Goal: Task Accomplishment & Management: Manage account settings

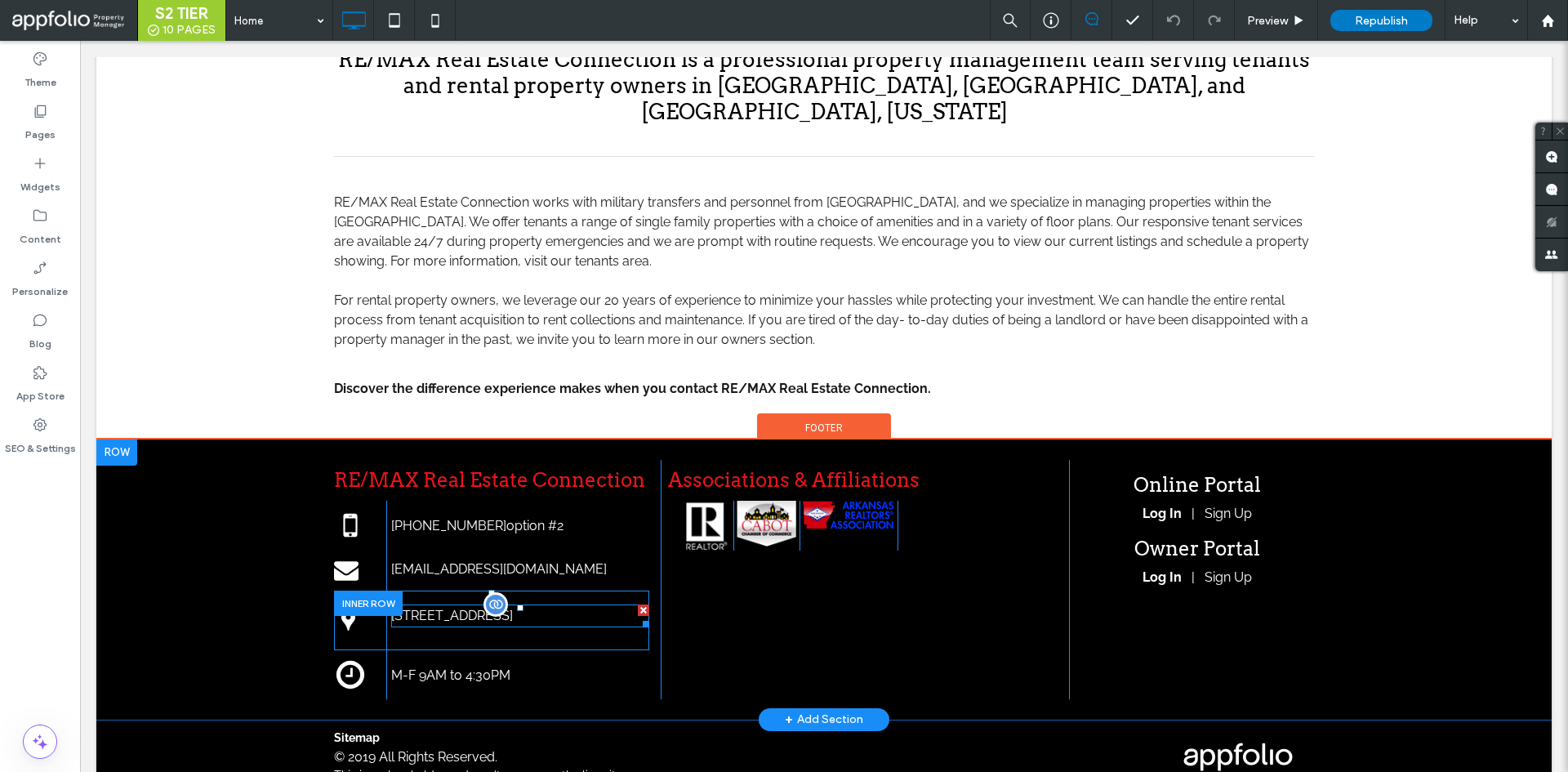
click at [553, 604] on div "913 W Main St, Cabot, AR 72023, United States" at bounding box center [521, 616] width 258 height 23
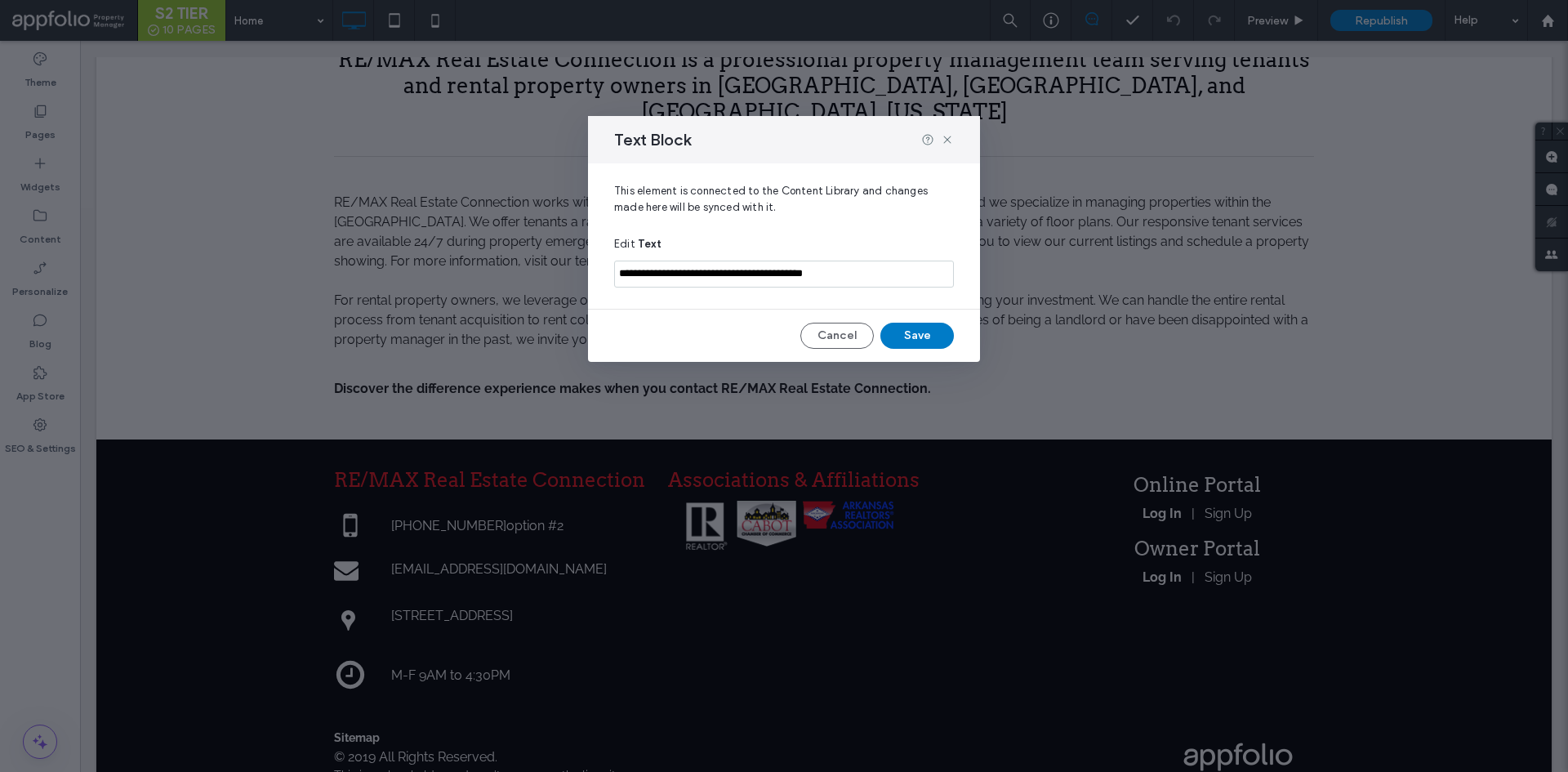
click at [808, 263] on input "**********" at bounding box center [784, 274] width 340 height 27
paste input
type input "**********"
click at [917, 338] on button "Save" at bounding box center [917, 336] width 74 height 26
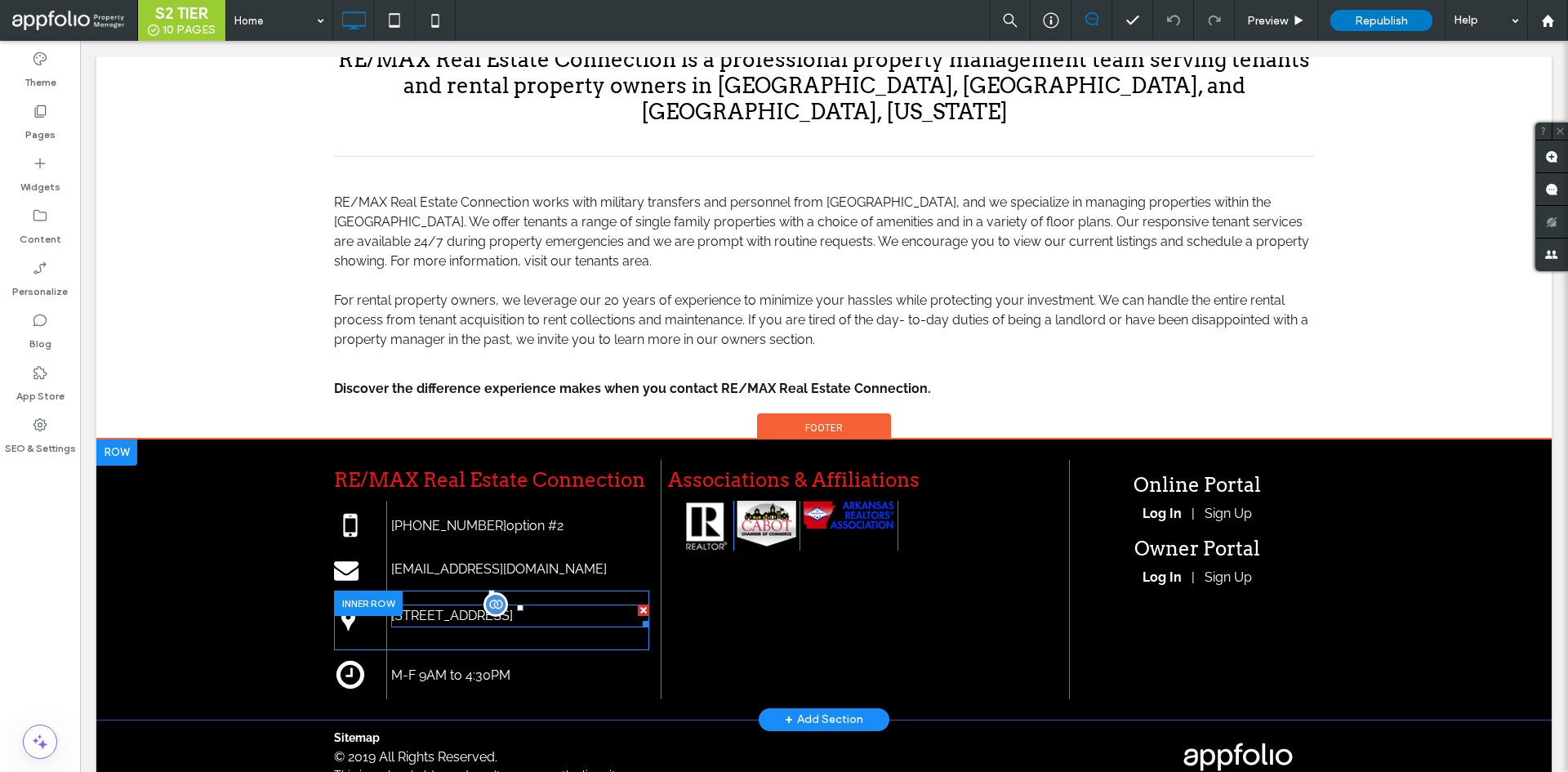
click at [487, 593] on div at bounding box center [496, 605] width 25 height 25
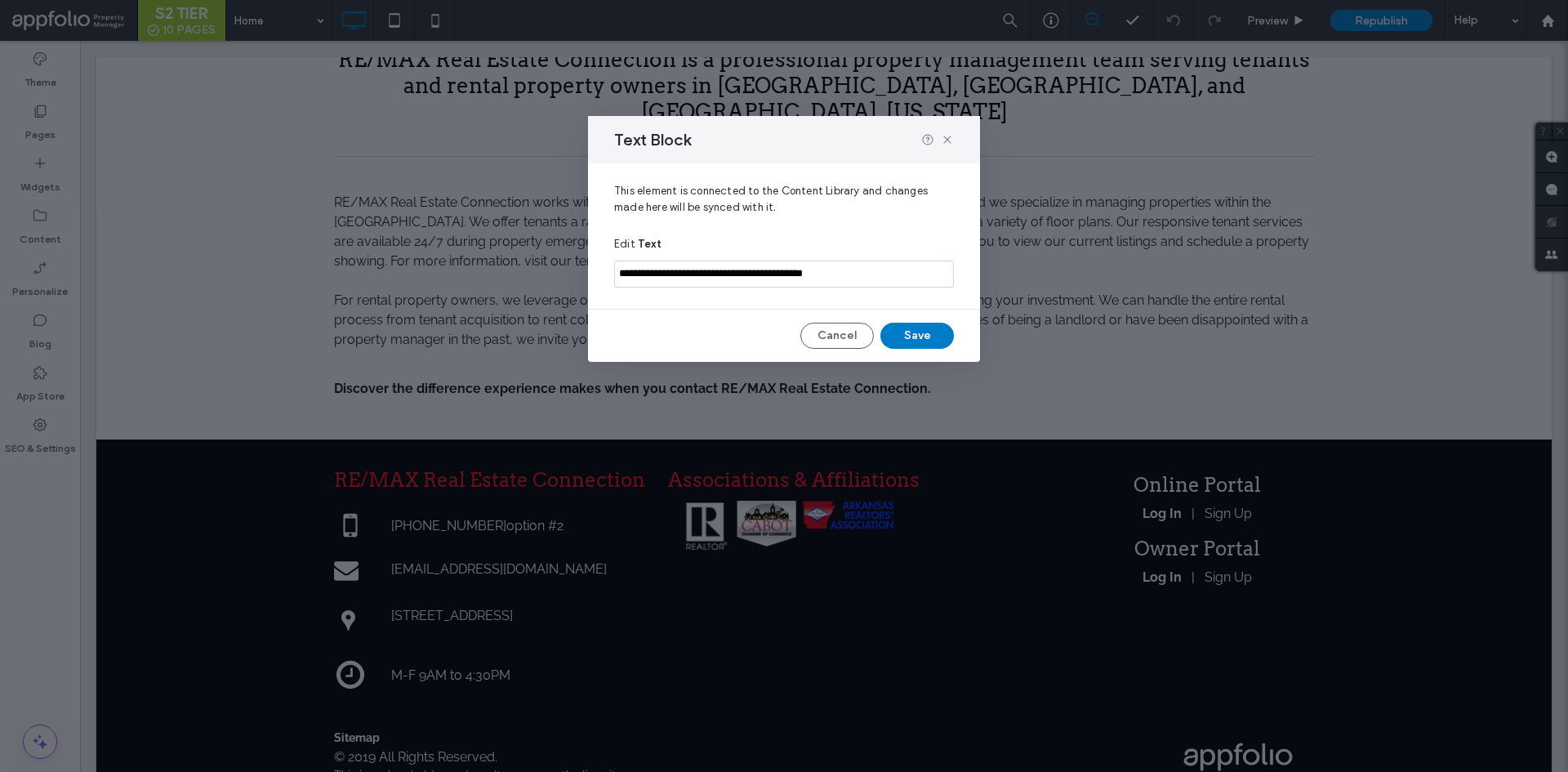
click at [835, 279] on input "**********" at bounding box center [784, 274] width 340 height 27
paste input
type input "**********"
click at [913, 339] on body ".wqwq-1{fill:#231f20;} .cls-1q, .cls-2q { fill-rule: evenodd; } .cls-2q { fill:…" at bounding box center [784, 386] width 1568 height 772
click at [856, 271] on input "**********" at bounding box center [784, 274] width 340 height 27
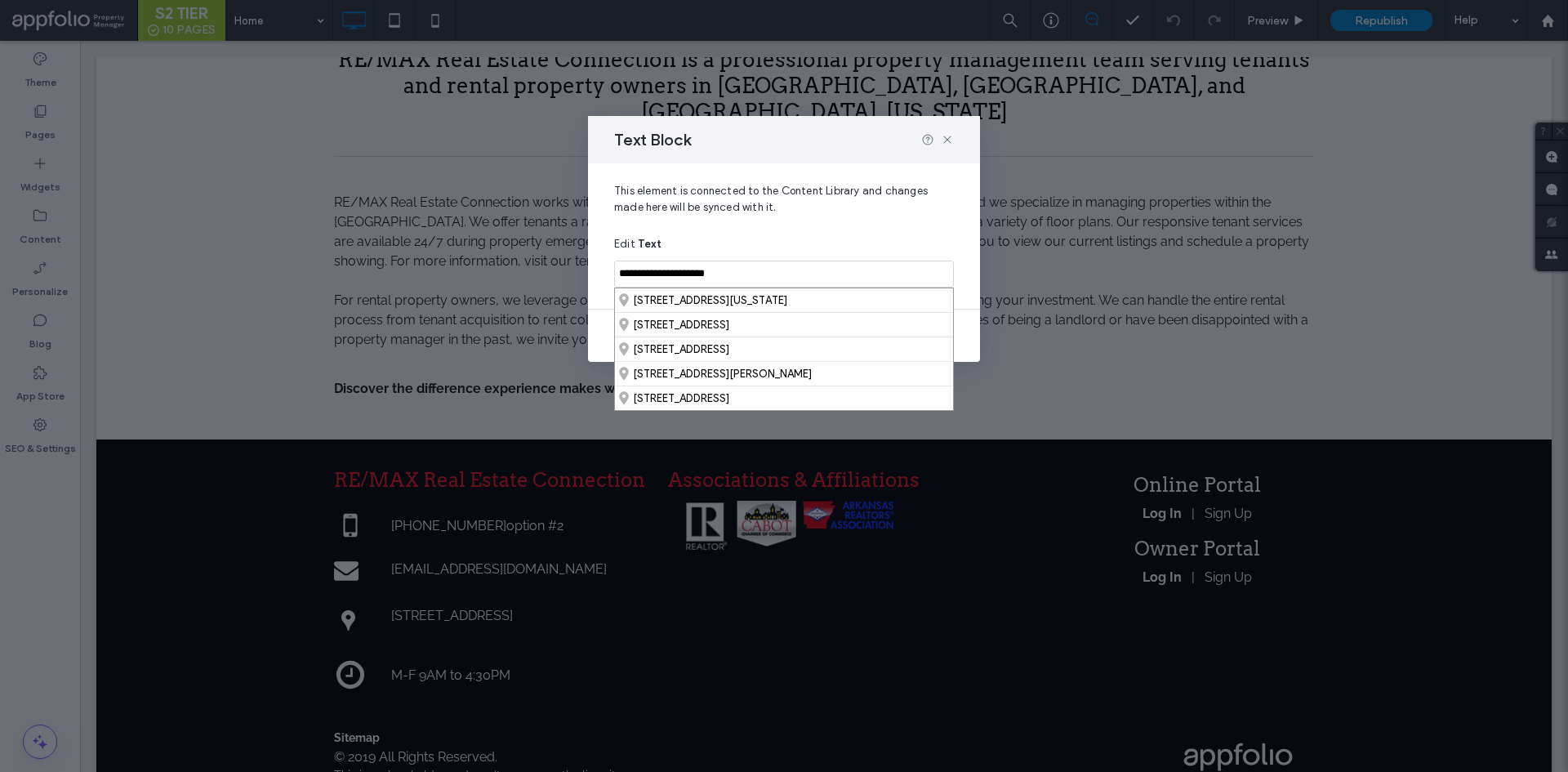
click at [750, 228] on span "This element is connected to the Content Library and changes made here will be …" at bounding box center [784, 206] width 340 height 46
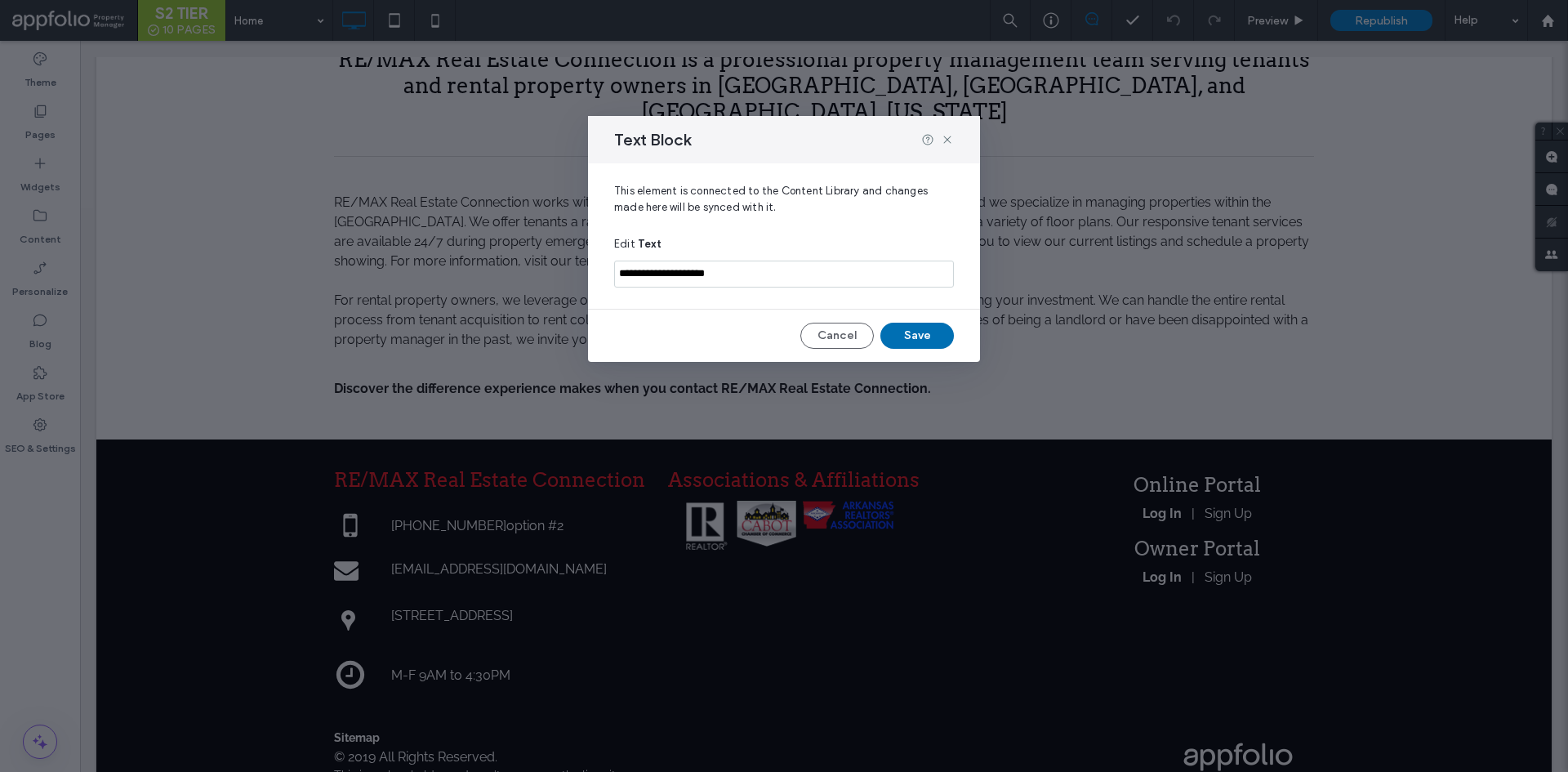
click at [895, 322] on div "**********" at bounding box center [784, 263] width 392 height 198
click at [901, 331] on button "Save" at bounding box center [917, 336] width 74 height 26
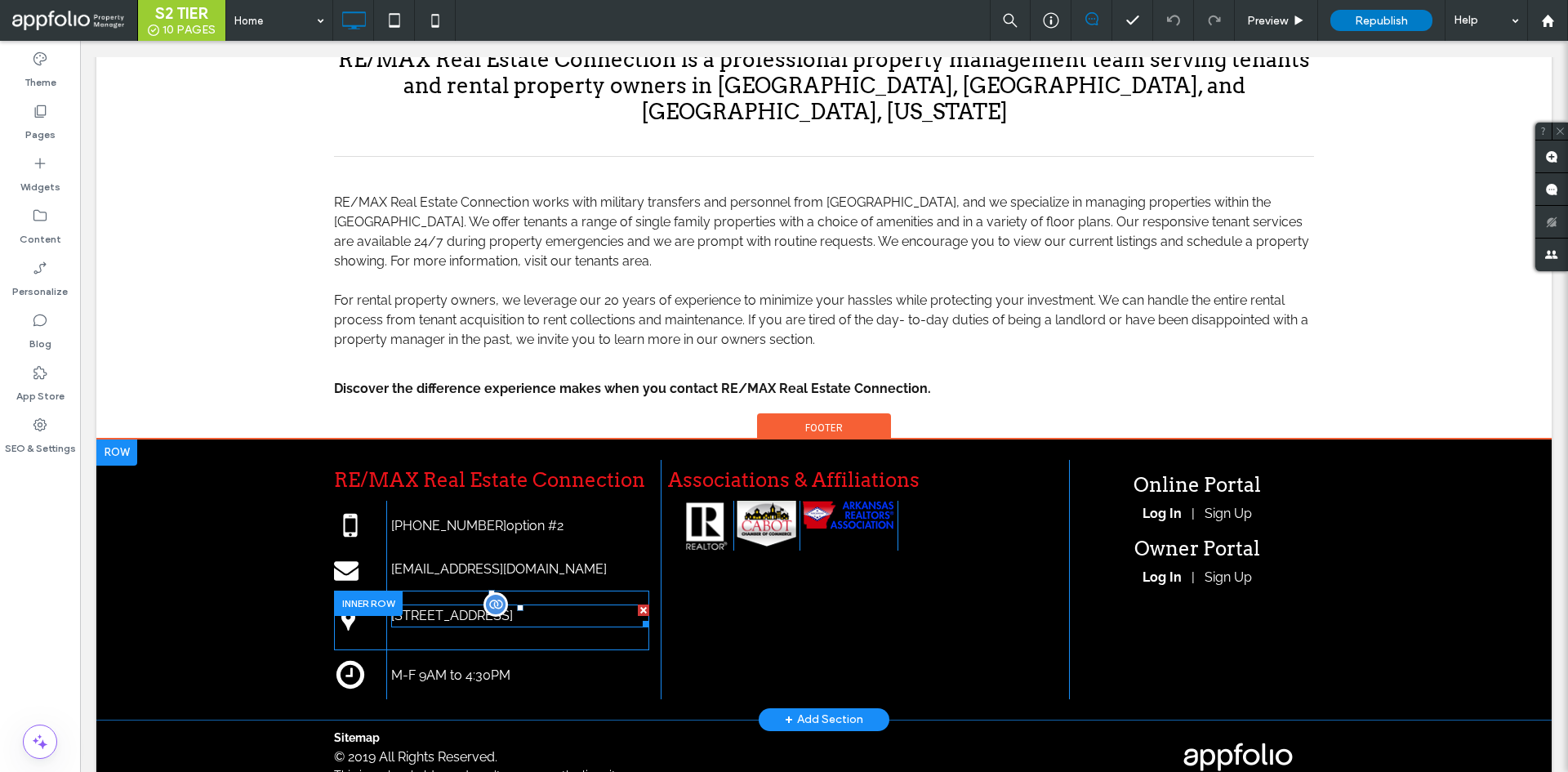
click at [456, 604] on div "913 W Main St, Cabot, AR 72023, United States" at bounding box center [521, 616] width 258 height 23
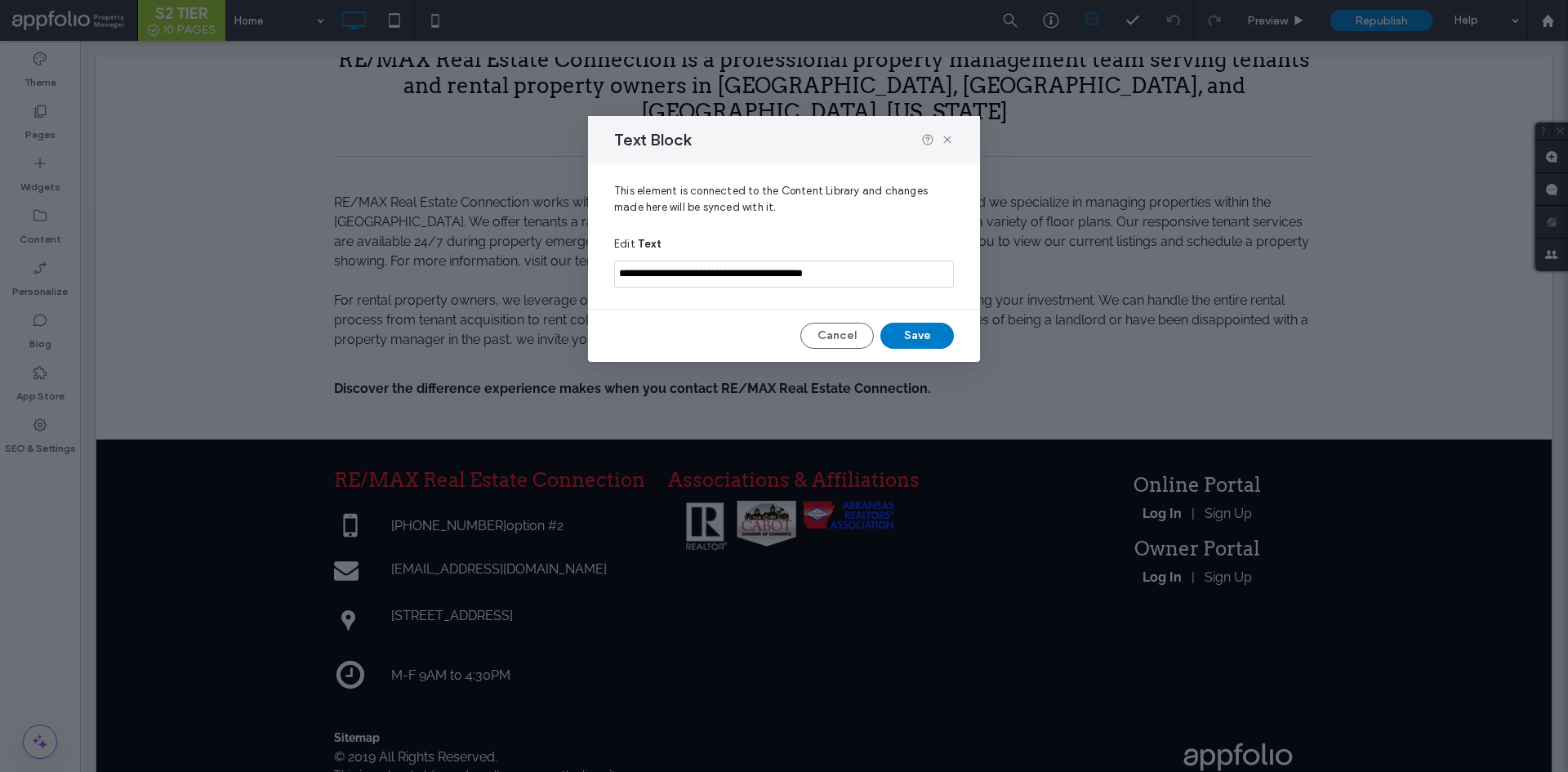
click at [725, 268] on input "**********" at bounding box center [784, 274] width 340 height 27
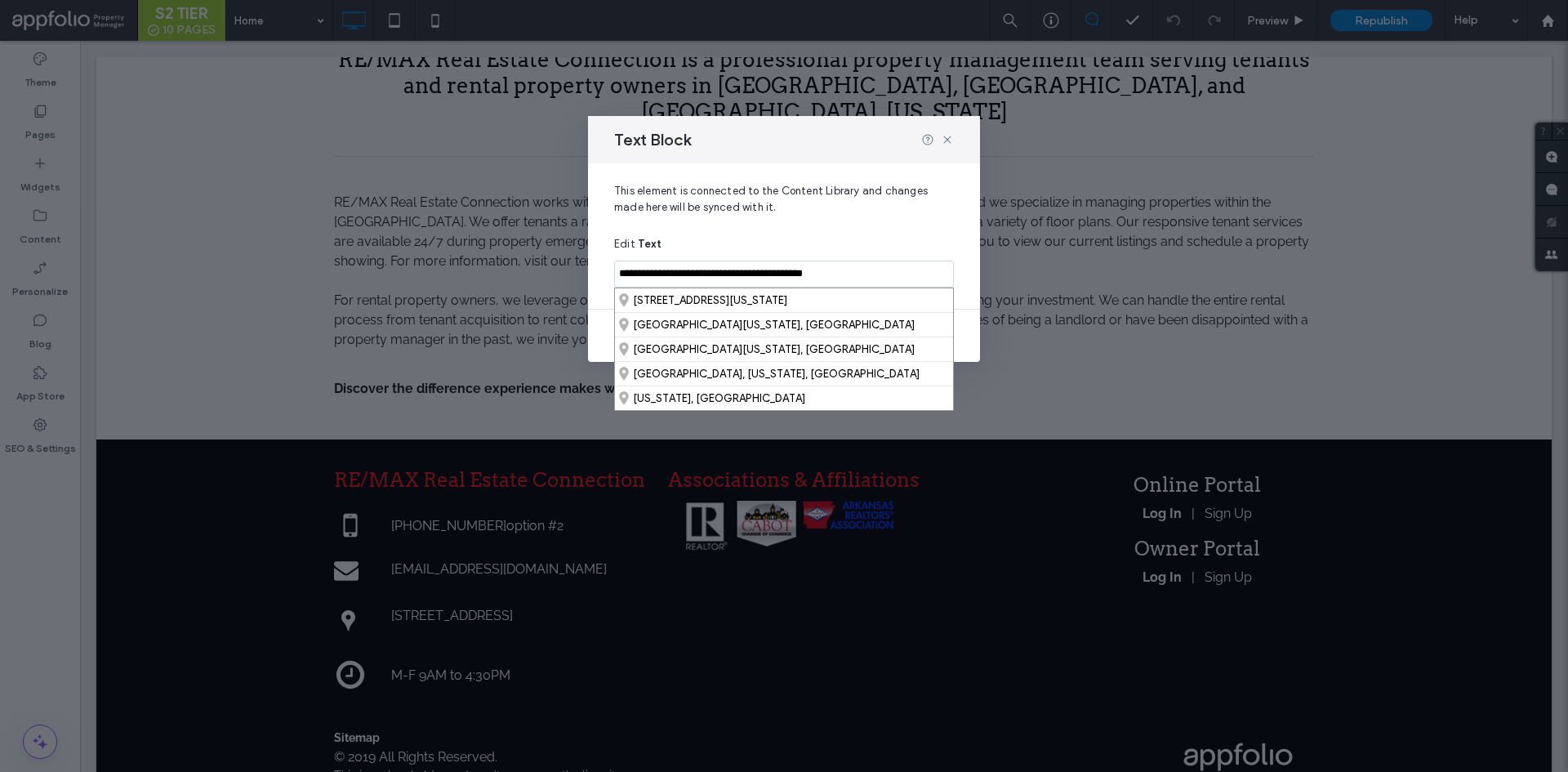
paste input
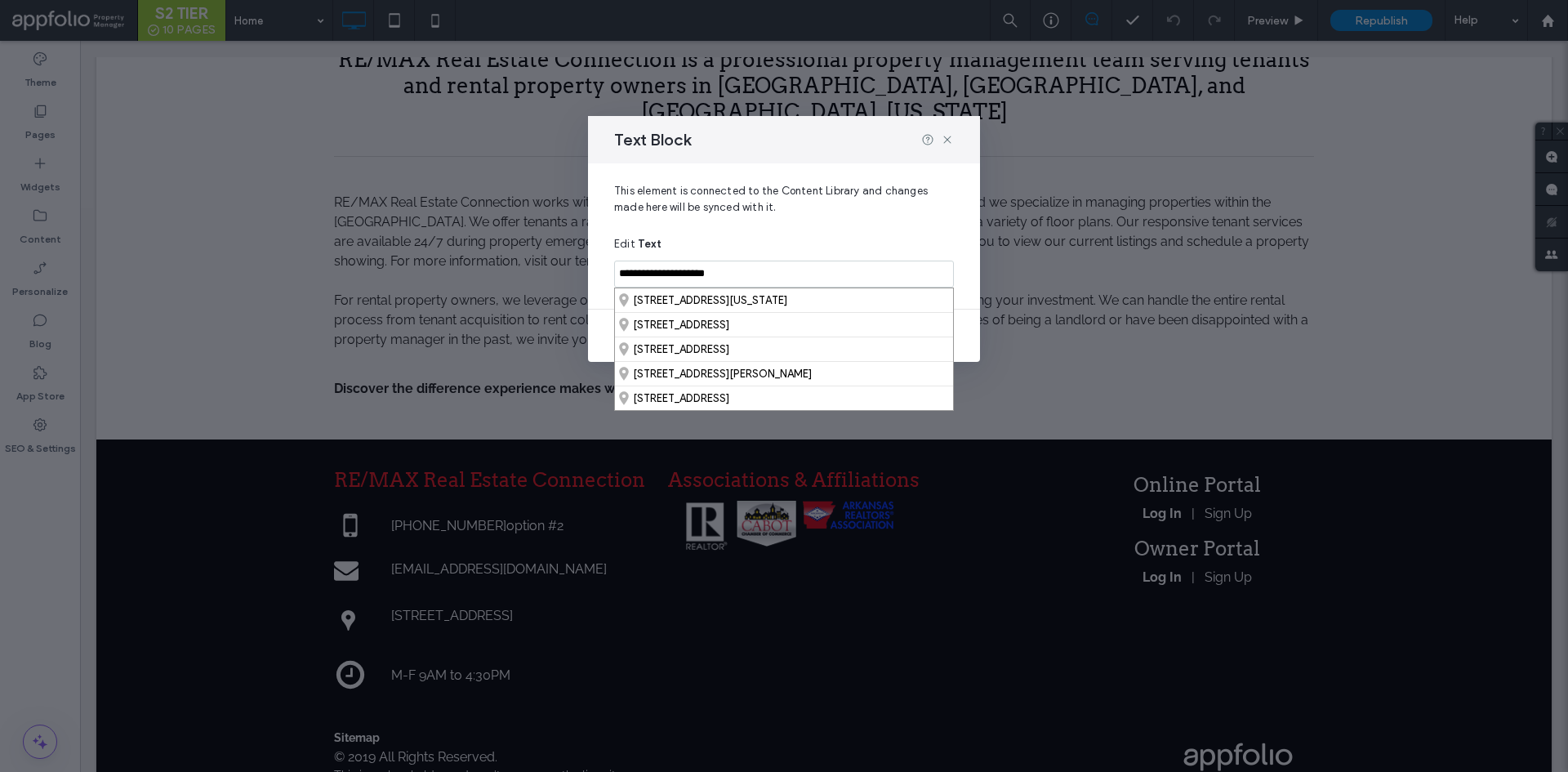
type input "**********"
click at [796, 251] on div "**********" at bounding box center [784, 265] width 340 height 61
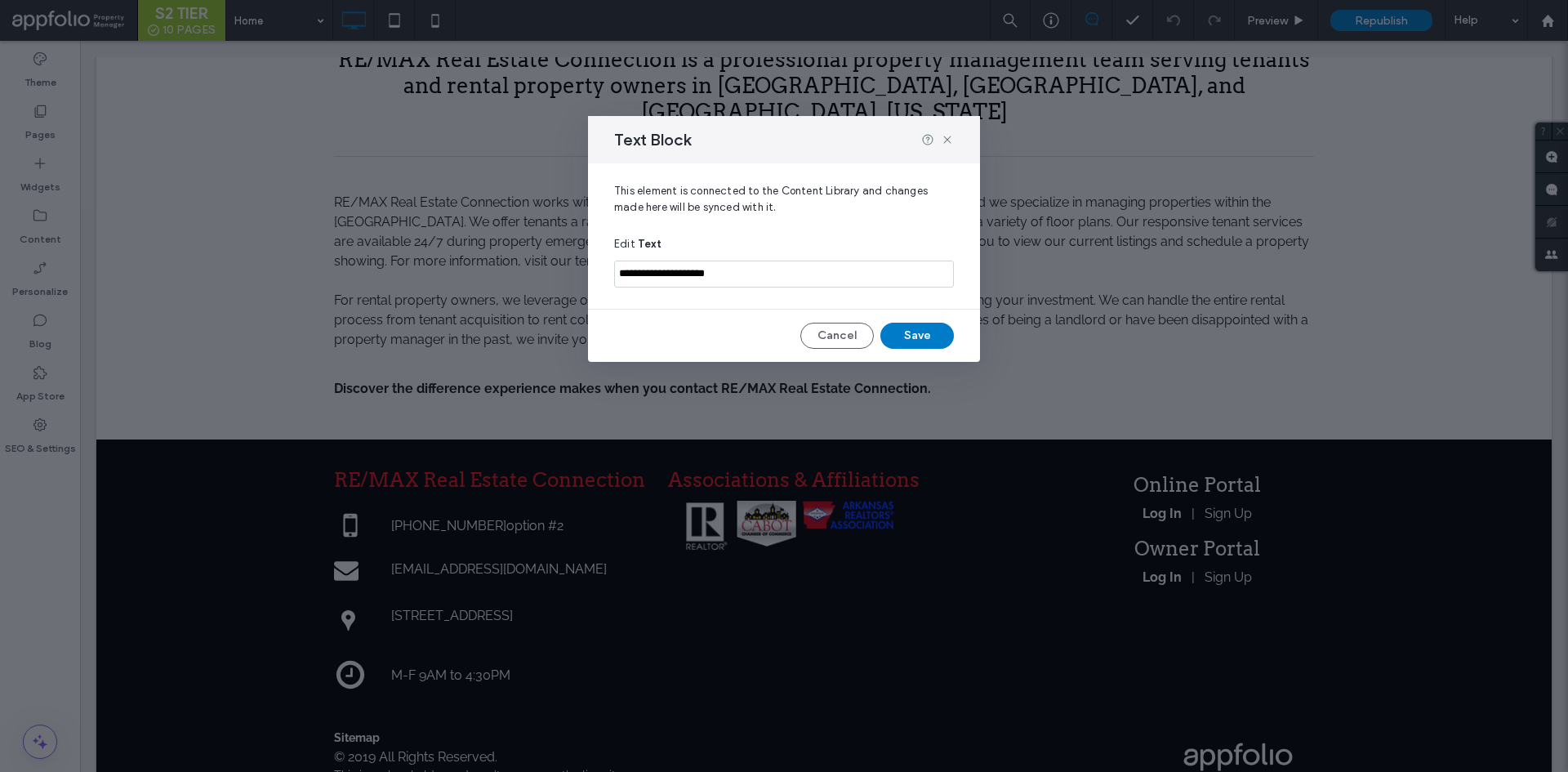
click at [796, 251] on div "**********" at bounding box center [784, 265] width 340 height 61
click at [945, 142] on icon at bounding box center [947, 140] width 13 height 13
click at [945, 142] on div "RE/MAX Real Estate Connection is a professional property management team servin…" at bounding box center [824, 223] width 980 height 369
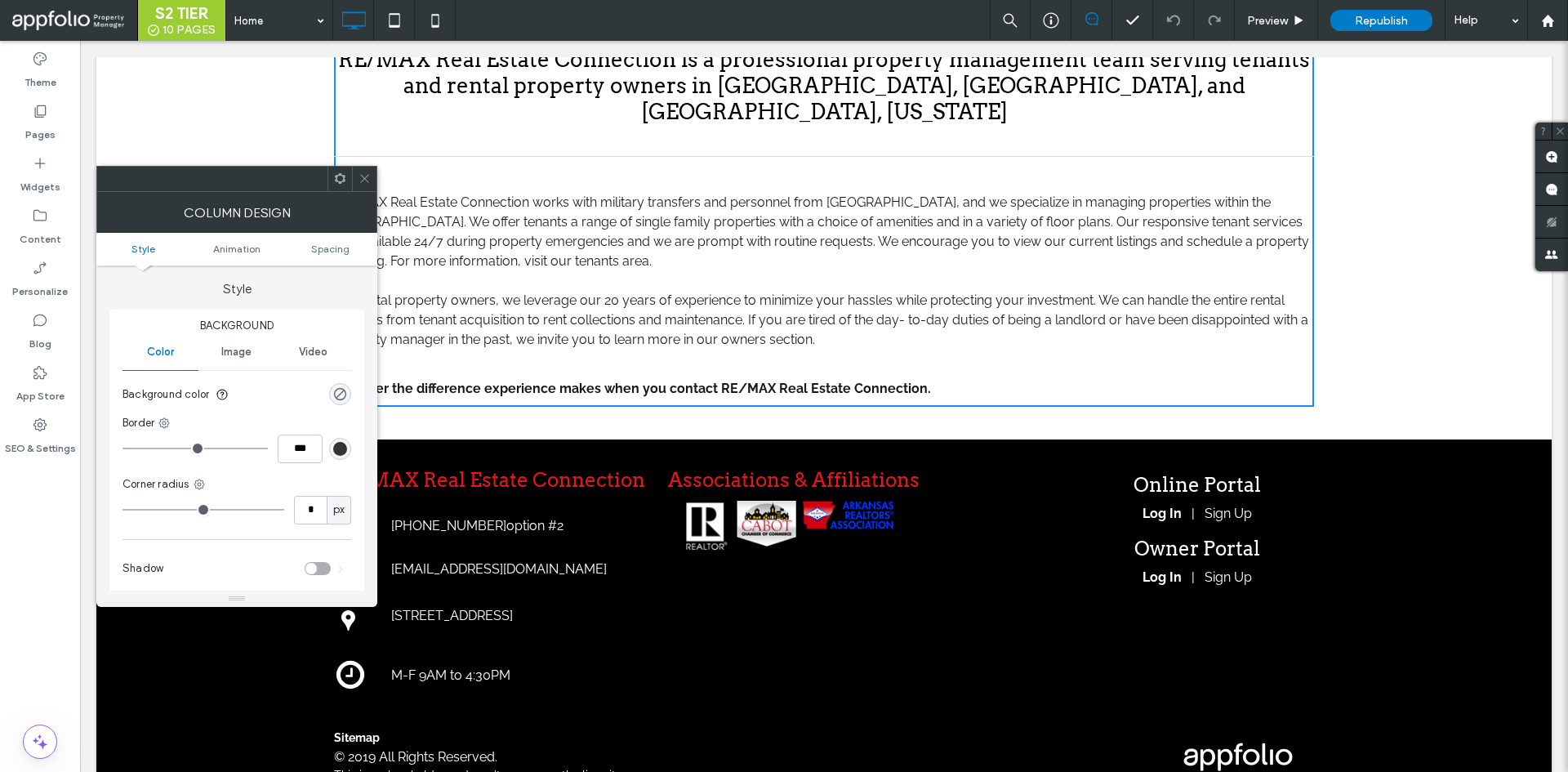
click at [363, 181] on span at bounding box center [364, 179] width 12 height 25
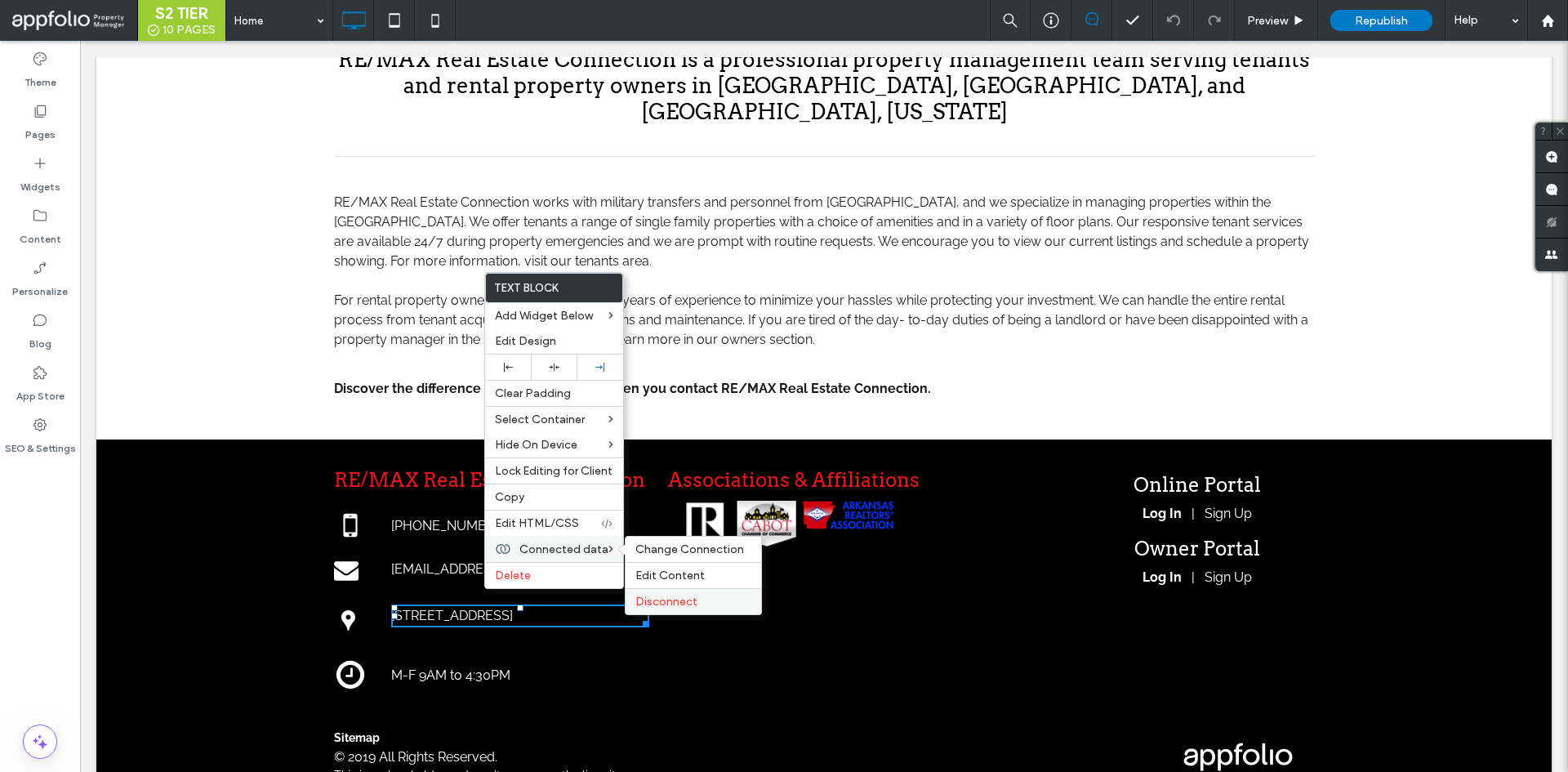
click at [680, 606] on span "Disconnect" at bounding box center [666, 602] width 62 height 14
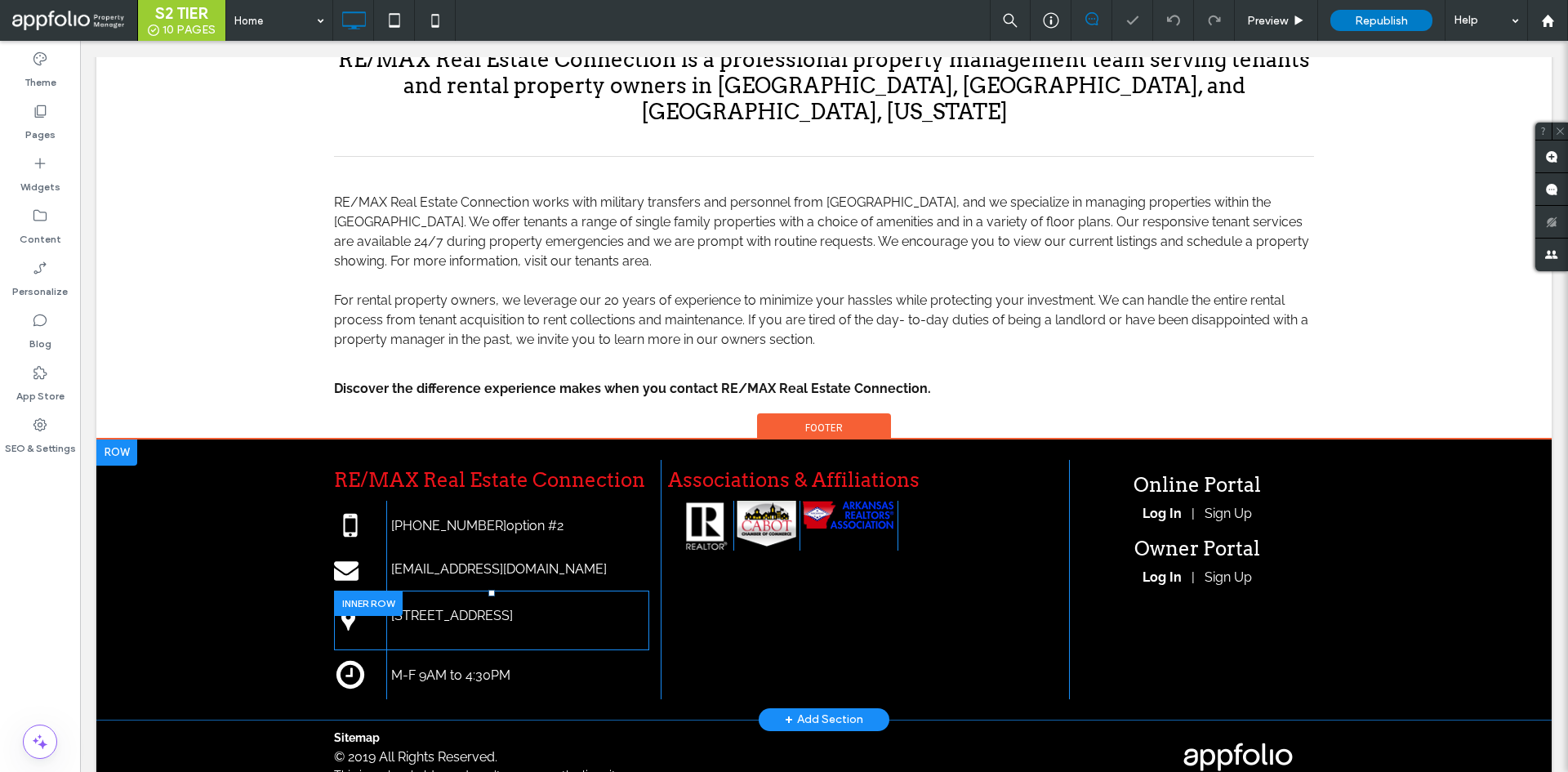
scroll to position [1127, 0]
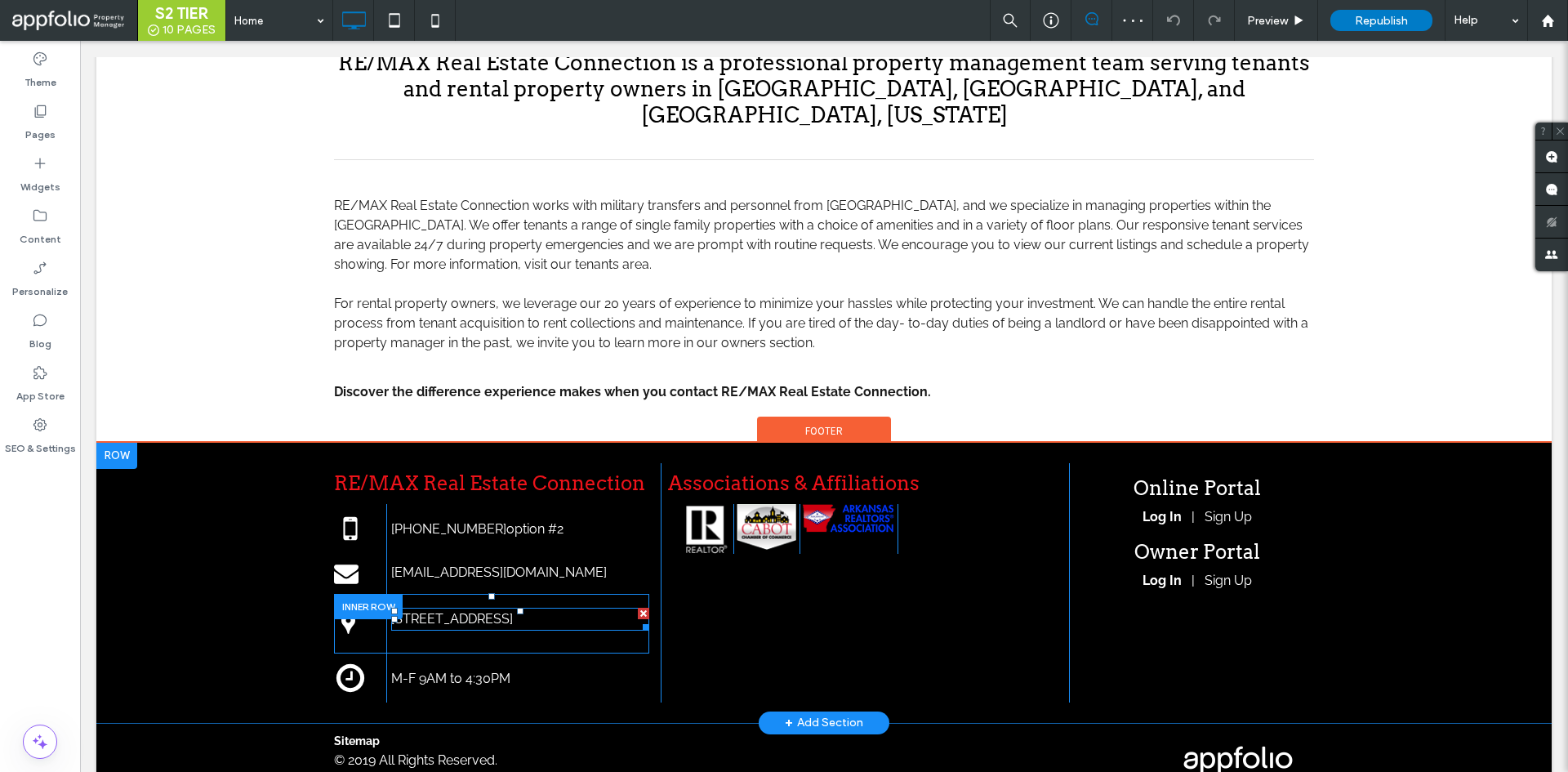
click at [513, 611] on span "50 Castilian Drive, Goleta CA 93117" at bounding box center [452, 619] width 122 height 16
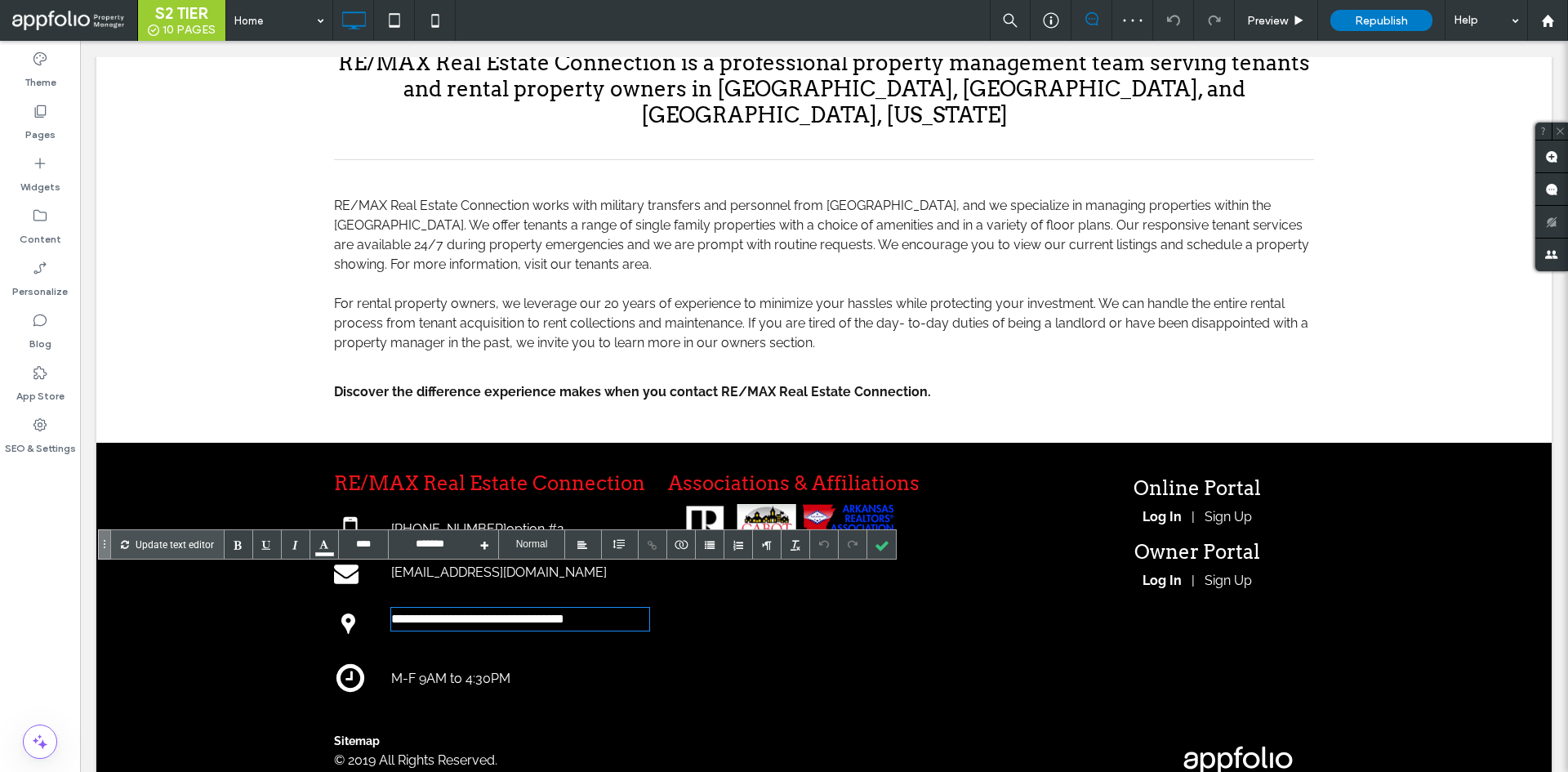
click at [457, 613] on span "**********" at bounding box center [478, 619] width 173 height 12
click at [873, 538] on div at bounding box center [881, 545] width 29 height 29
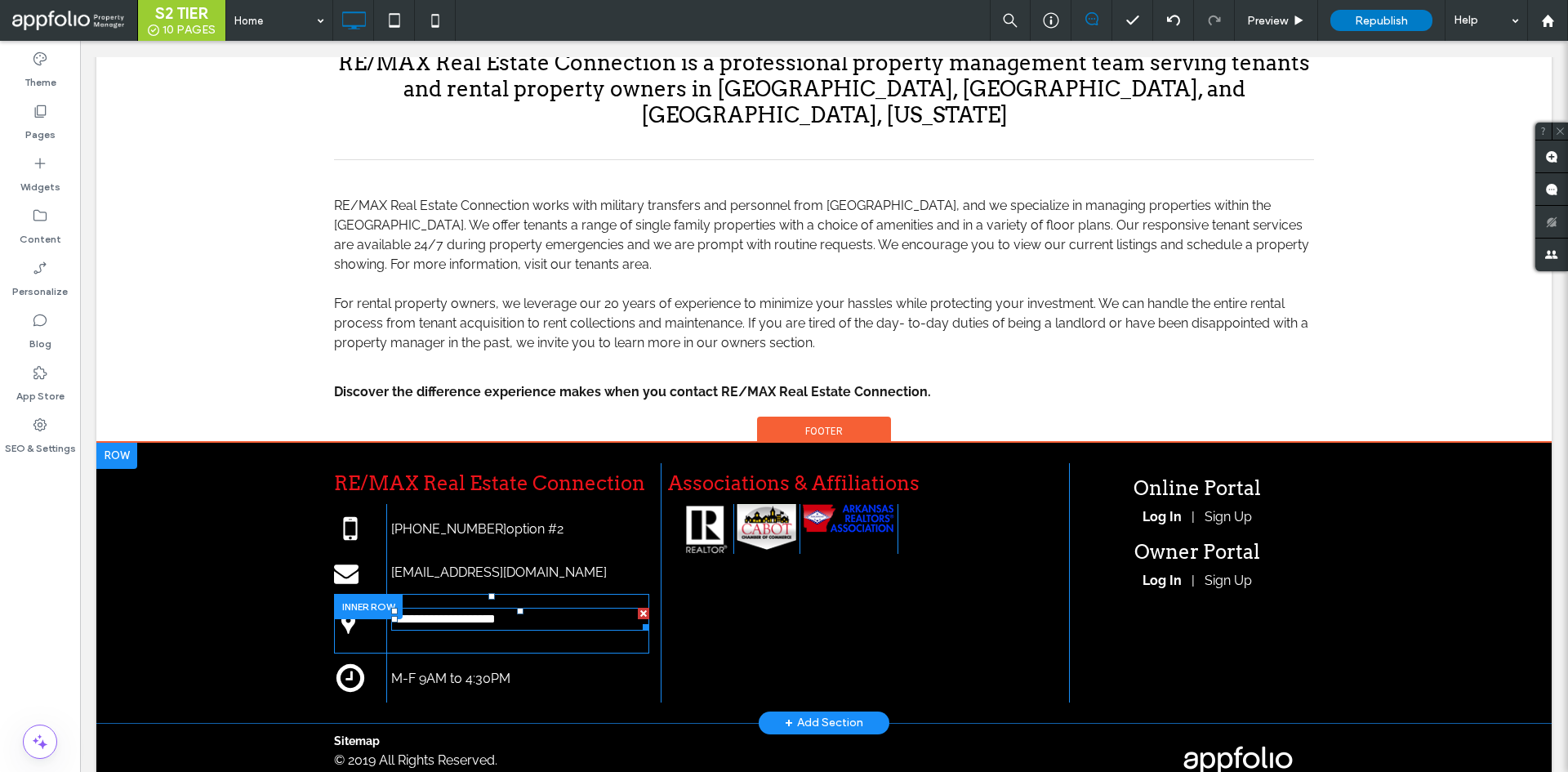
click at [422, 608] on div "**********" at bounding box center [521, 619] width 258 height 23
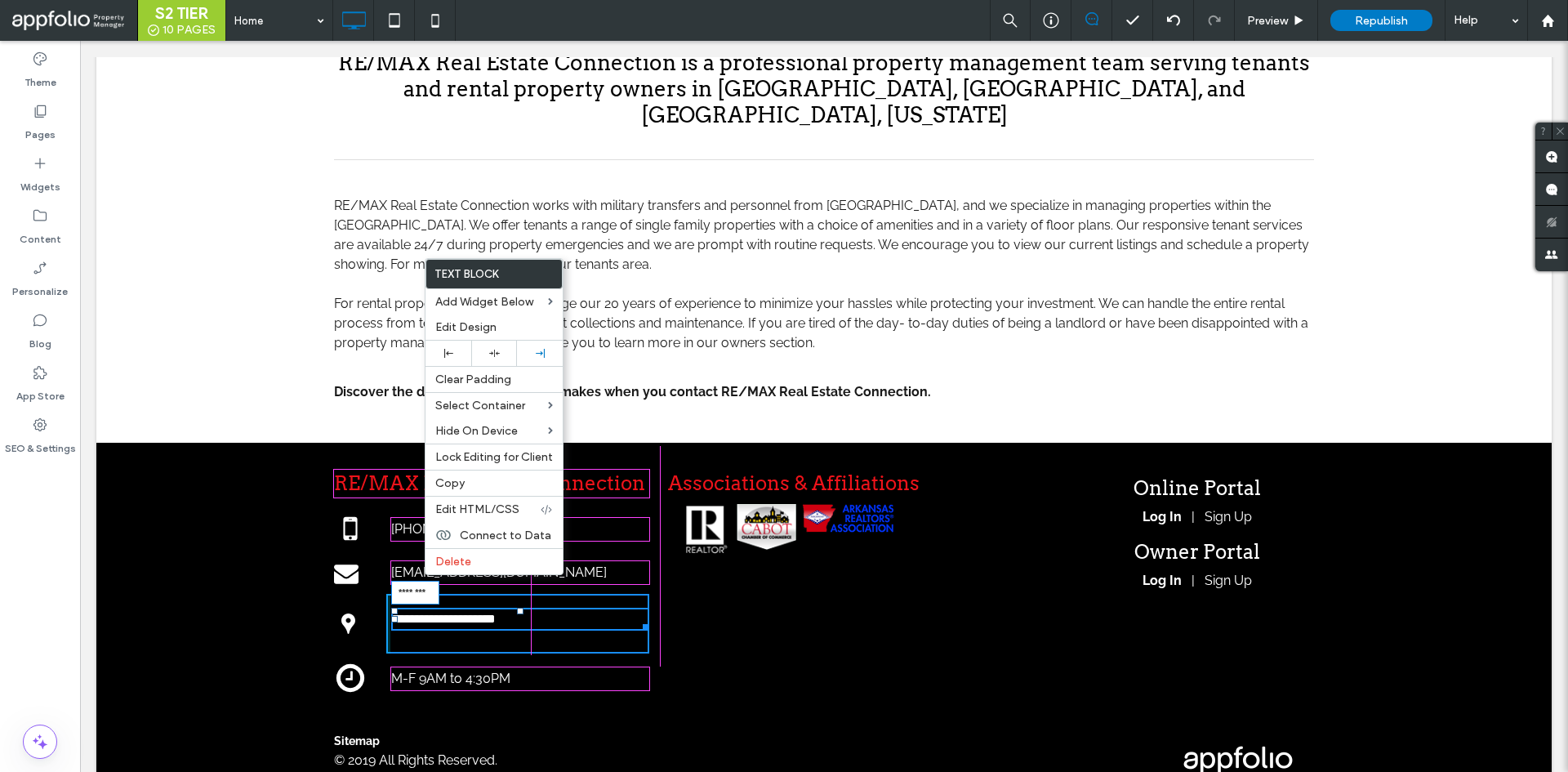
drag, startPoint x: 387, startPoint y: 570, endPoint x: 386, endPoint y: 579, distance: 9.1
click at [392, 608] on div at bounding box center [394, 610] width 6 height 6
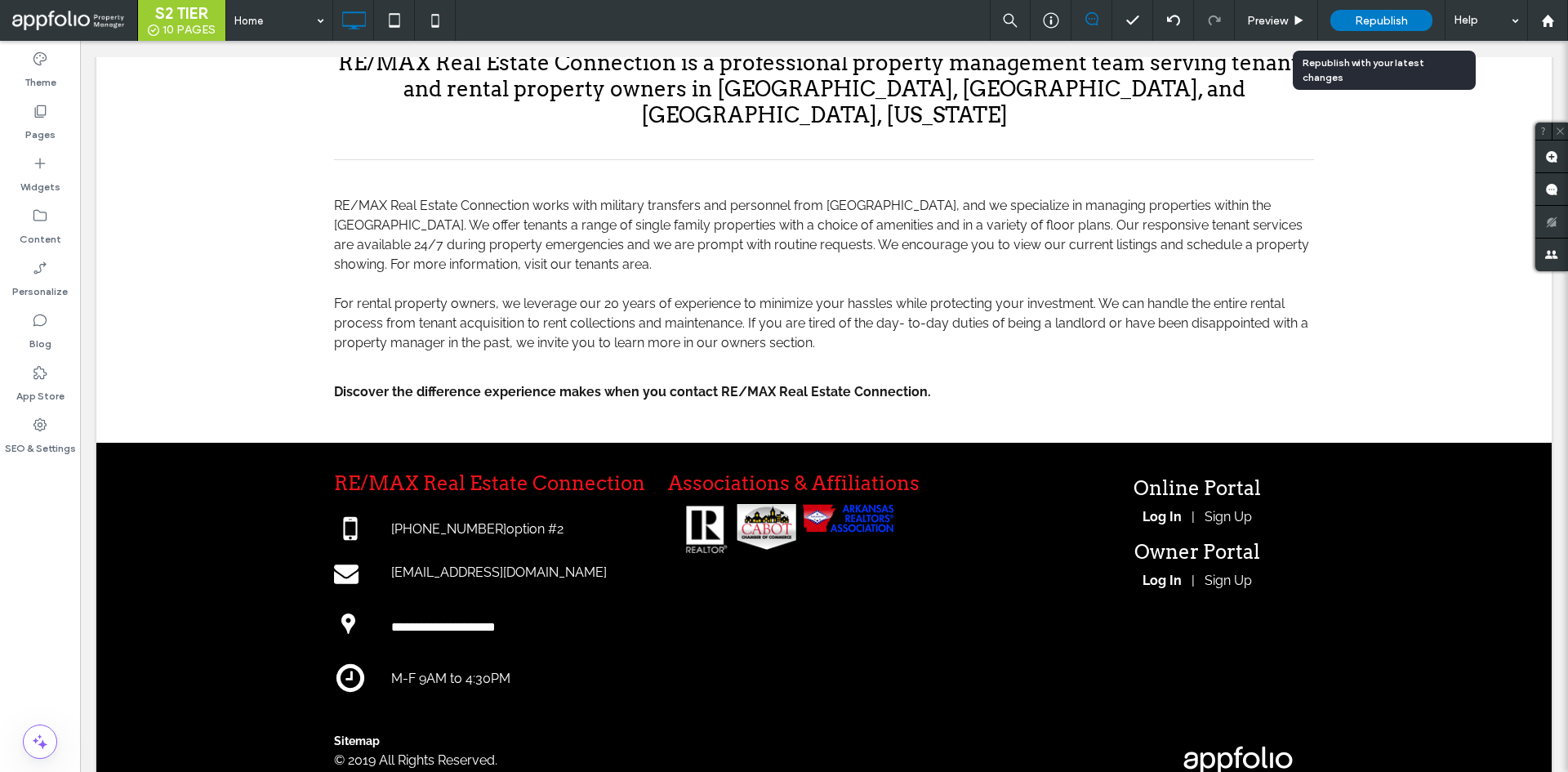
click at [1379, 18] on span "Republish" at bounding box center [1382, 21] width 53 height 14
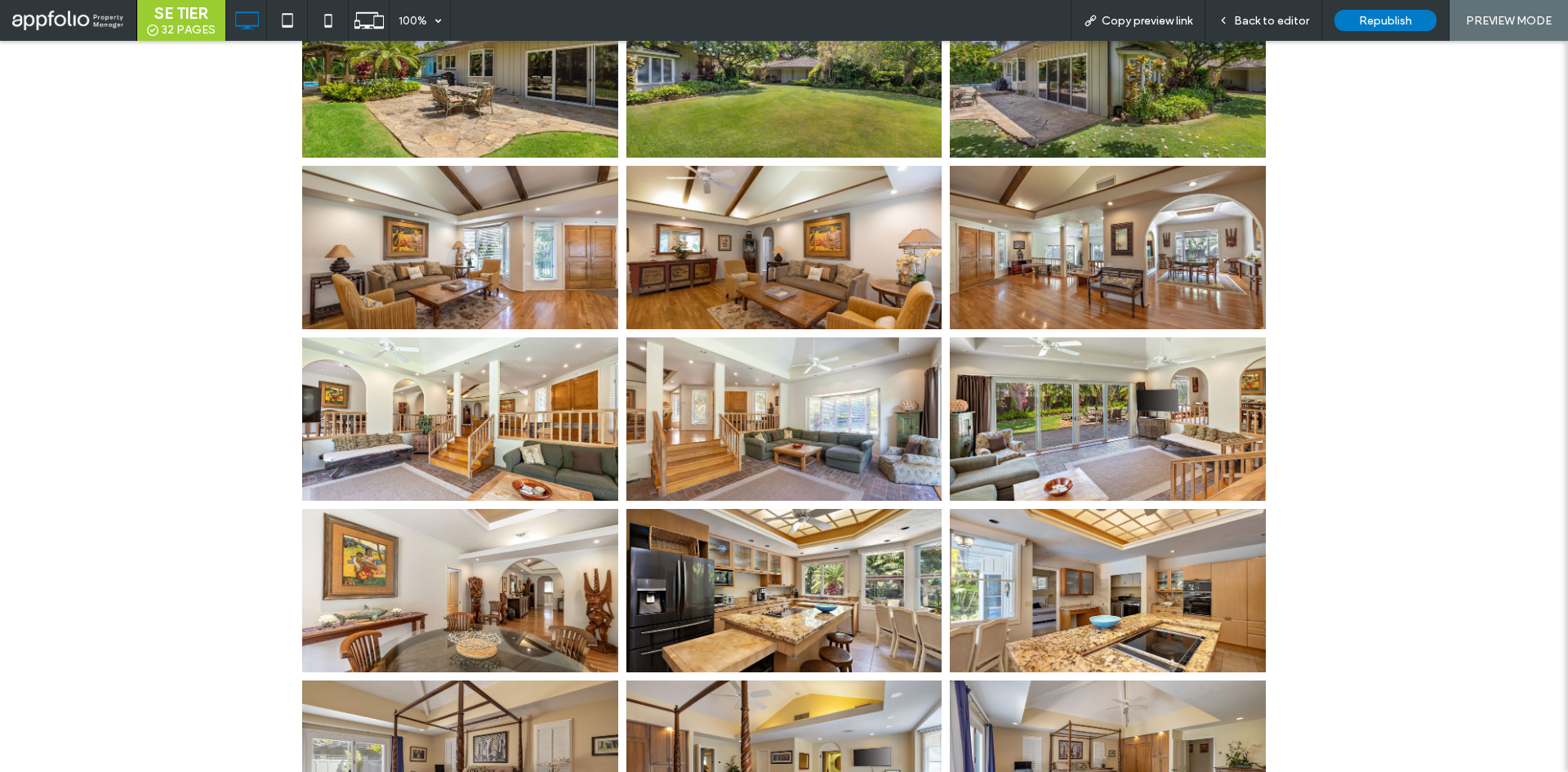
scroll to position [1454, 0]
click at [1157, 577] on link at bounding box center [1108, 590] width 316 height 163
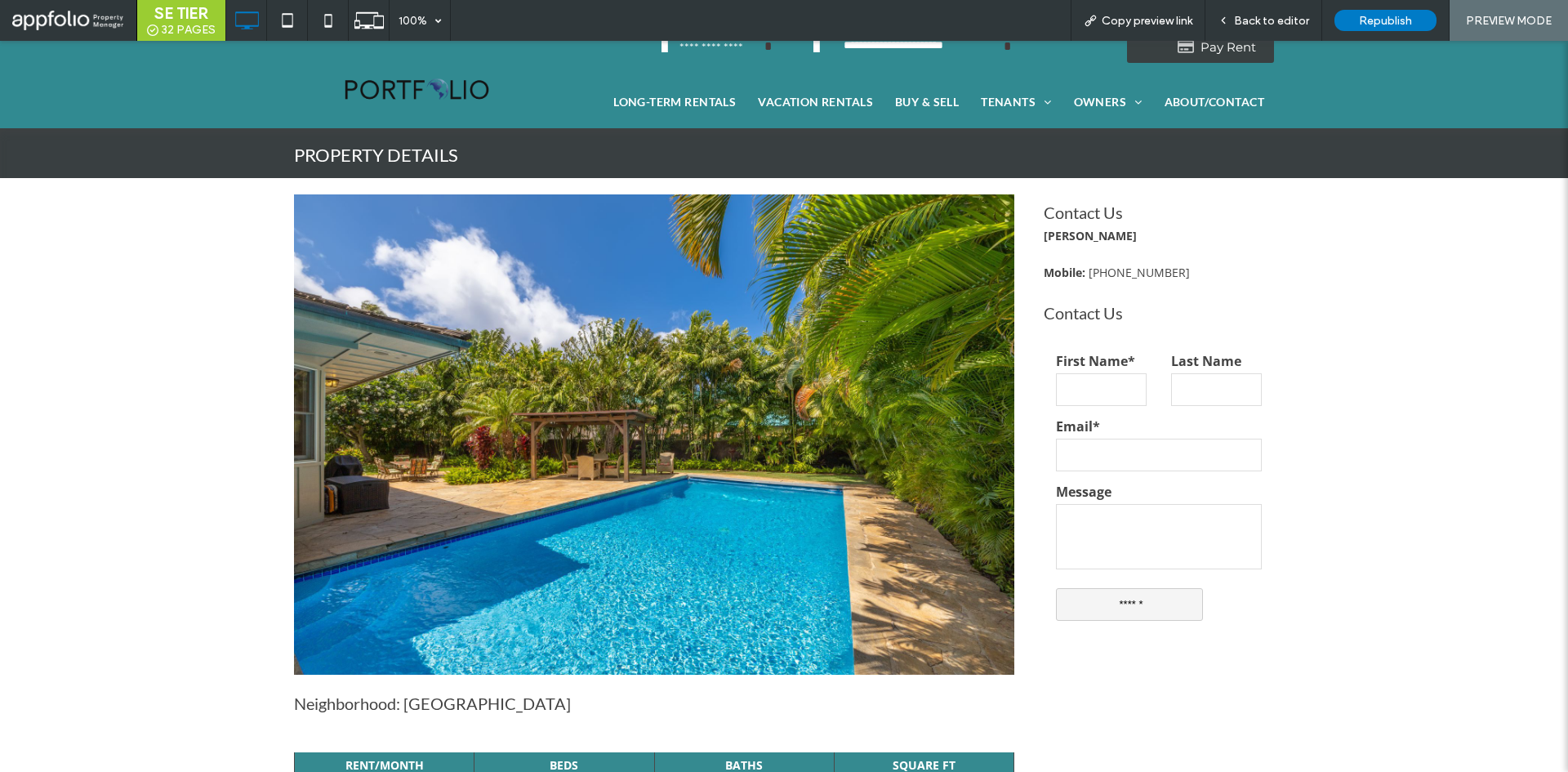
scroll to position [0, 0]
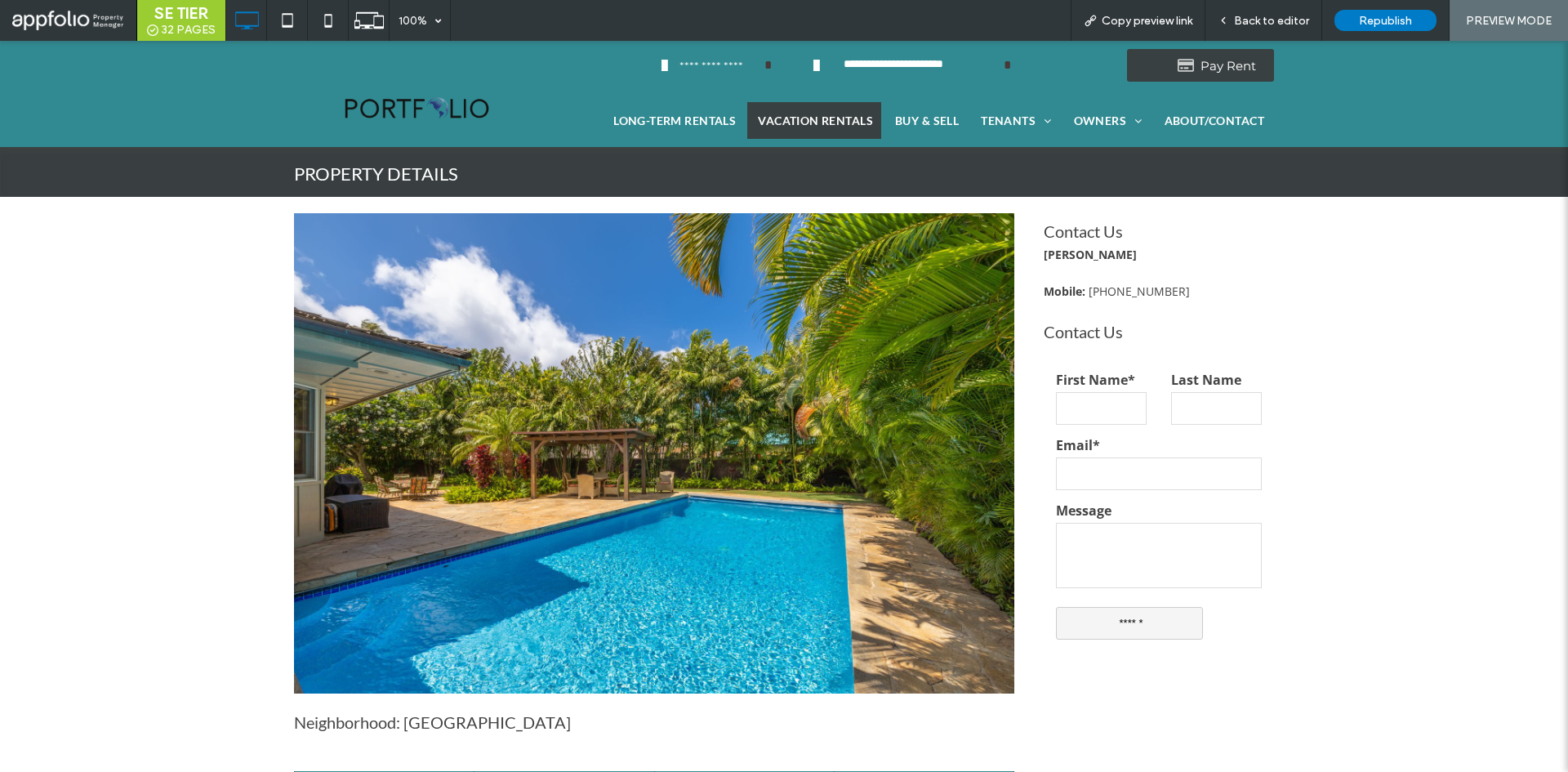
click at [807, 120] on span "VACATION RENTALS" at bounding box center [815, 120] width 115 height 18
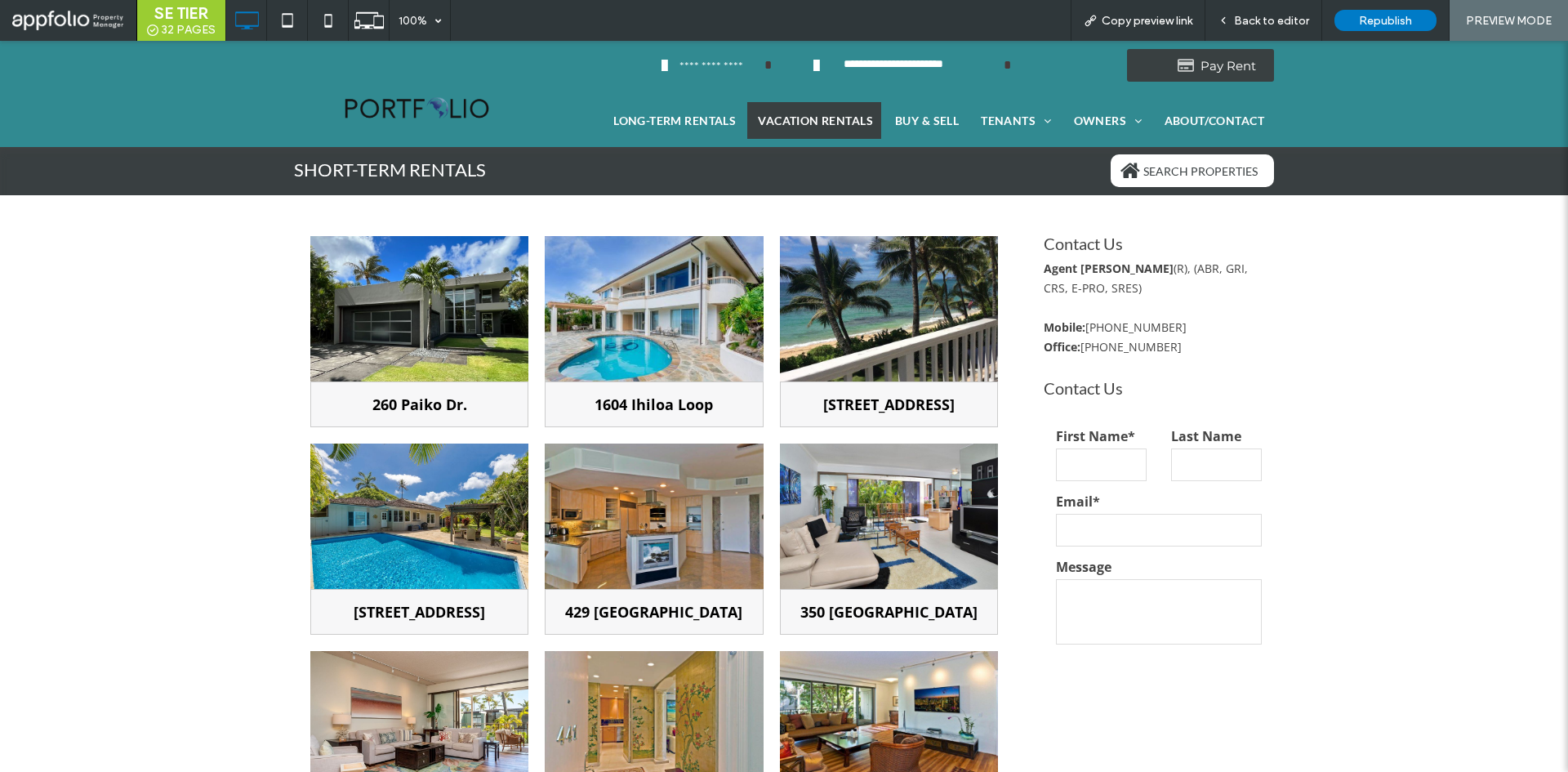
click at [446, 564] on link at bounding box center [420, 516] width 218 height 146
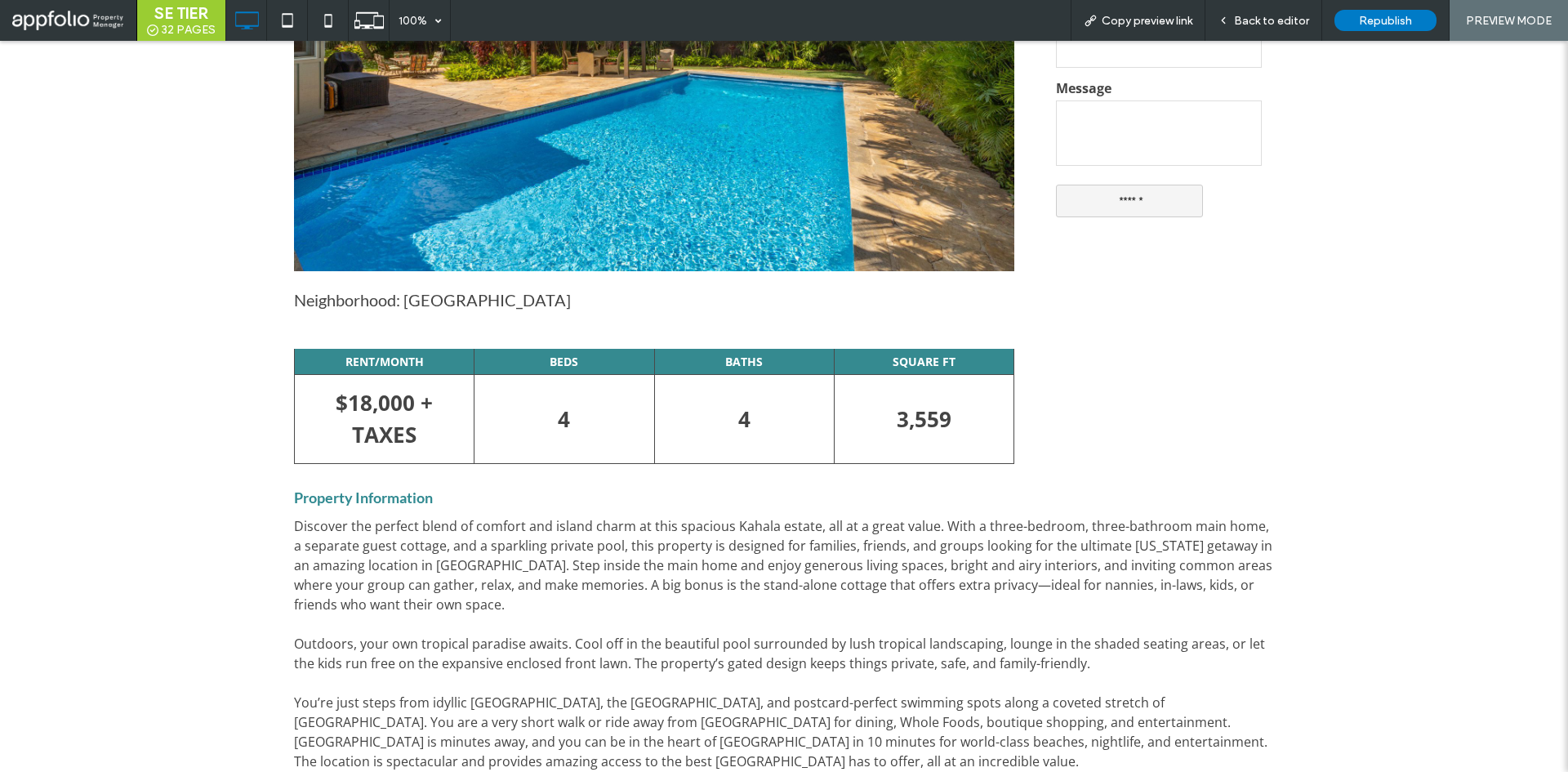
scroll to position [664, 0]
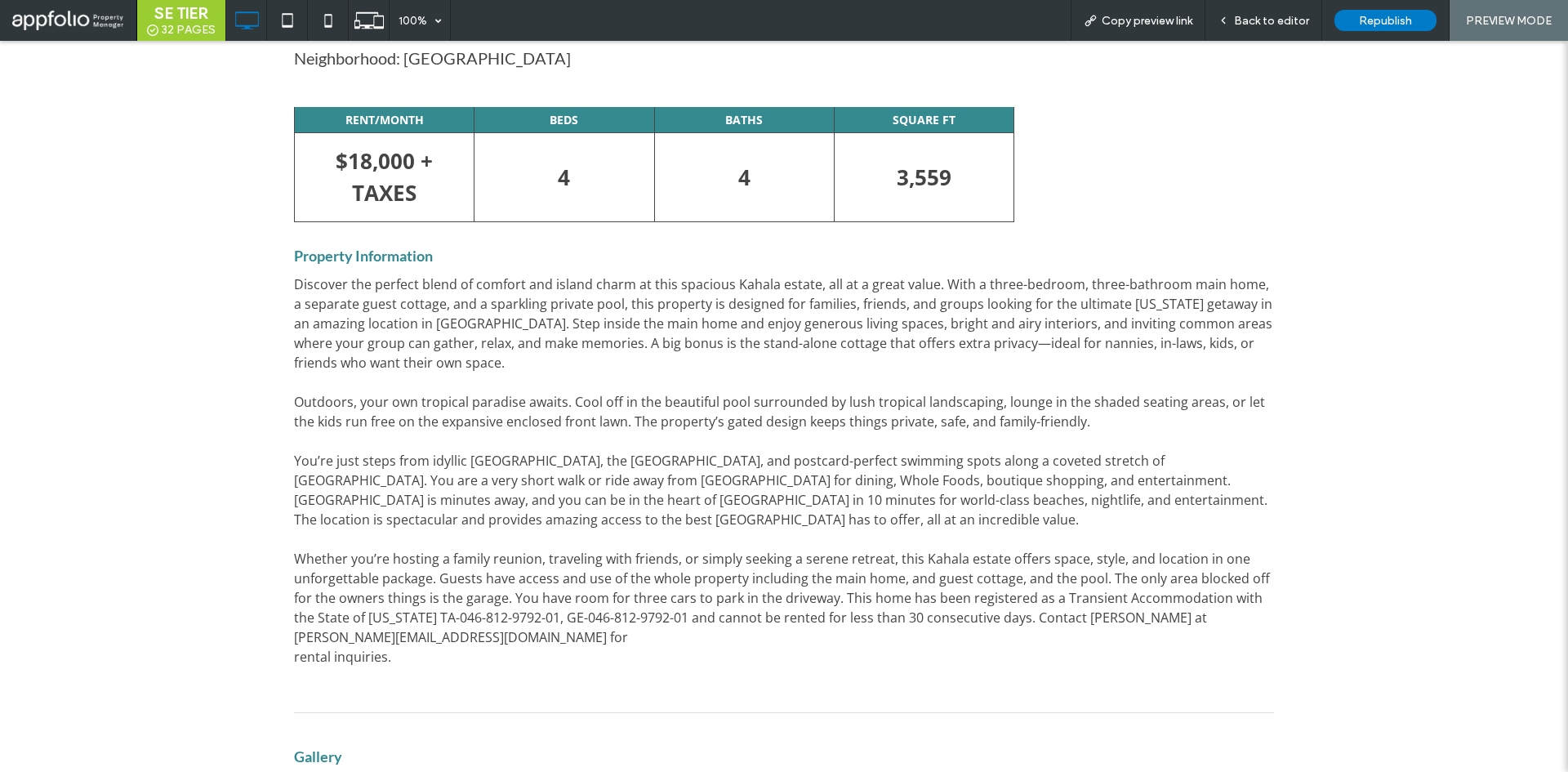
click at [446, 564] on span "Whether you’re hosting a family reunion, traveling with friends, or simply seek…" at bounding box center [782, 598] width 976 height 97
click at [1298, 14] on span "Back to editor" at bounding box center [1272, 21] width 76 height 14
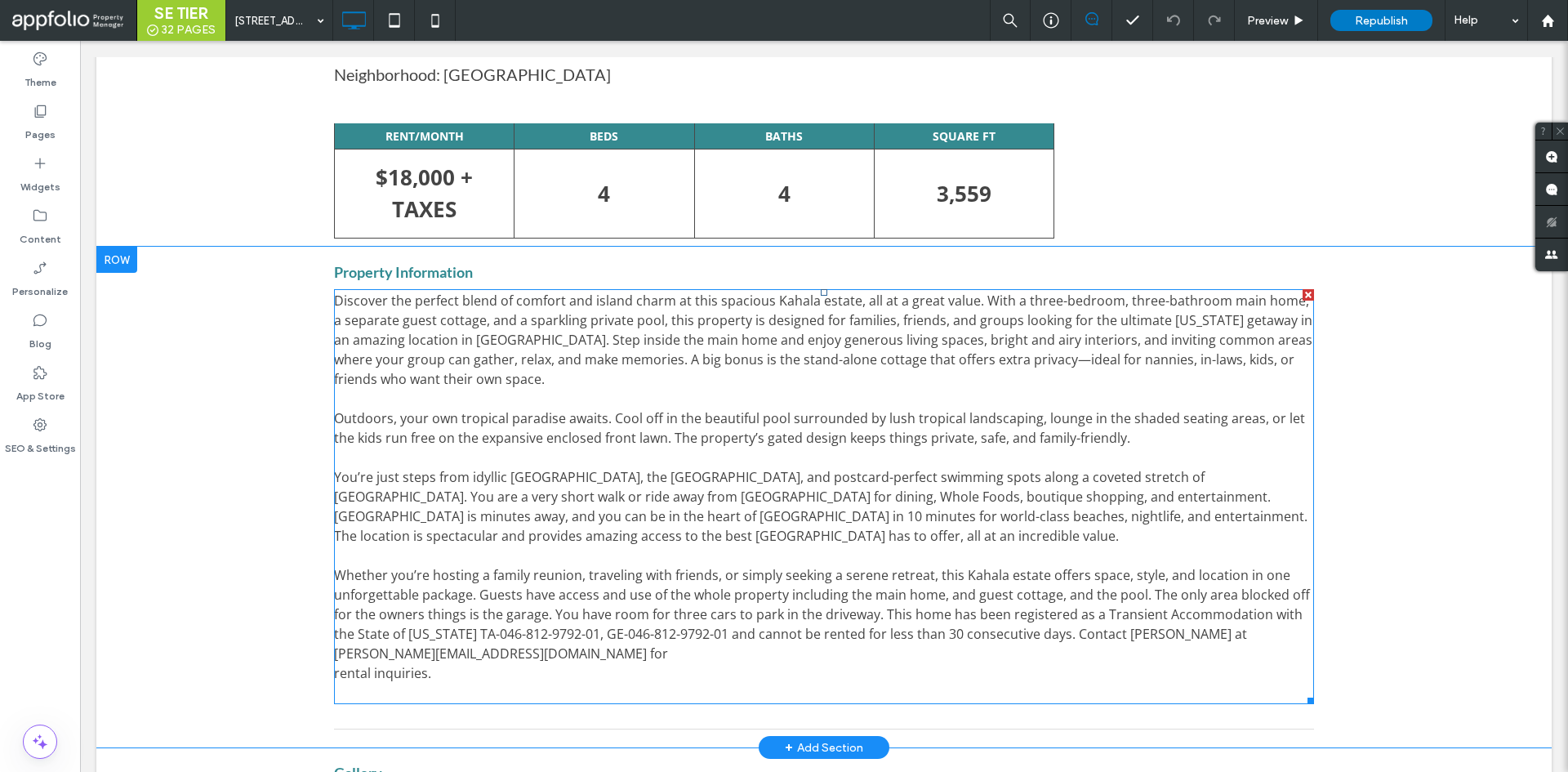
click at [530, 350] on span "Discover the perfect blend of comfort and island charm at this spacious Kahala …" at bounding box center [824, 340] width 979 height 97
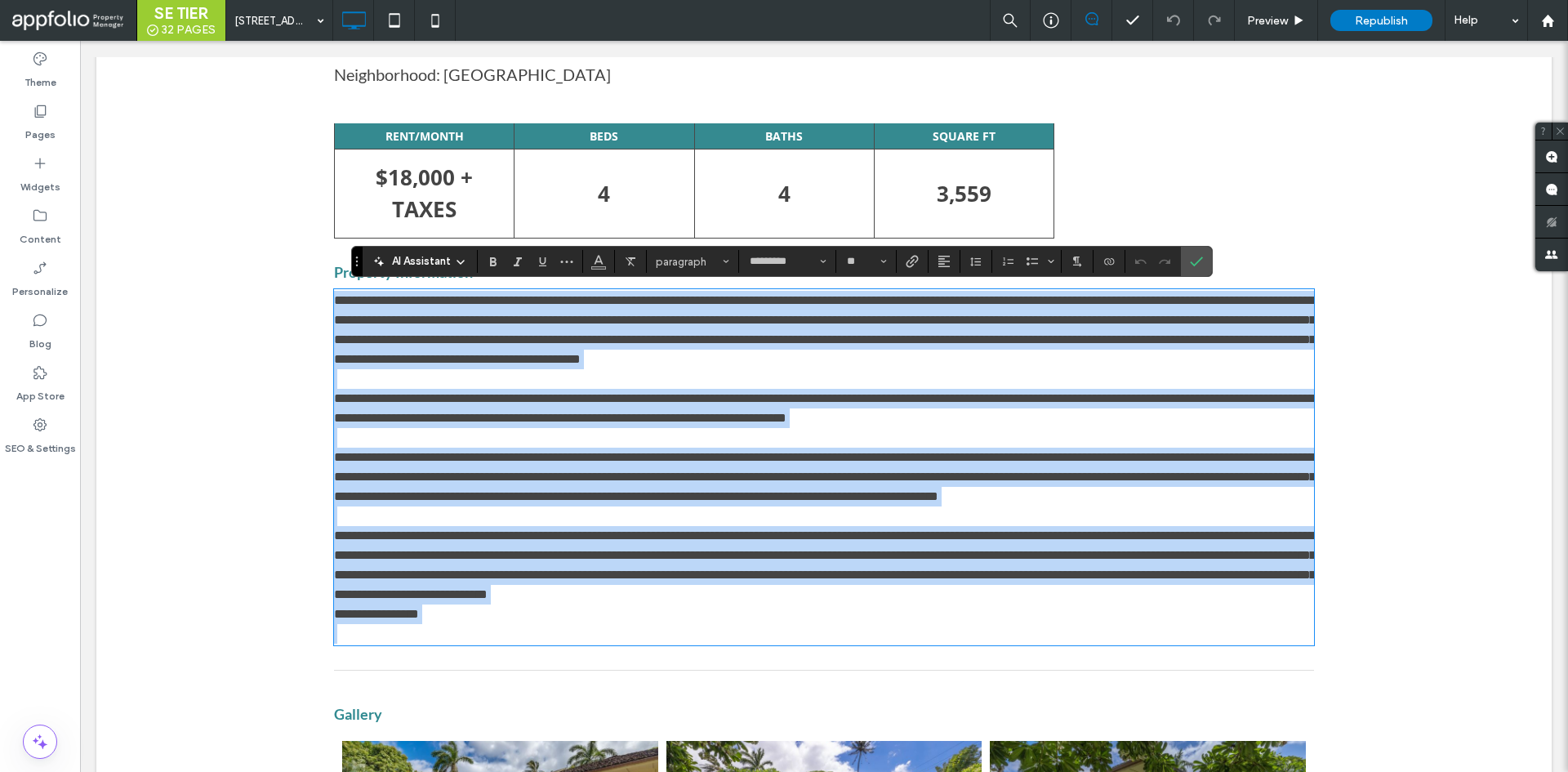
click at [485, 350] on span "**********" at bounding box center [825, 329] width 982 height 71
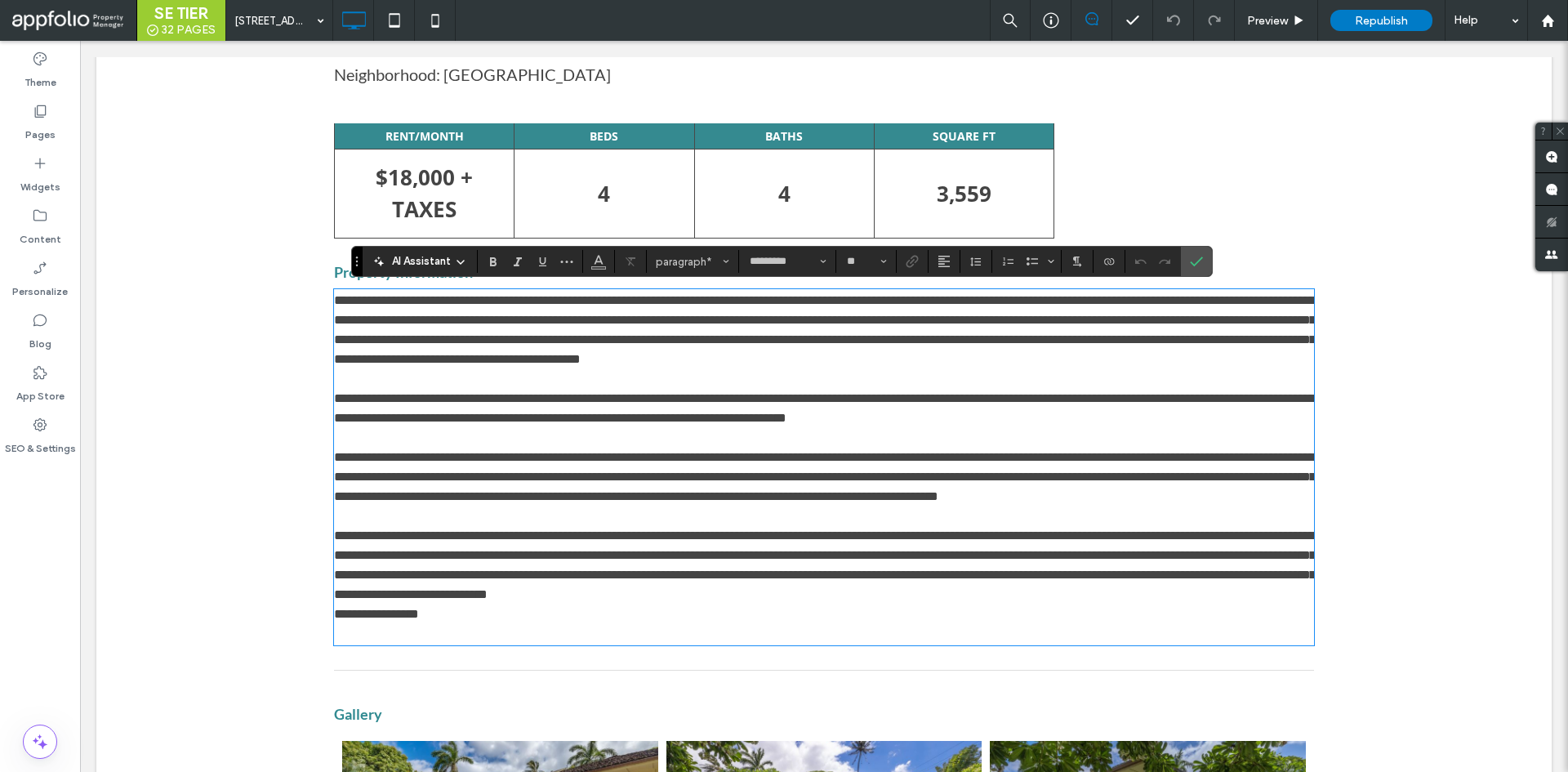
click at [500, 344] on span "**********" at bounding box center [825, 329] width 982 height 71
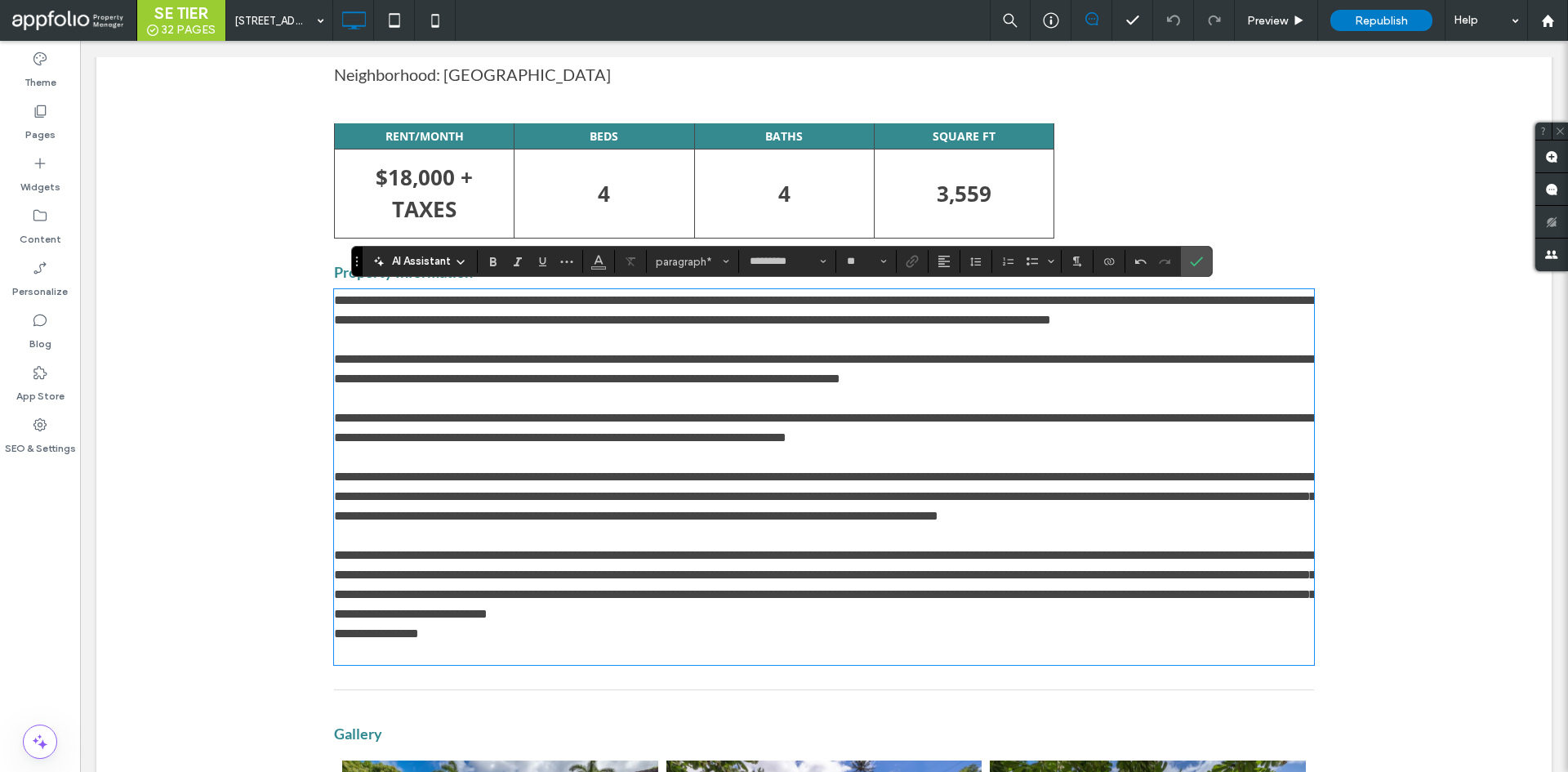
click at [878, 620] on span "**********" at bounding box center [825, 584] width 982 height 71
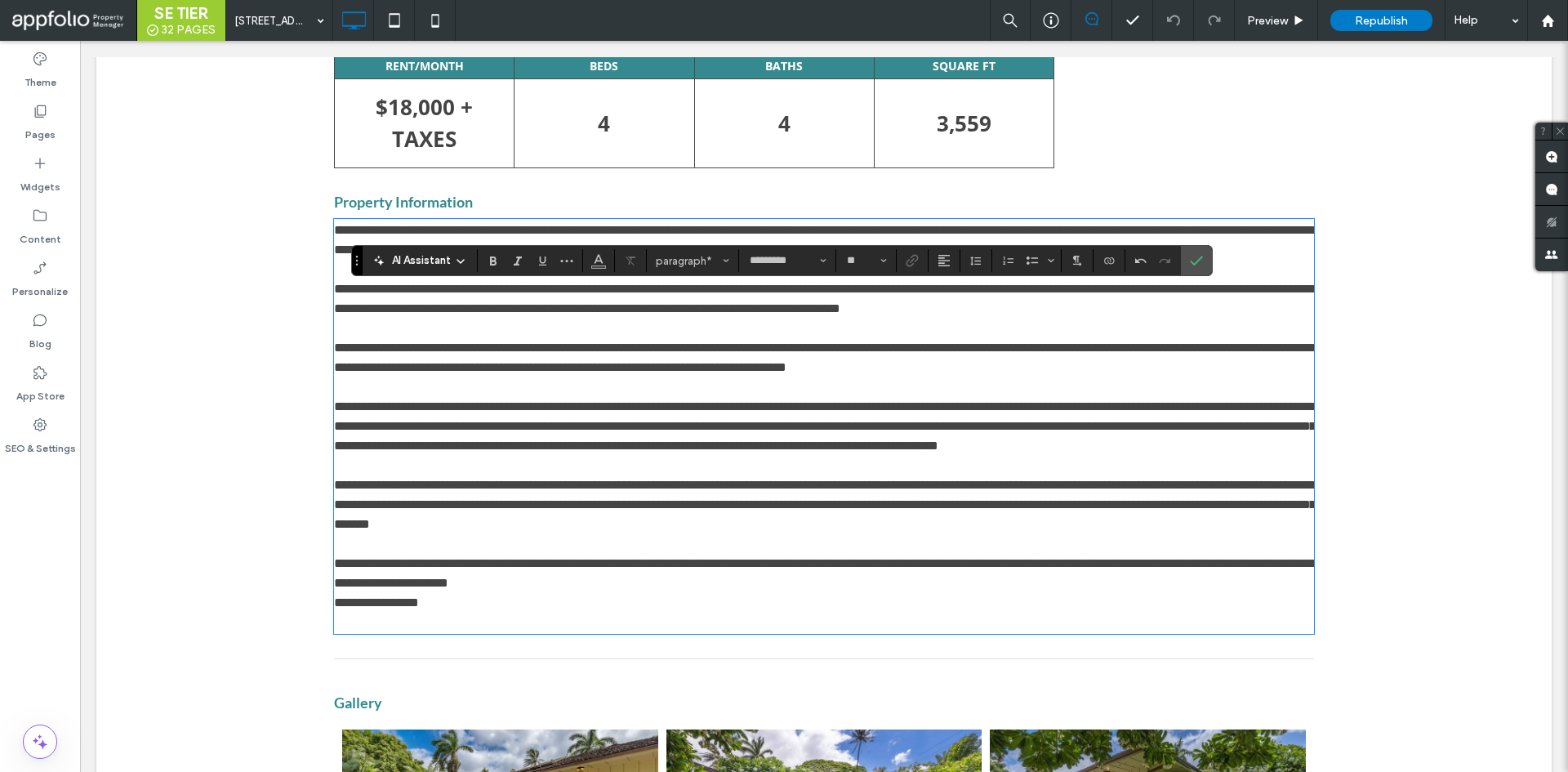
scroll to position [737, 0]
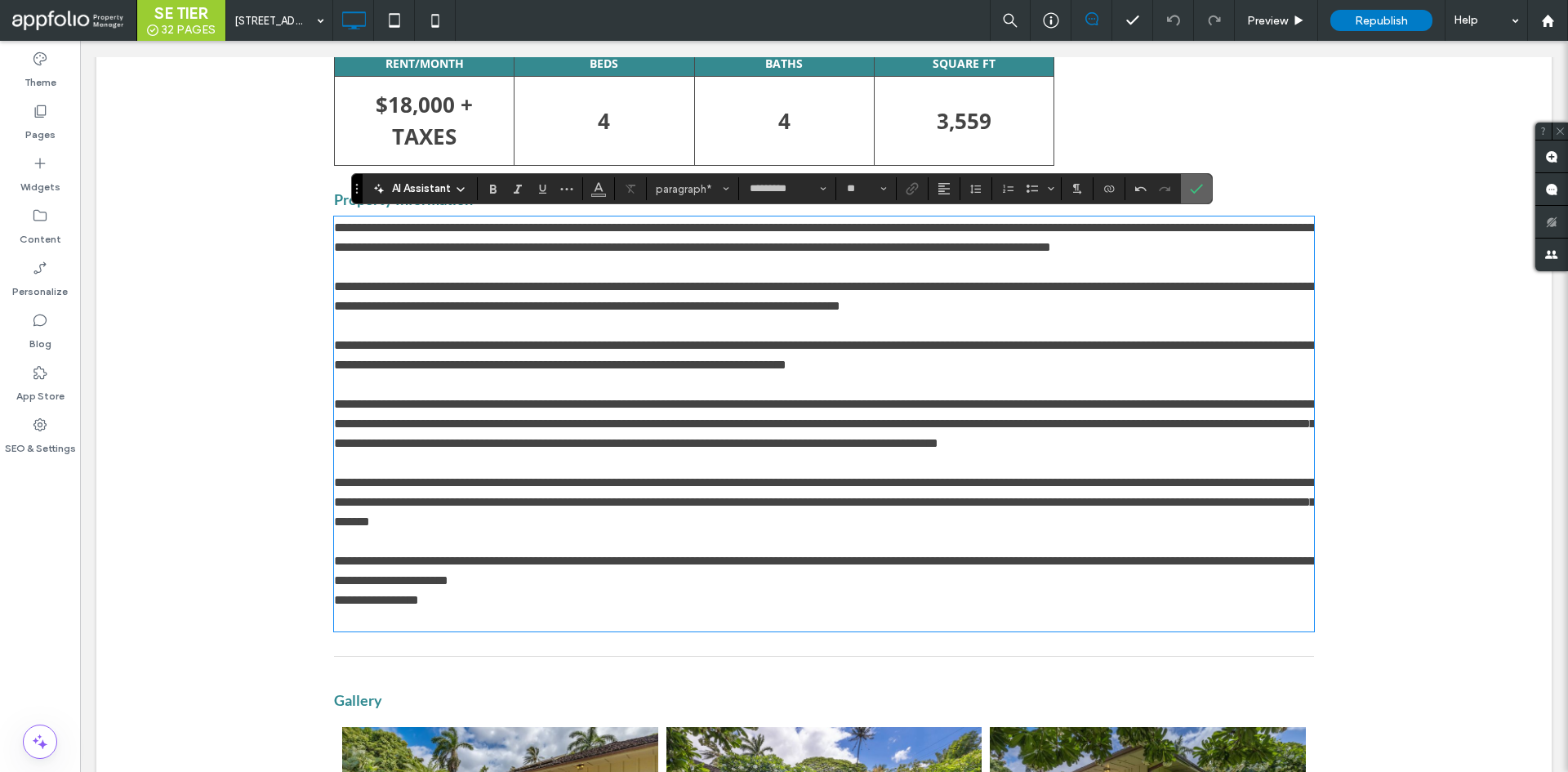
click at [1200, 182] on icon "Confirm" at bounding box center [1197, 188] width 13 height 13
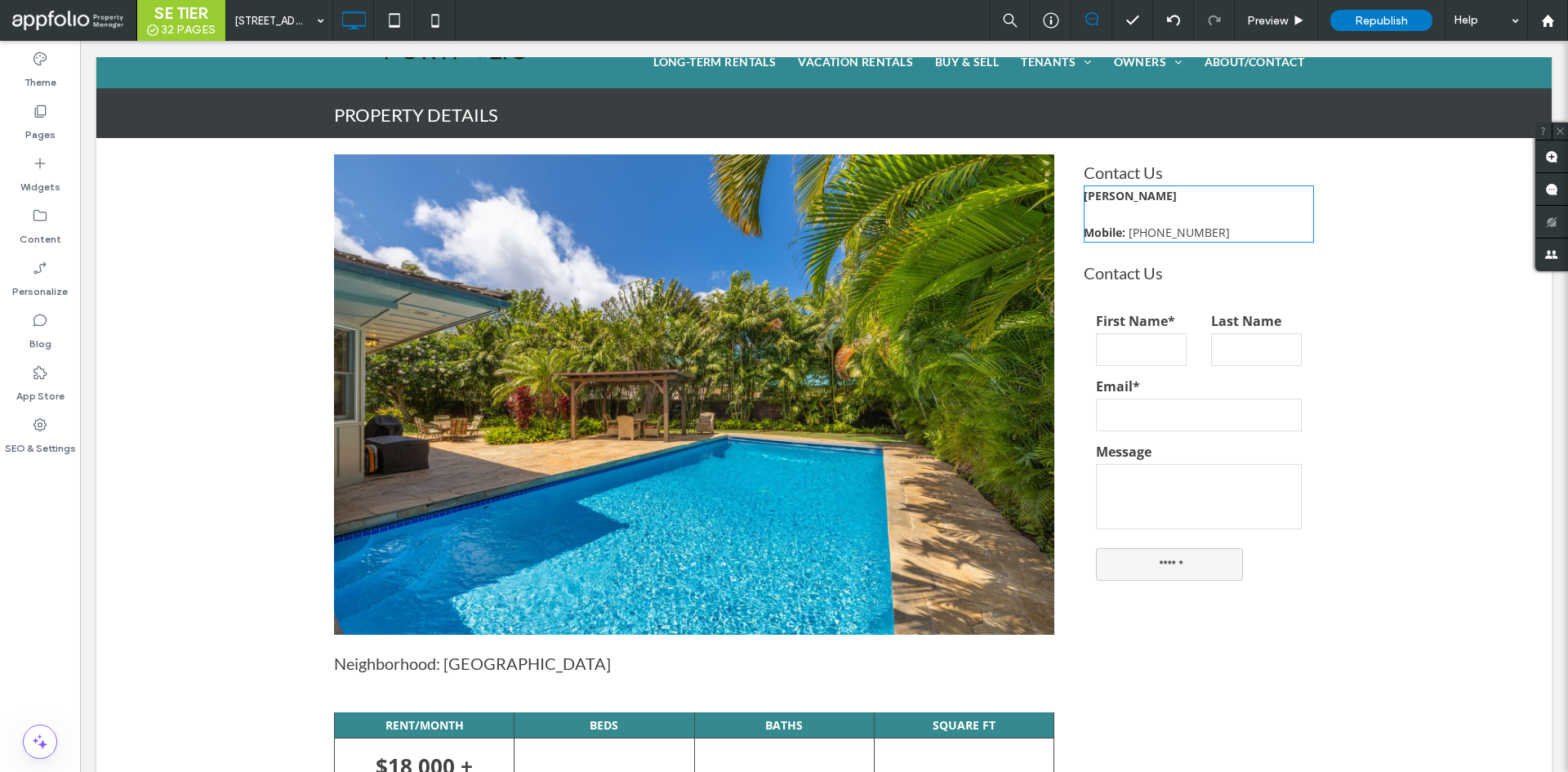
scroll to position [75, 0]
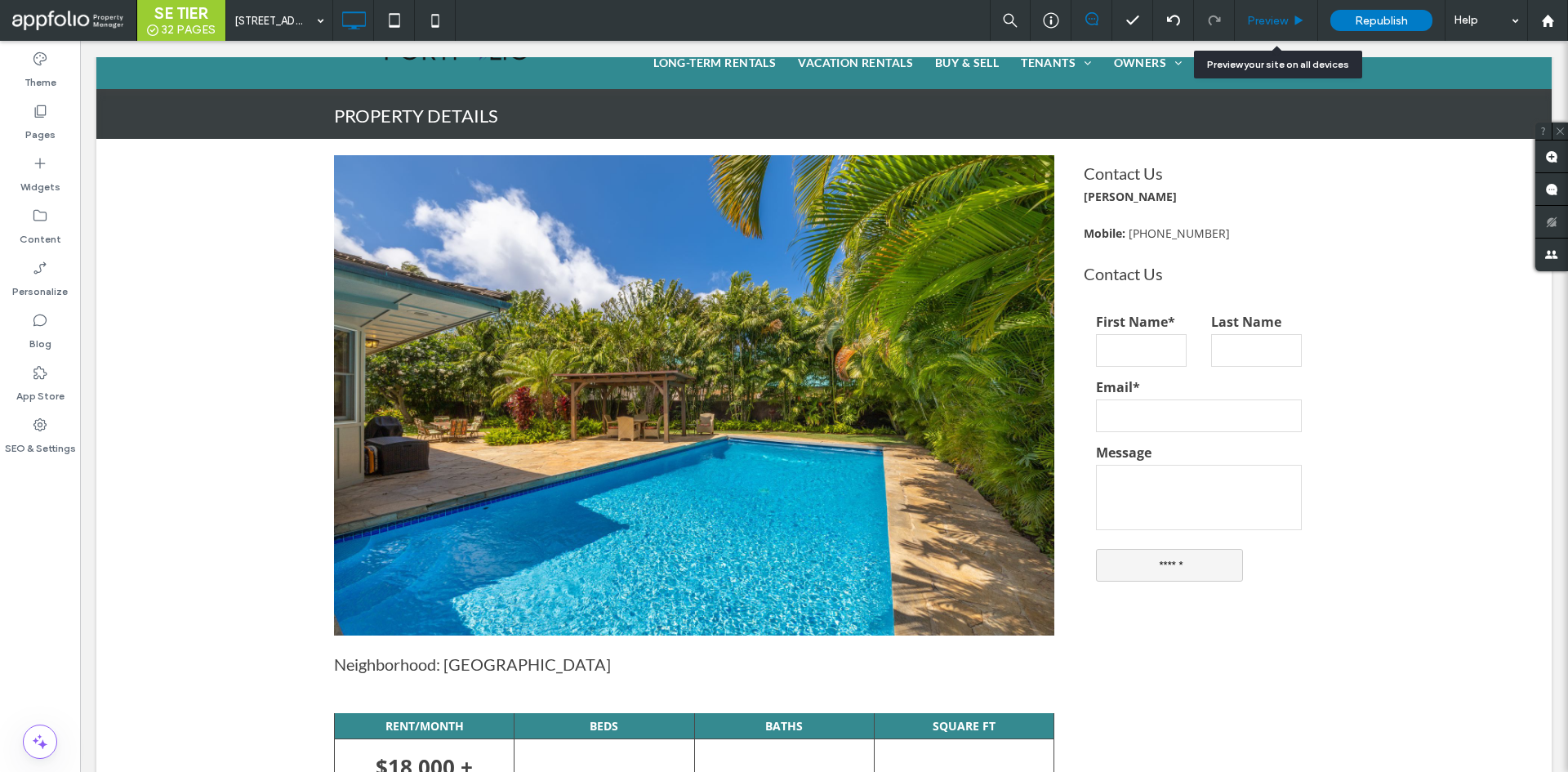
click at [1263, 18] on span "Preview" at bounding box center [1268, 21] width 41 height 14
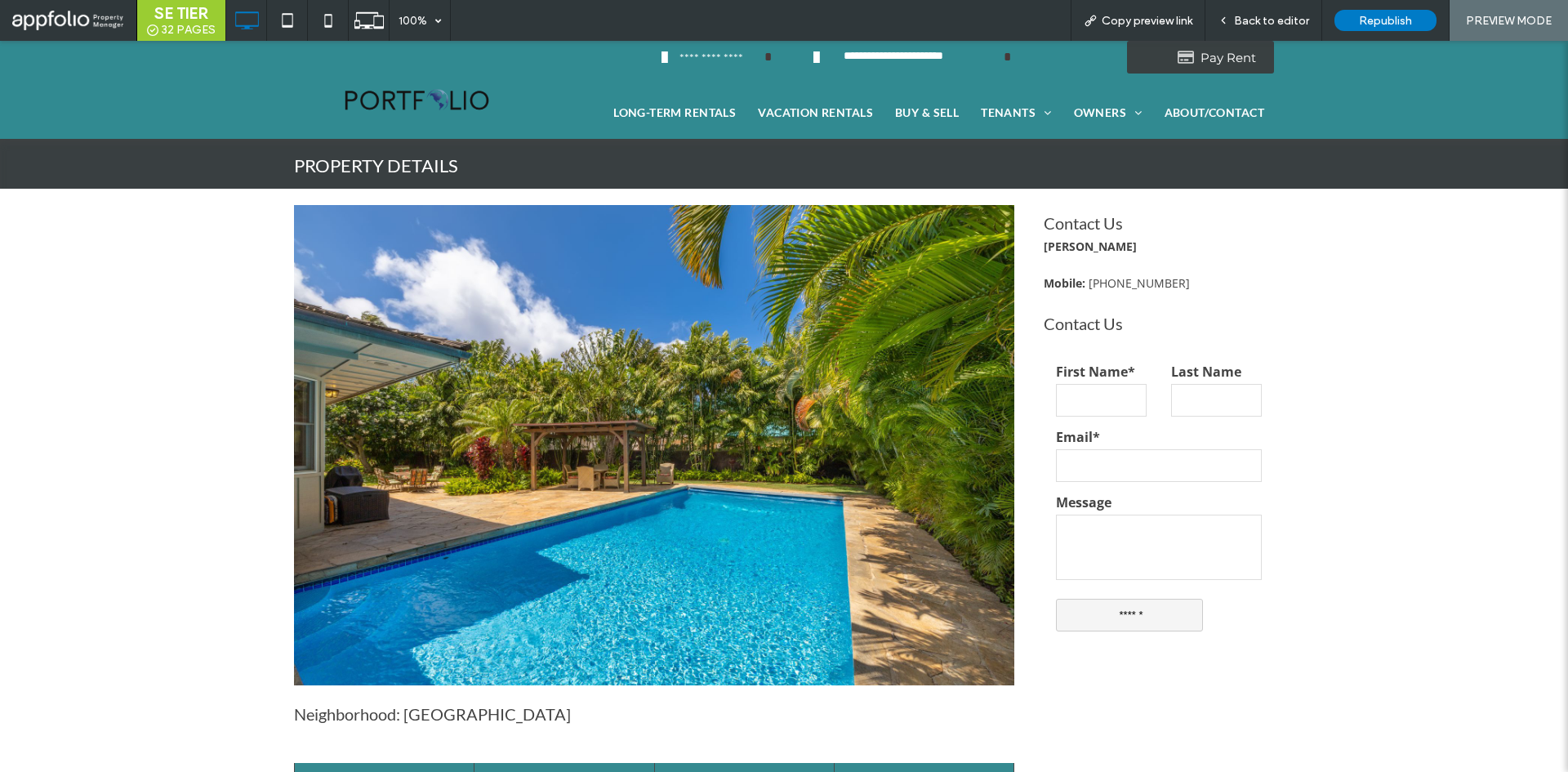
scroll to position [7, 0]
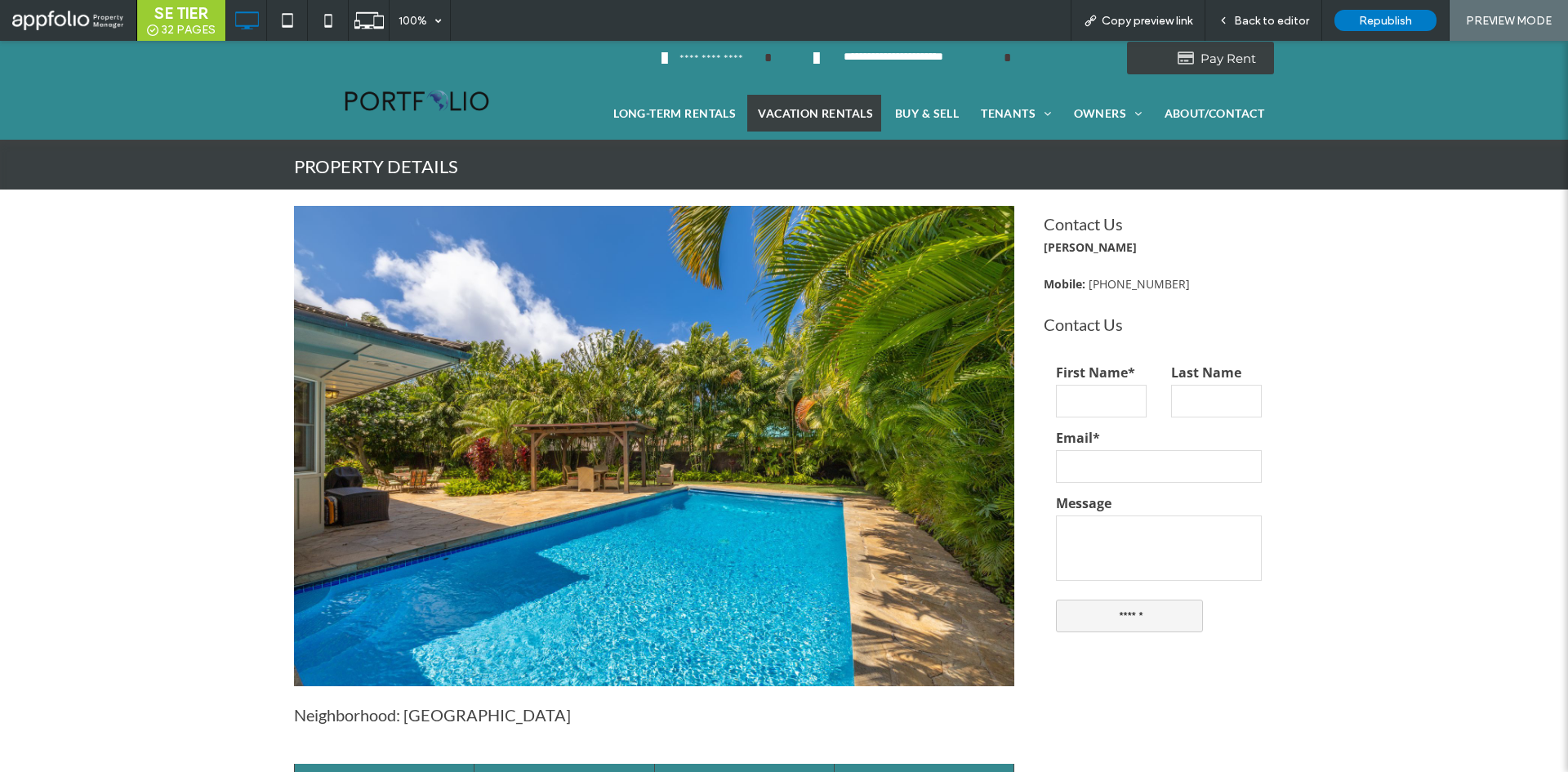
click at [824, 113] on span "VACATION RENTALS" at bounding box center [815, 113] width 115 height 18
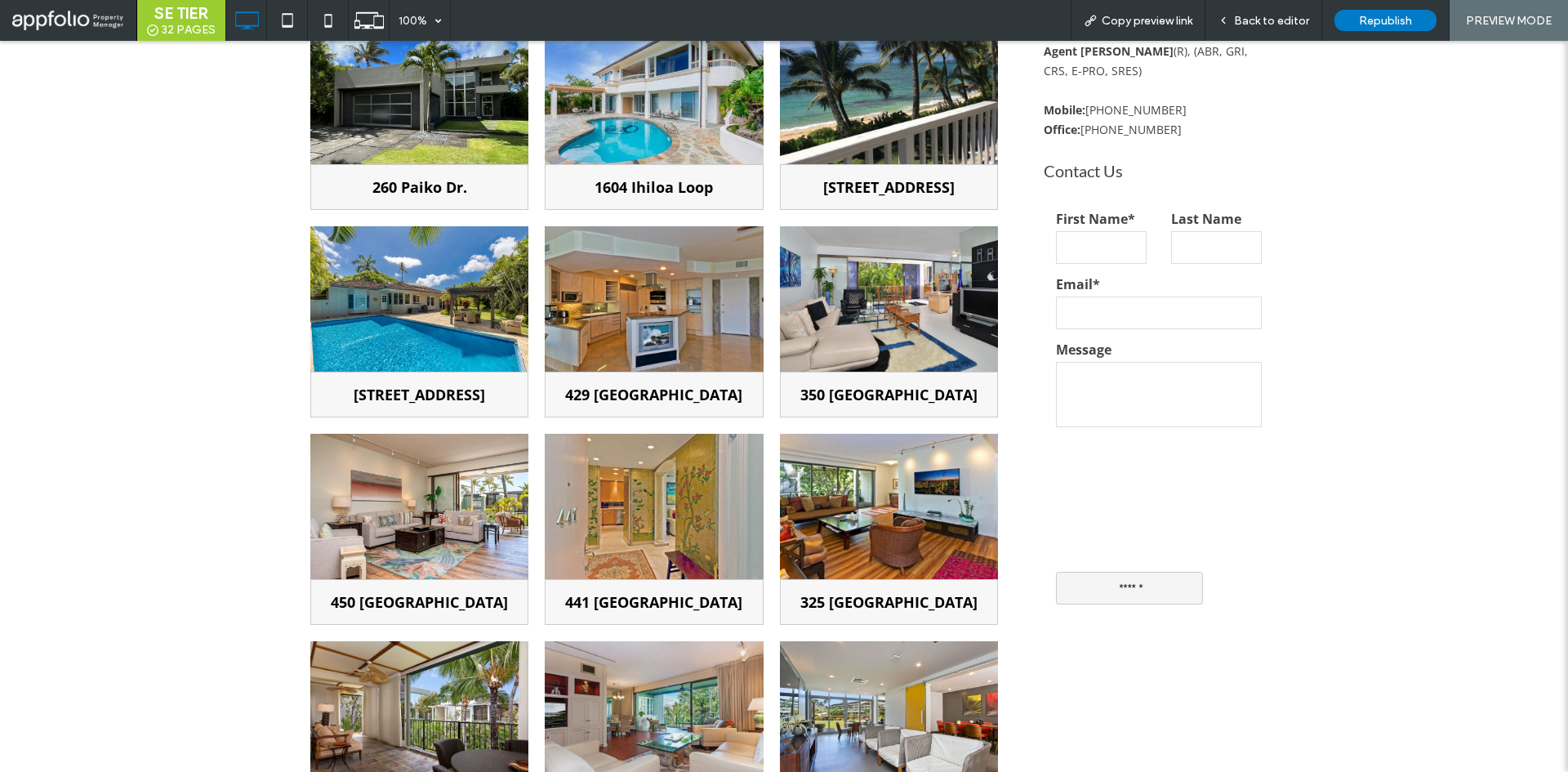
scroll to position [65, 0]
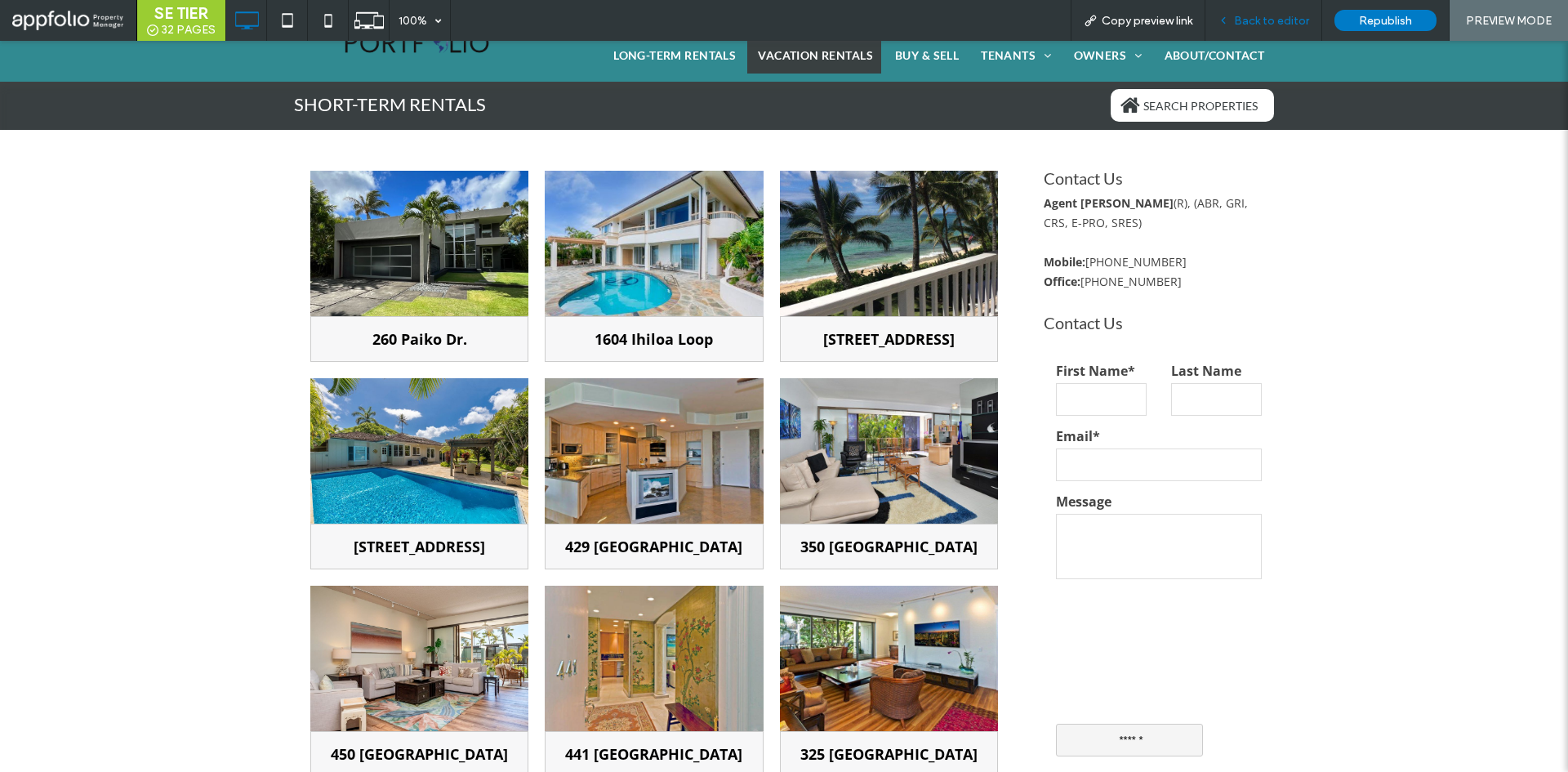
click at [1258, 7] on div "Back to editor" at bounding box center [1263, 20] width 117 height 41
click at [428, 527] on span "4840 Kahala Ave. Button" at bounding box center [420, 546] width 218 height 46
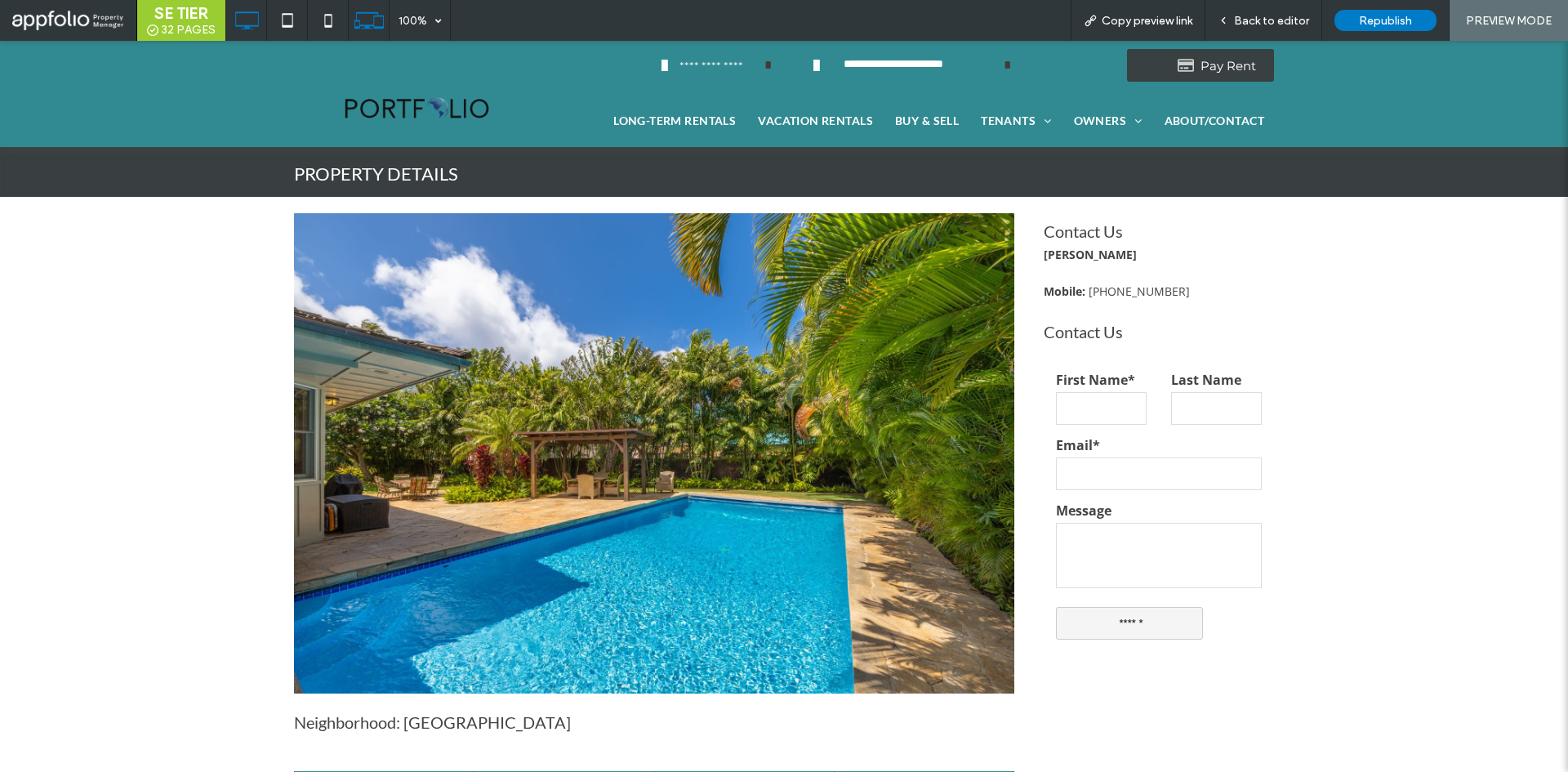
scroll to position [915, 0]
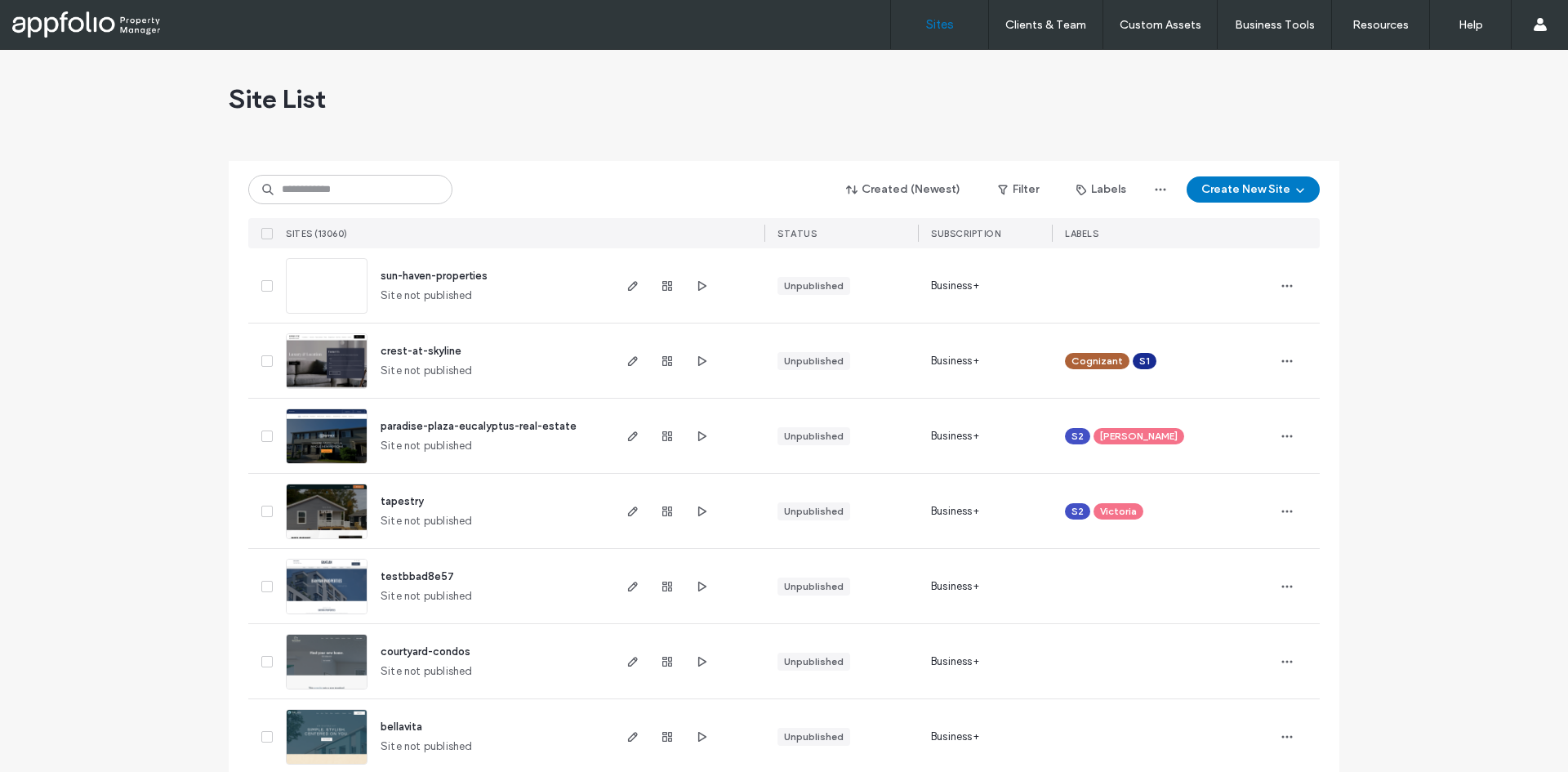
click at [319, 206] on div "Created (Newest) Filter Labels Create New Site SITES (13060) STATUS SUBSCRIPTIO…" at bounding box center [784, 205] width 1072 height 88
paste input "**********"
click at [324, 198] on input "**********" at bounding box center [350, 189] width 205 height 29
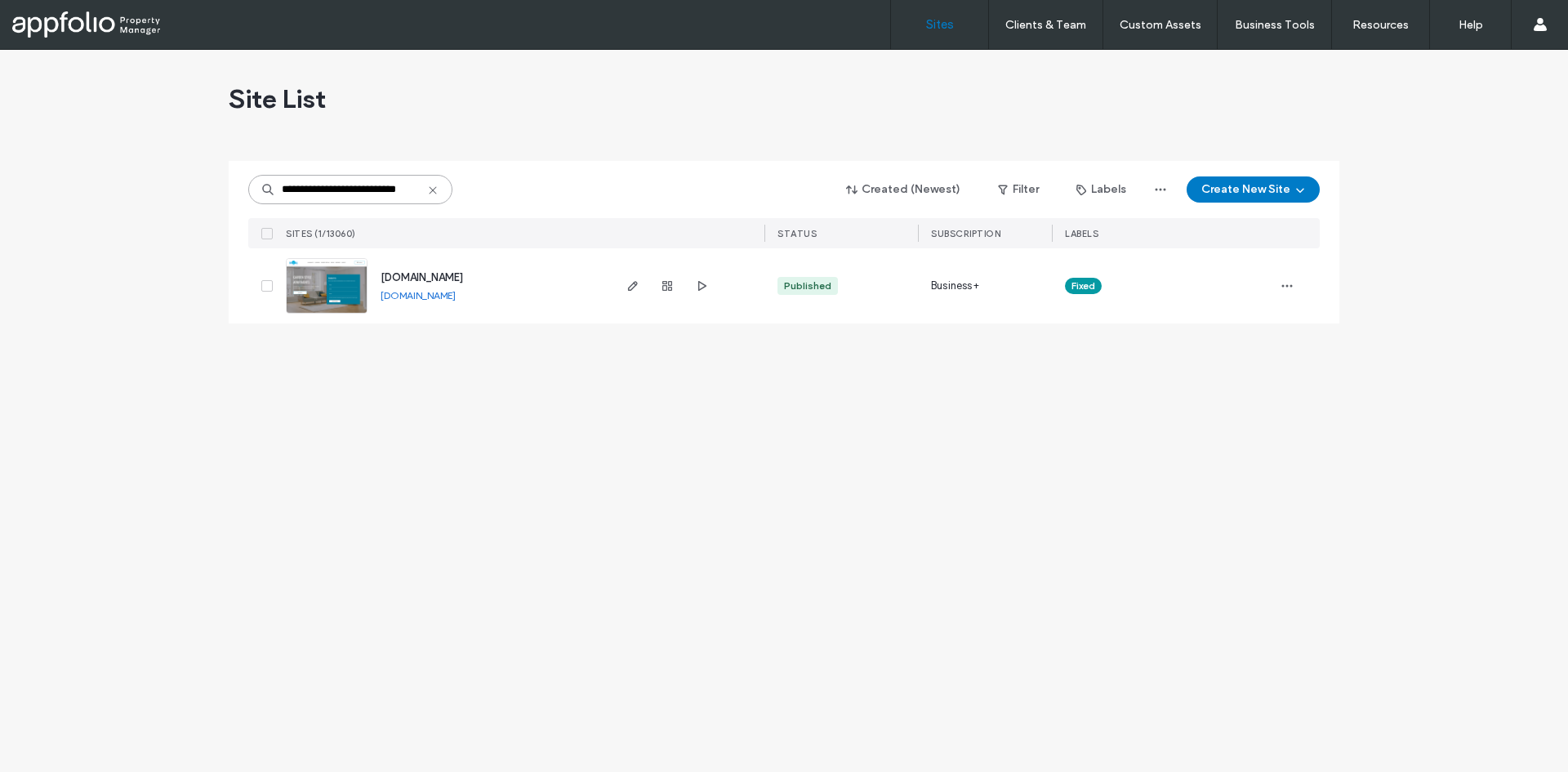
type input "**********"
click at [326, 278] on link at bounding box center [327, 285] width 82 height 55
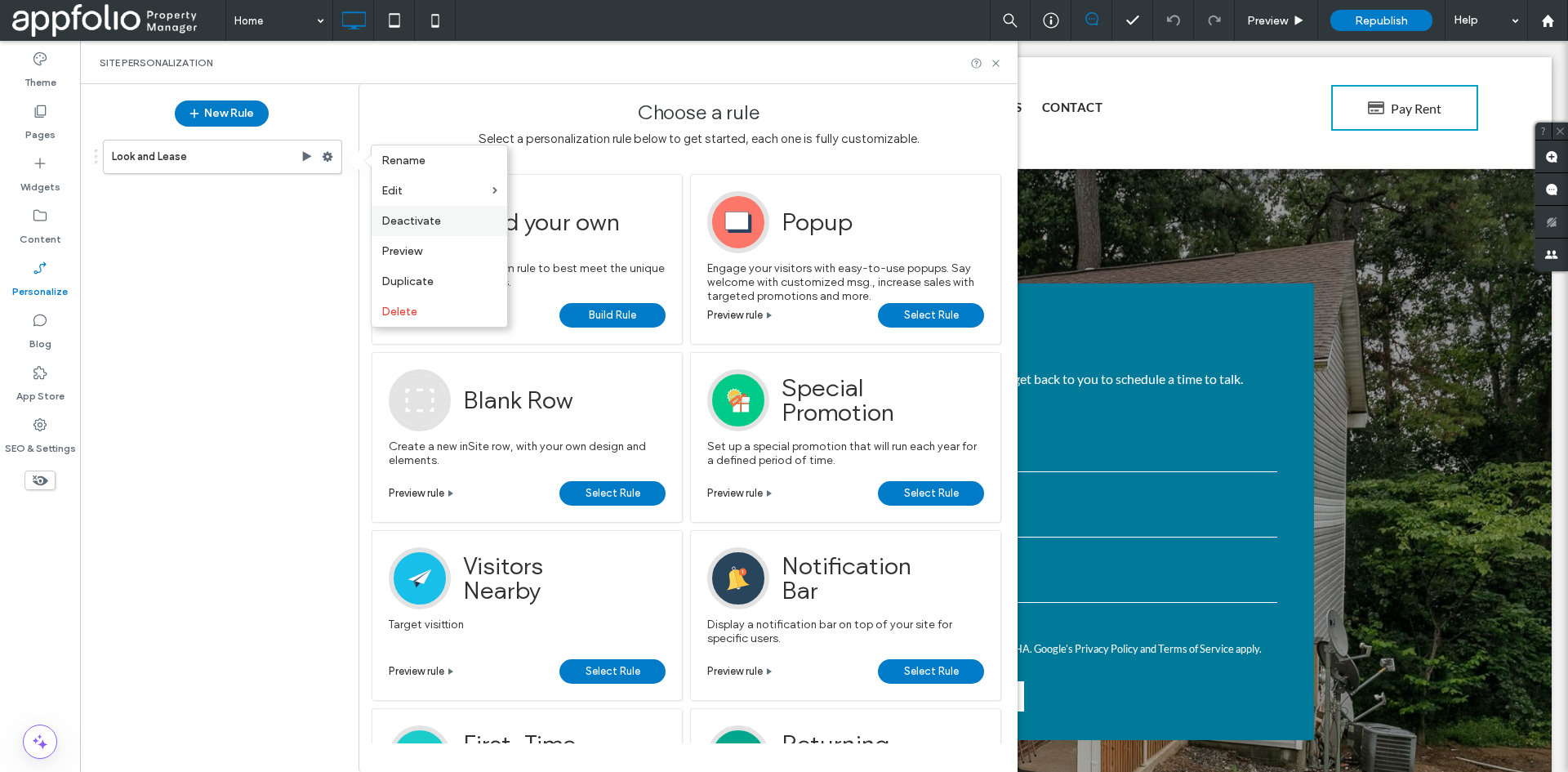
click at [435, 222] on span "Deactivate" at bounding box center [411, 221] width 60 height 14
click at [311, 318] on div "Look and Lease" at bounding box center [213, 445] width 257 height 628
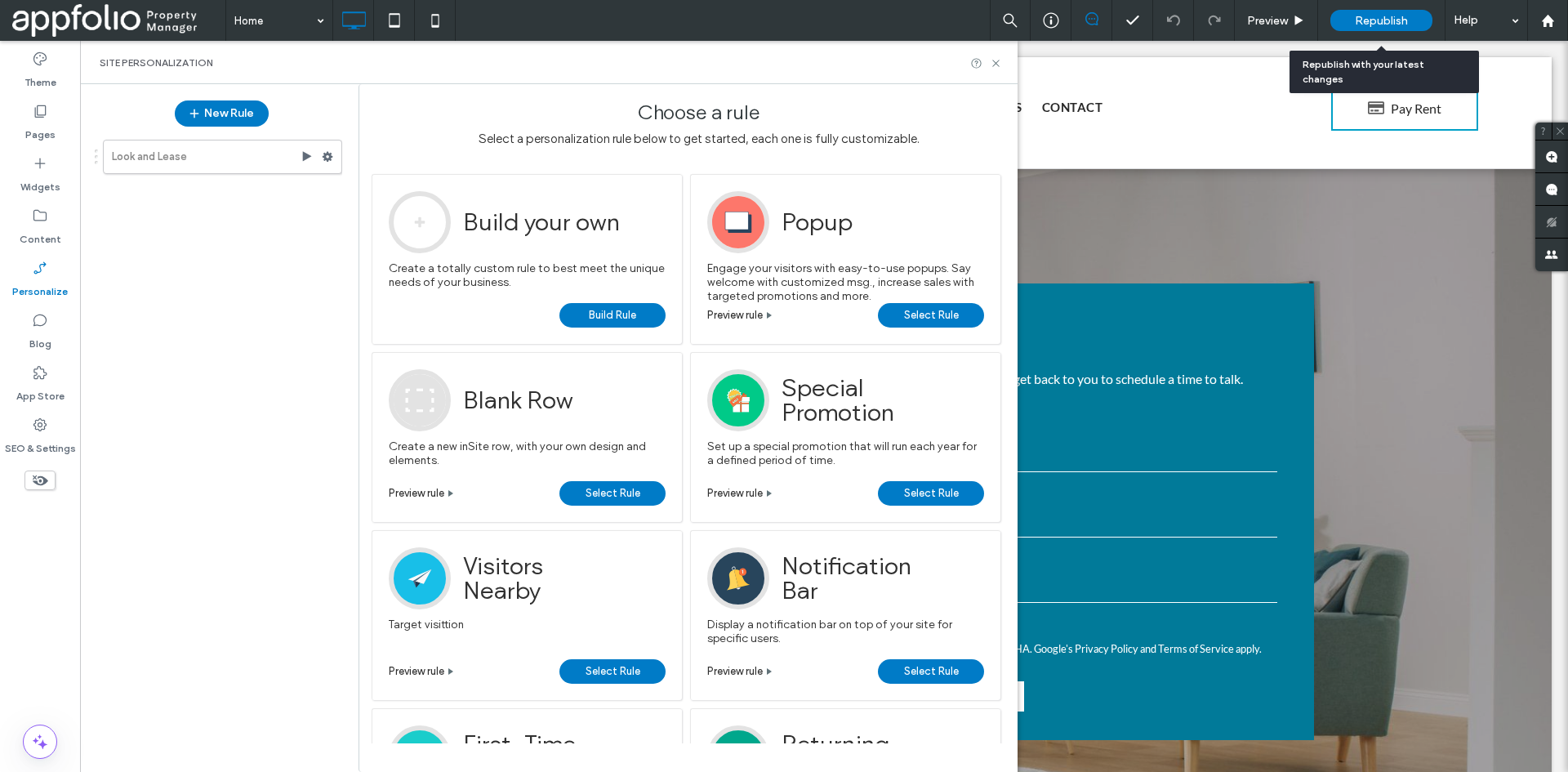
click at [1365, 15] on span "Republish" at bounding box center [1382, 21] width 53 height 14
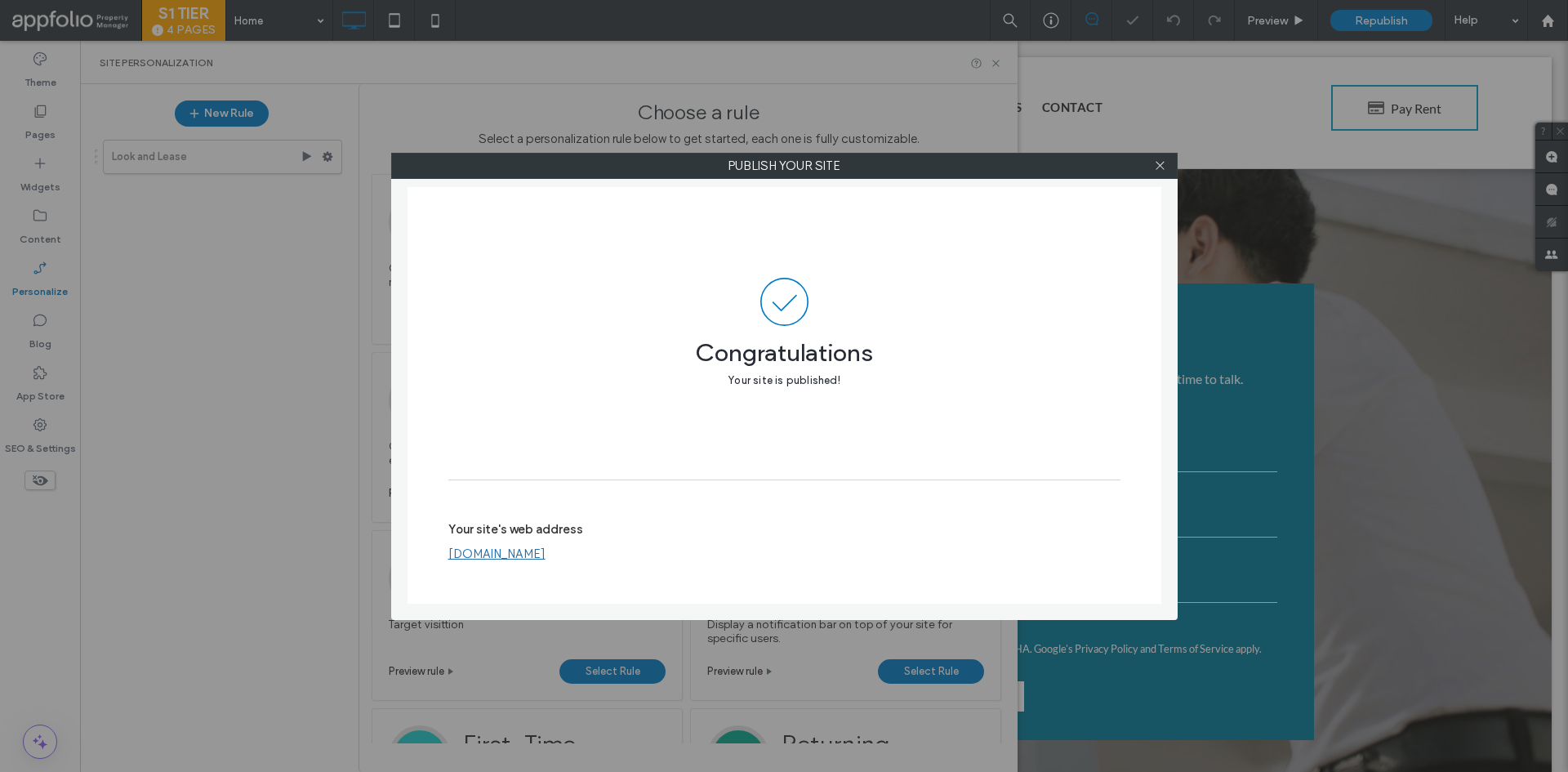
drag, startPoint x: 1163, startPoint y: 165, endPoint x: 1062, endPoint y: 168, distance: 101.0
click at [1163, 164] on icon at bounding box center [1161, 165] width 12 height 12
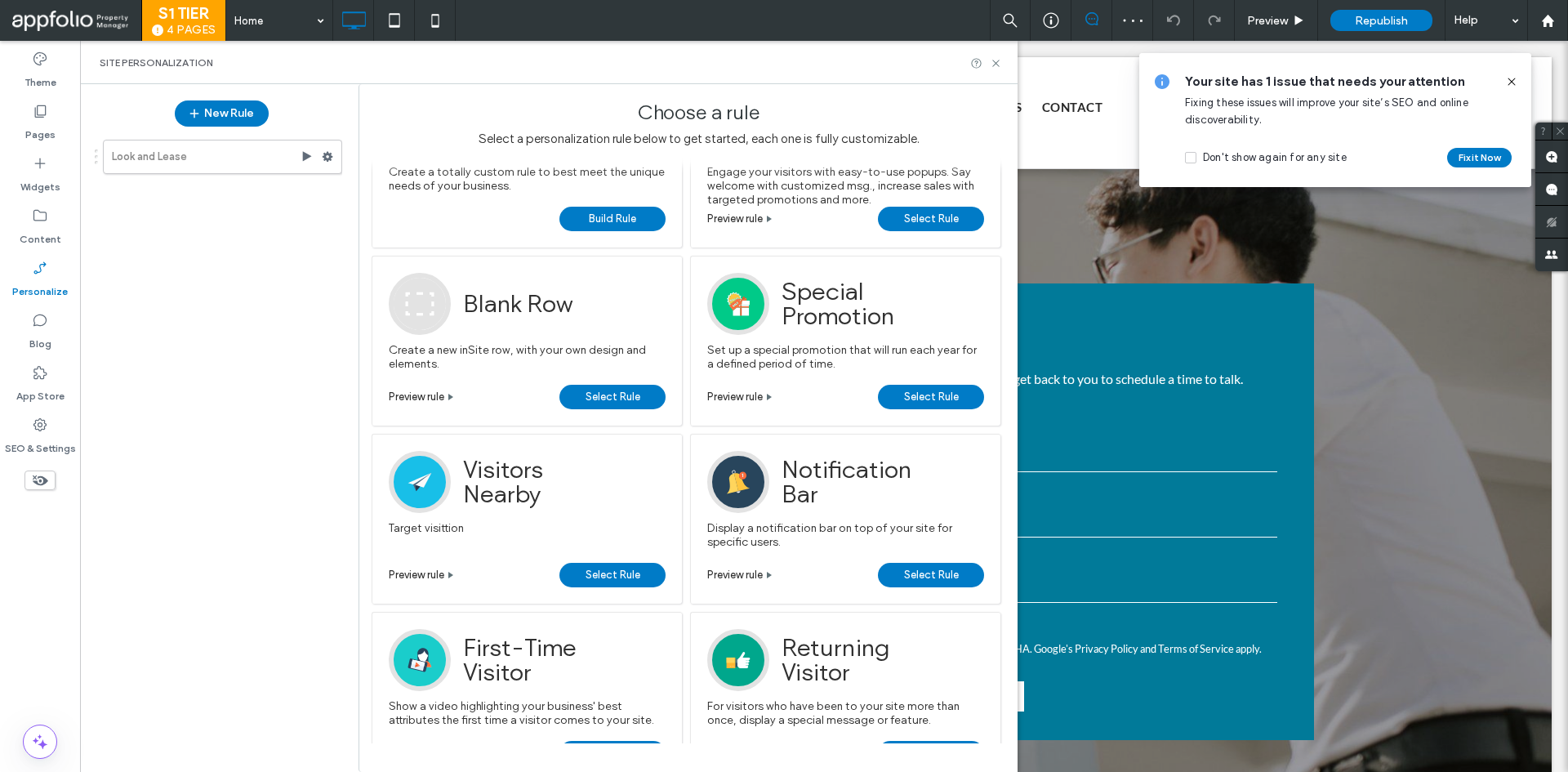
scroll to position [223, 0]
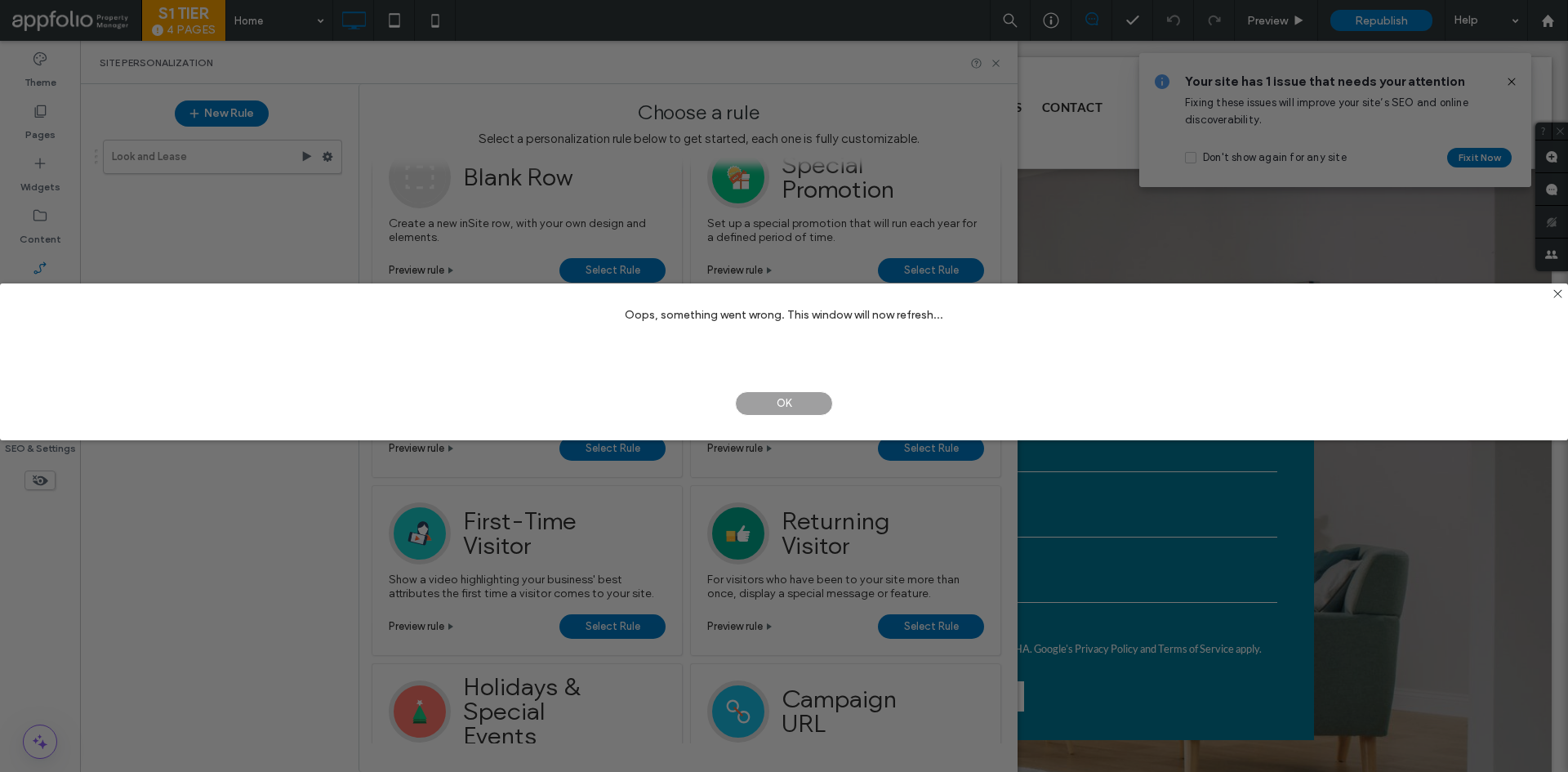
click at [780, 400] on span "OK" at bounding box center [784, 404] width 98 height 25
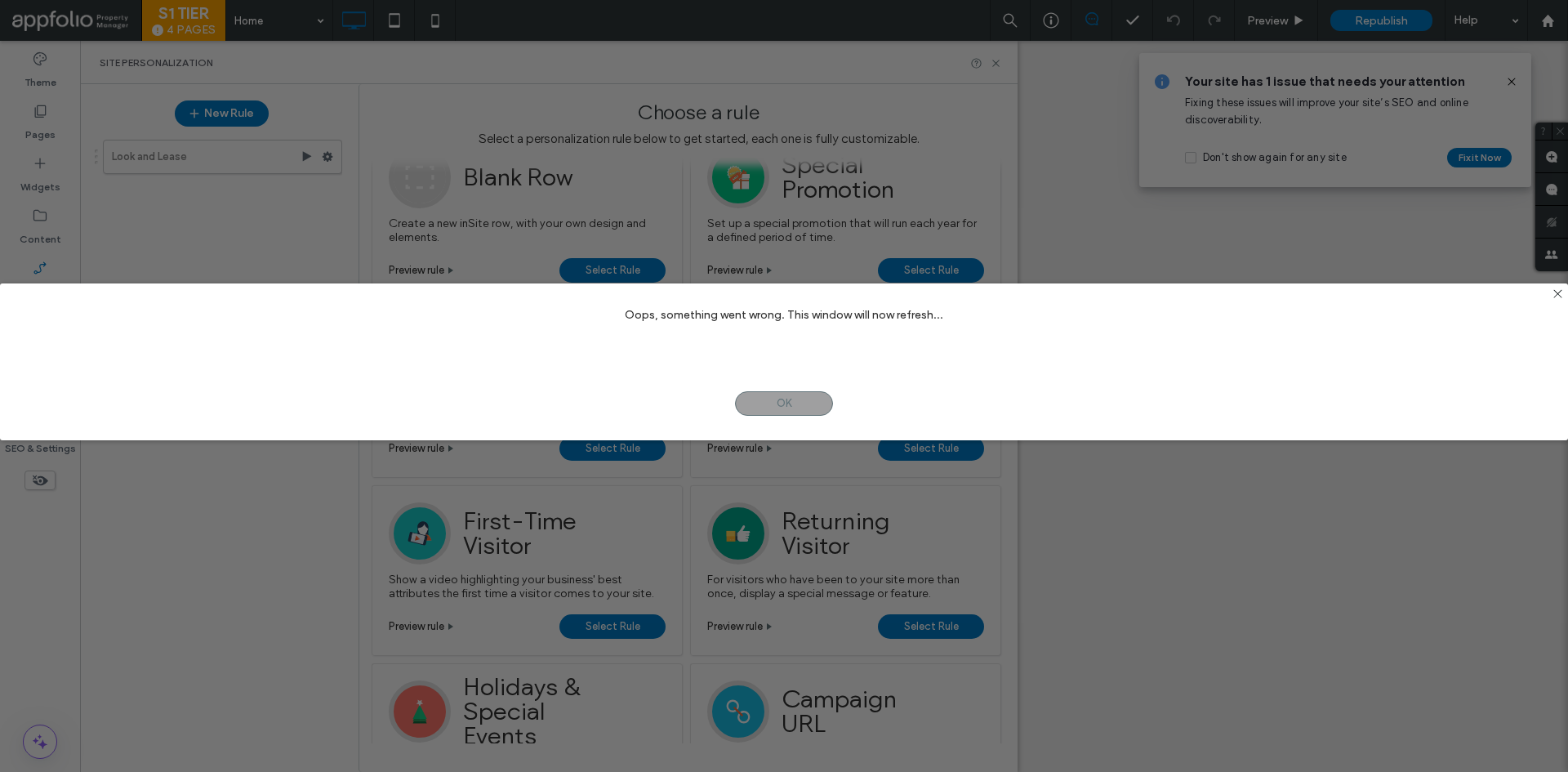
scroll to position [0, 0]
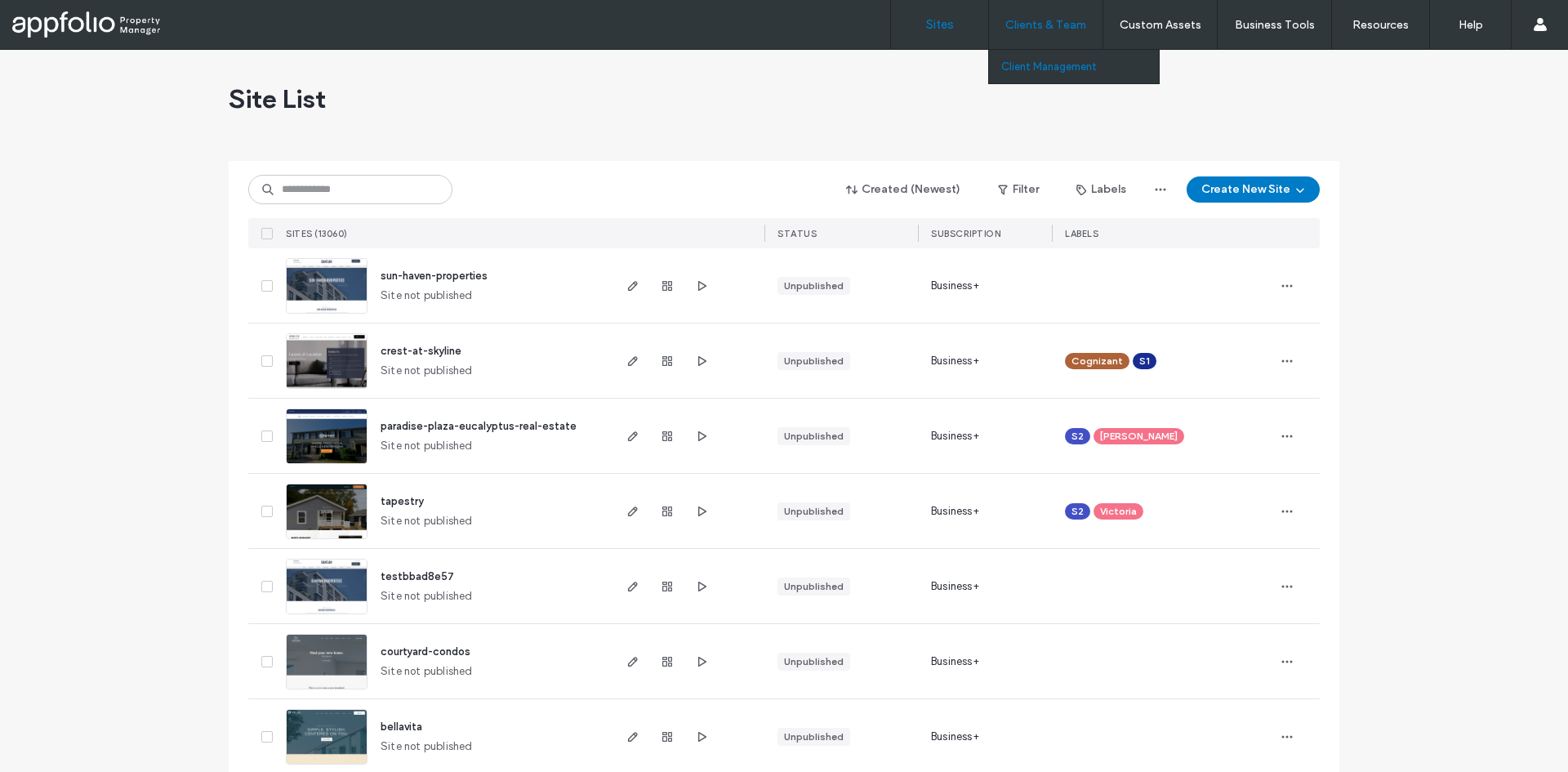
click at [1038, 61] on label "Client Management" at bounding box center [1049, 67] width 96 height 12
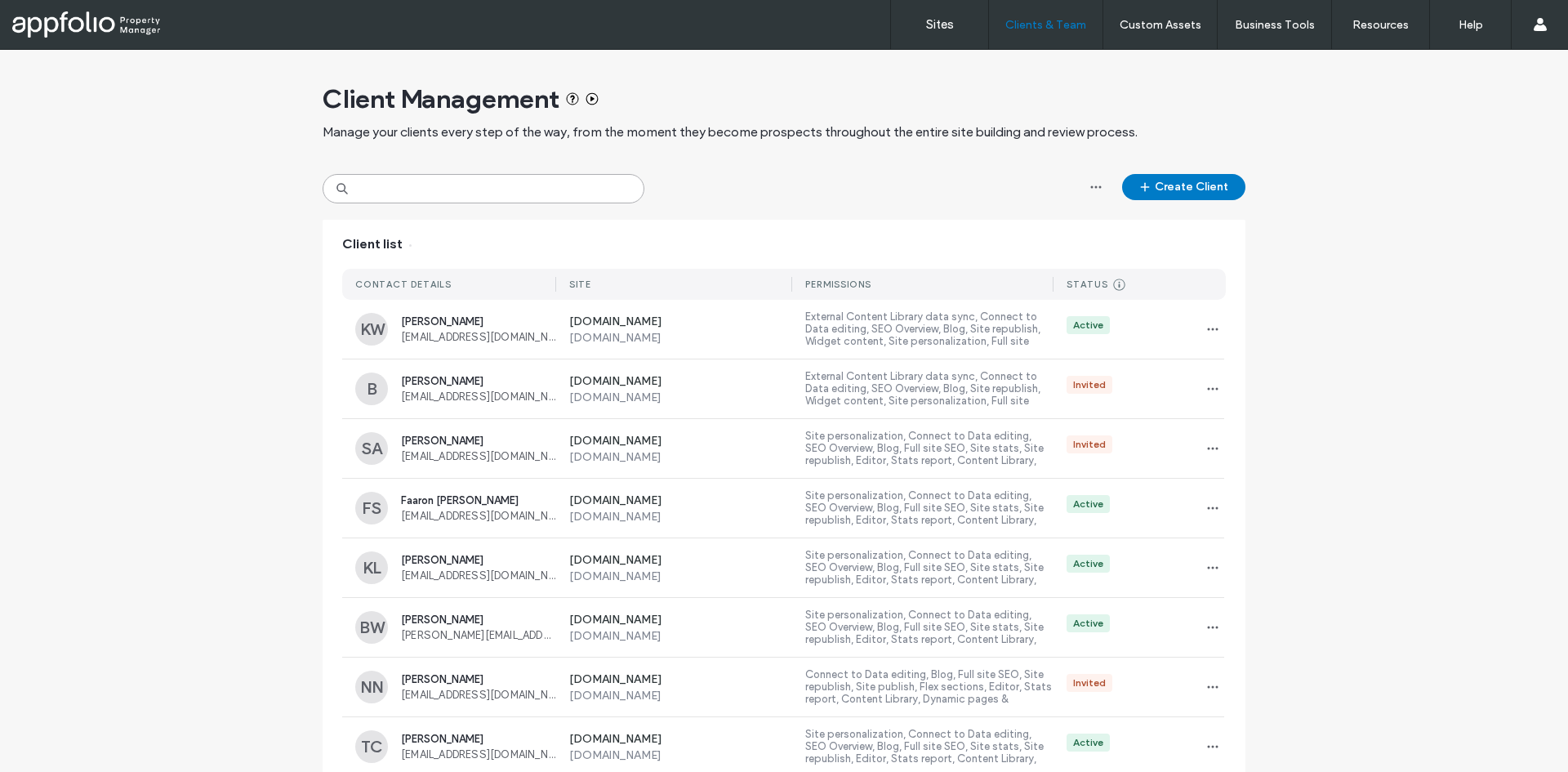
click at [593, 191] on input at bounding box center [484, 188] width 322 height 29
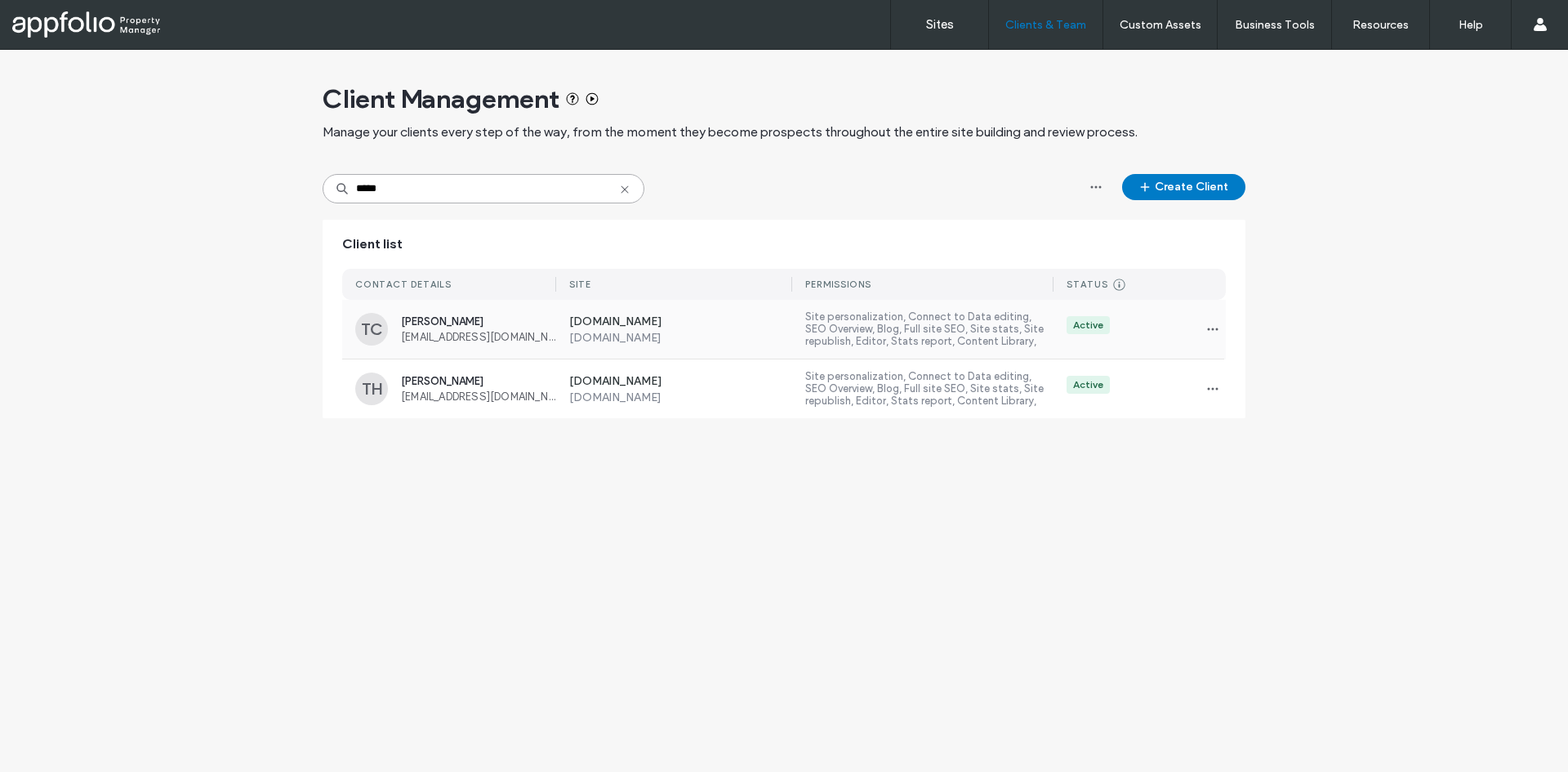
type input "****"
click at [468, 345] on div "TC [PERSON_NAME] [EMAIL_ADDRESS][DOMAIN_NAME]" at bounding box center [456, 328] width 201 height 32
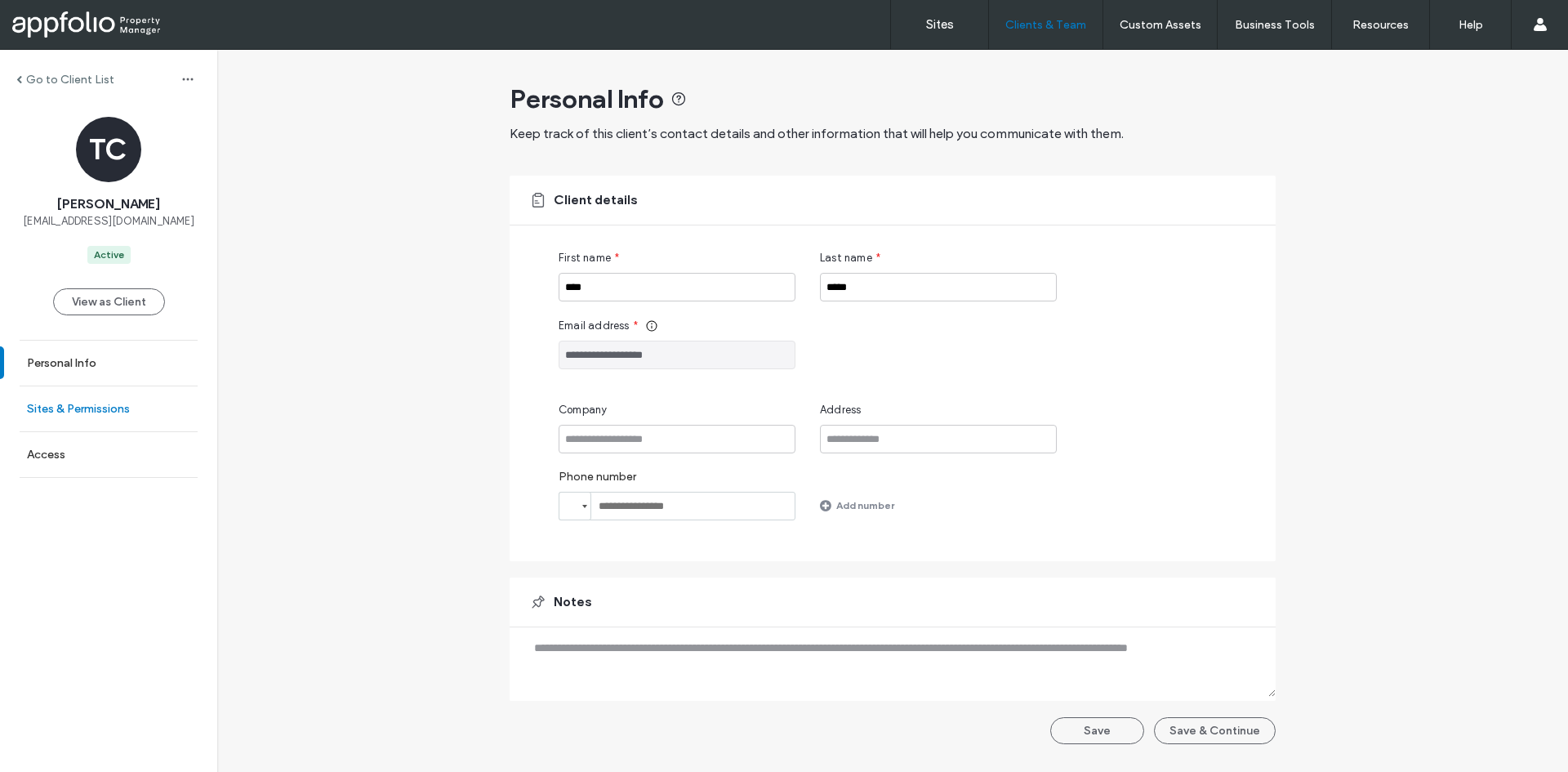
click at [69, 392] on link "Sites & Permissions" at bounding box center [108, 408] width 217 height 45
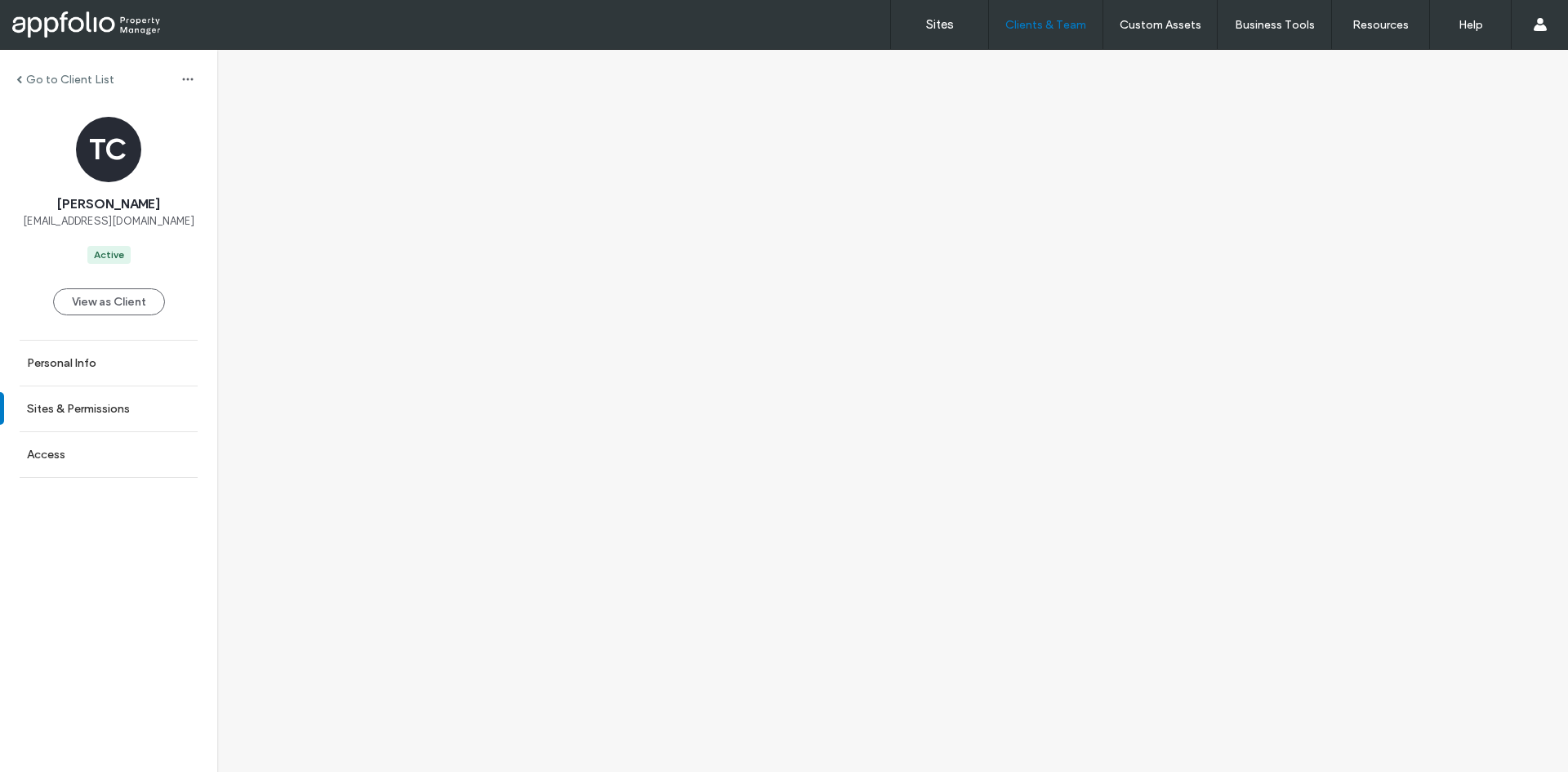
click at [893, 50] on div at bounding box center [893, 50] width 0 height 0
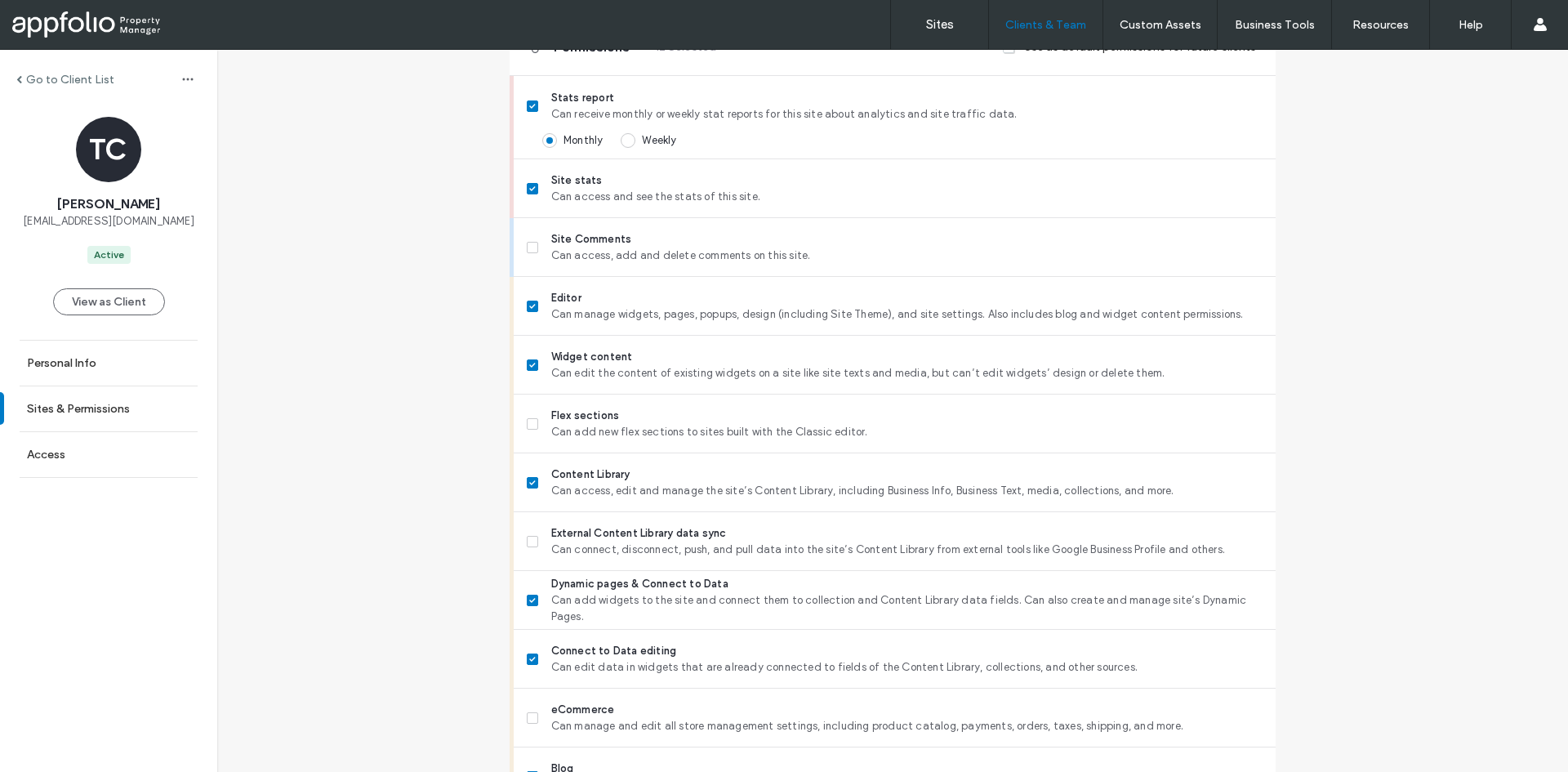
scroll to position [499, 0]
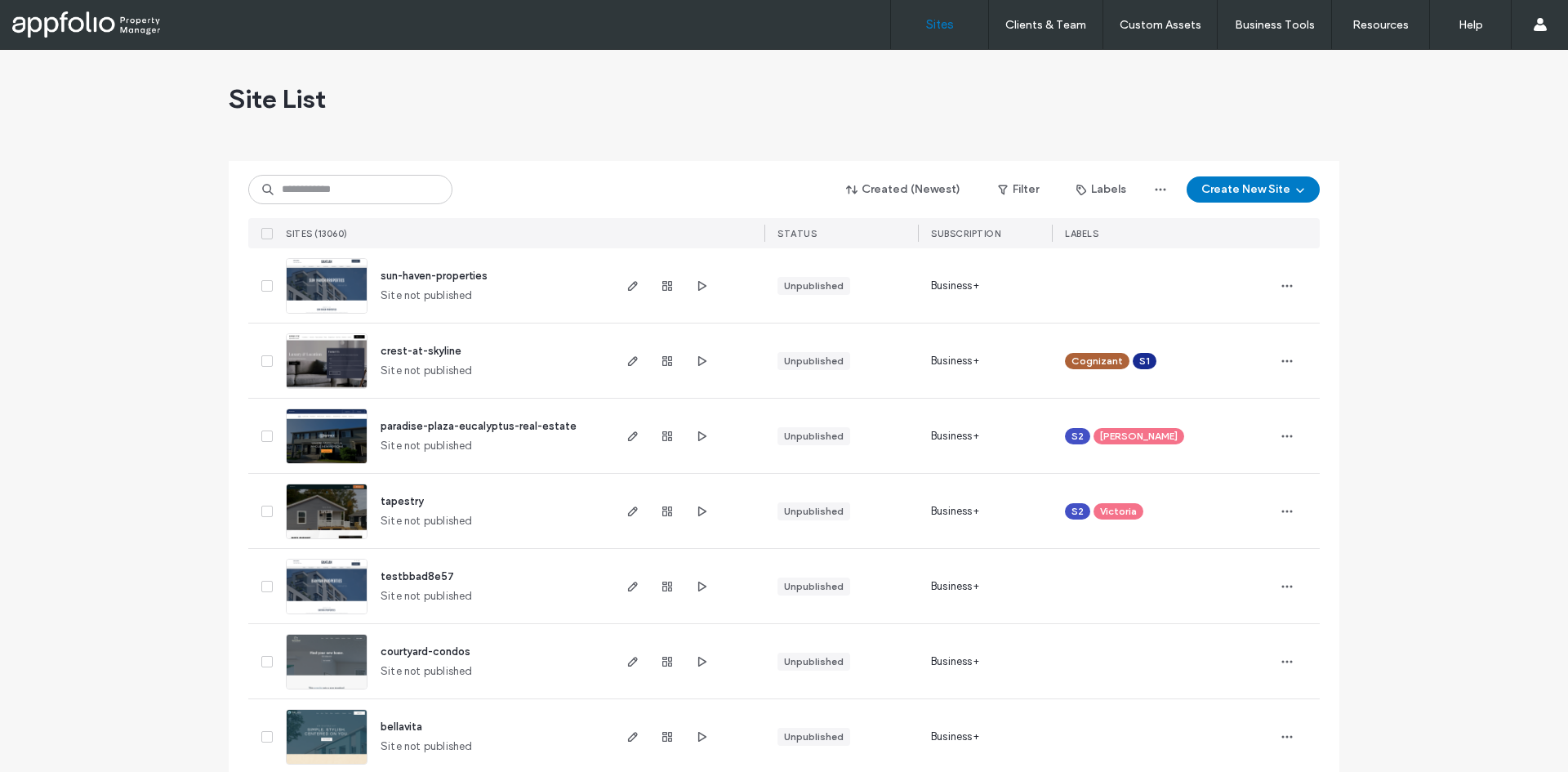
click at [665, 381] on div at bounding box center [667, 360] width 88 height 75
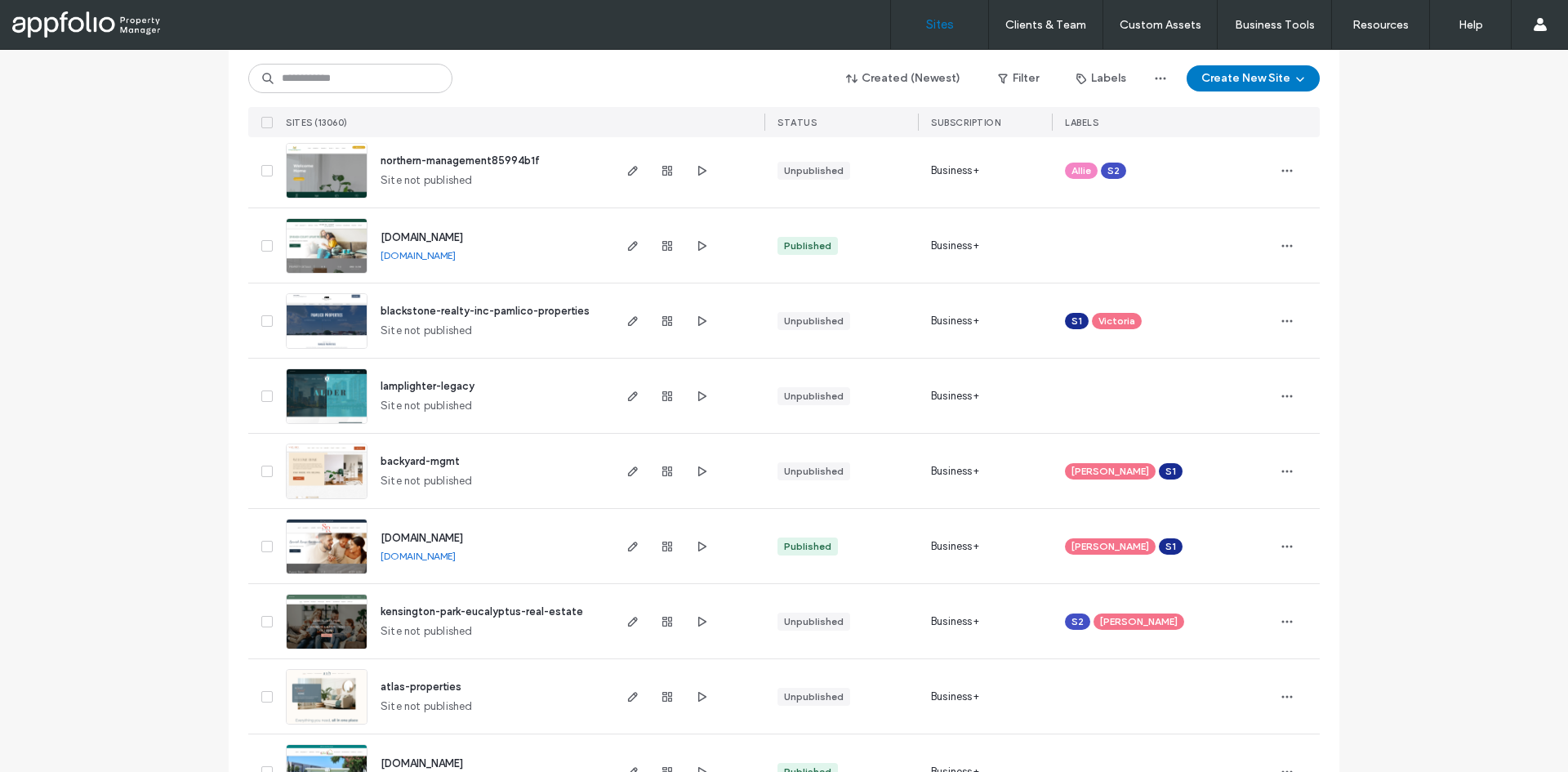
scroll to position [1244, 0]
click at [342, 558] on img at bounding box center [327, 574] width 80 height 112
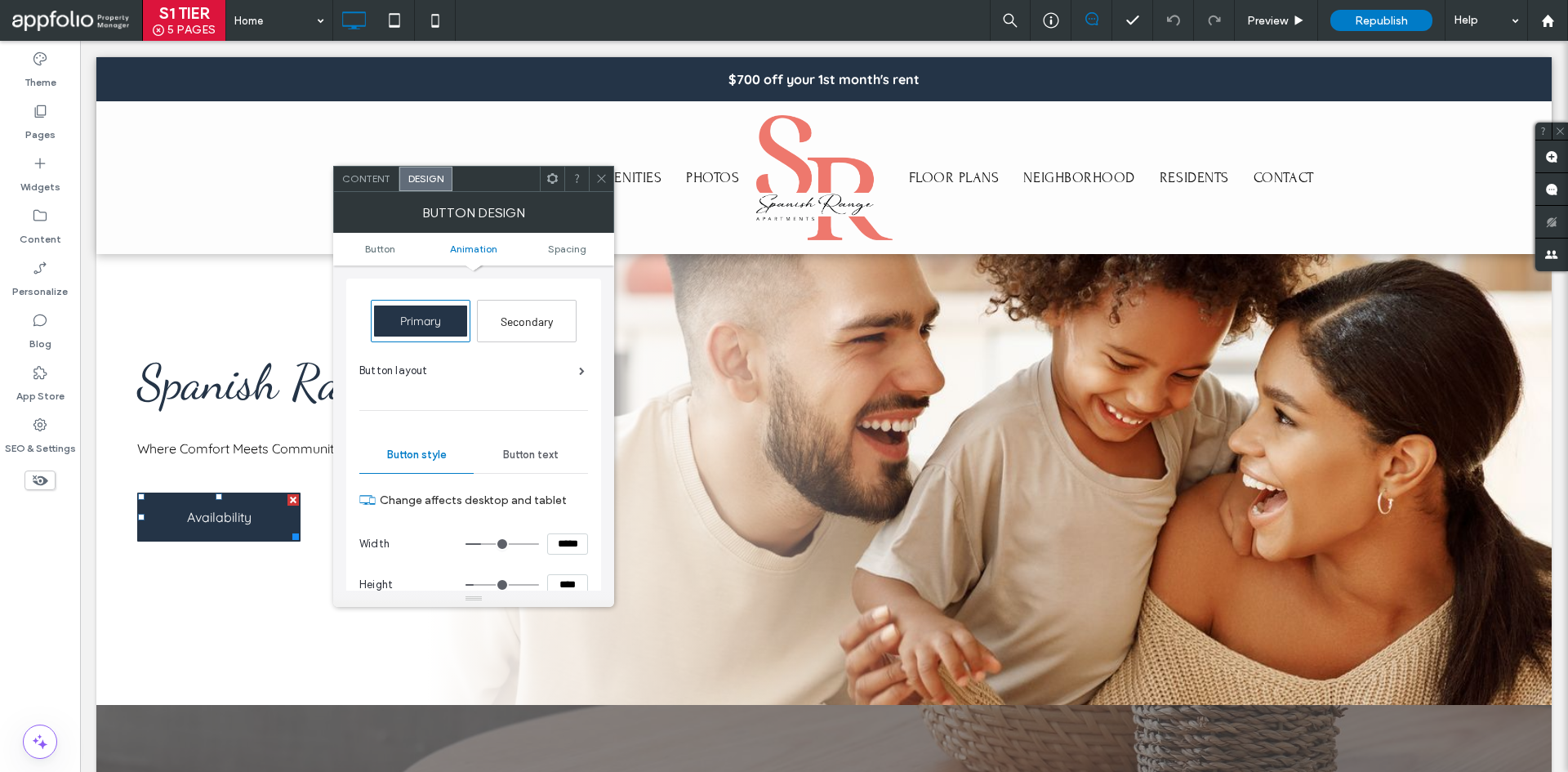
scroll to position [716, 0]
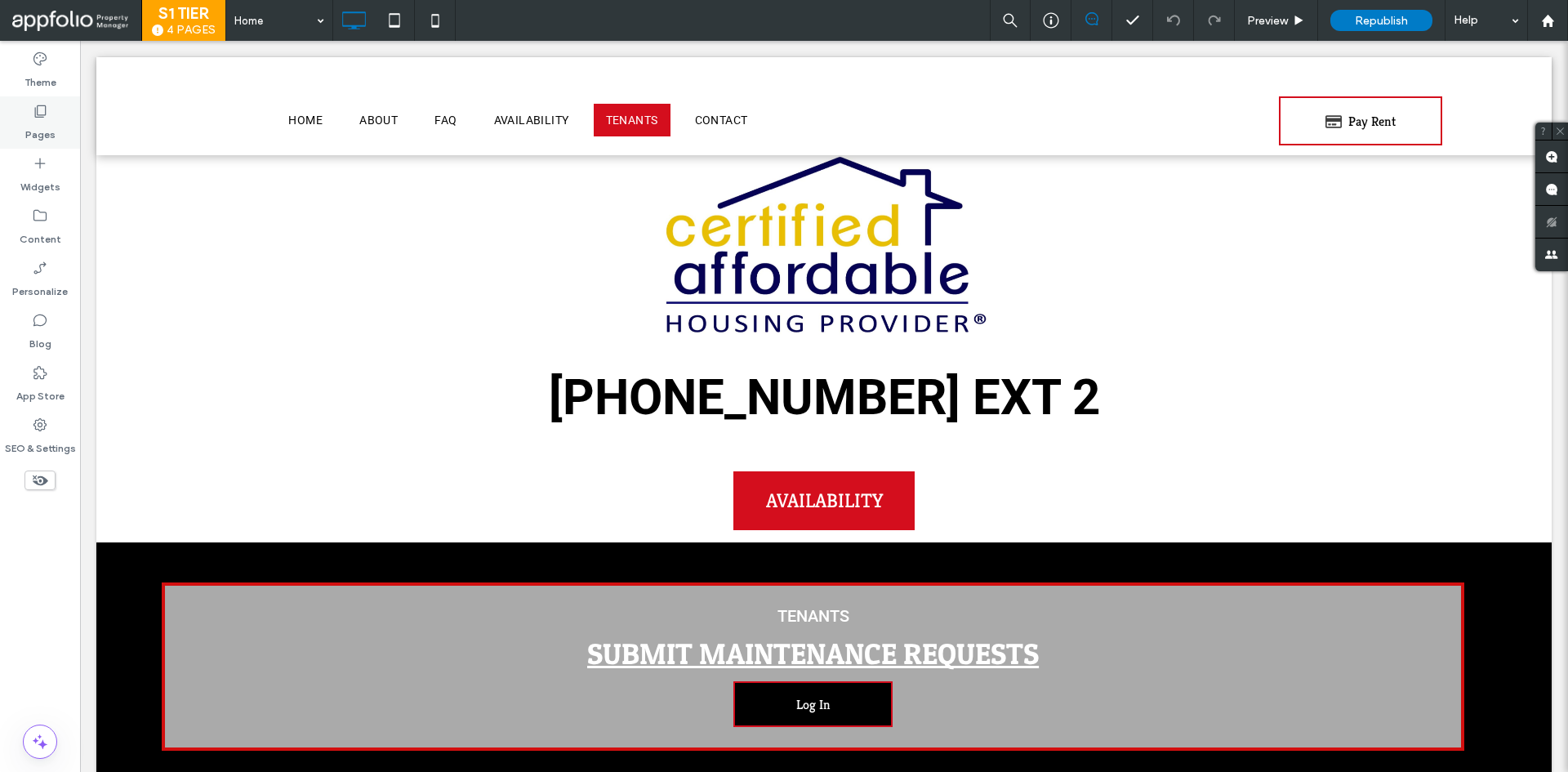
click at [54, 136] on div "Pages" at bounding box center [40, 123] width 80 height 53
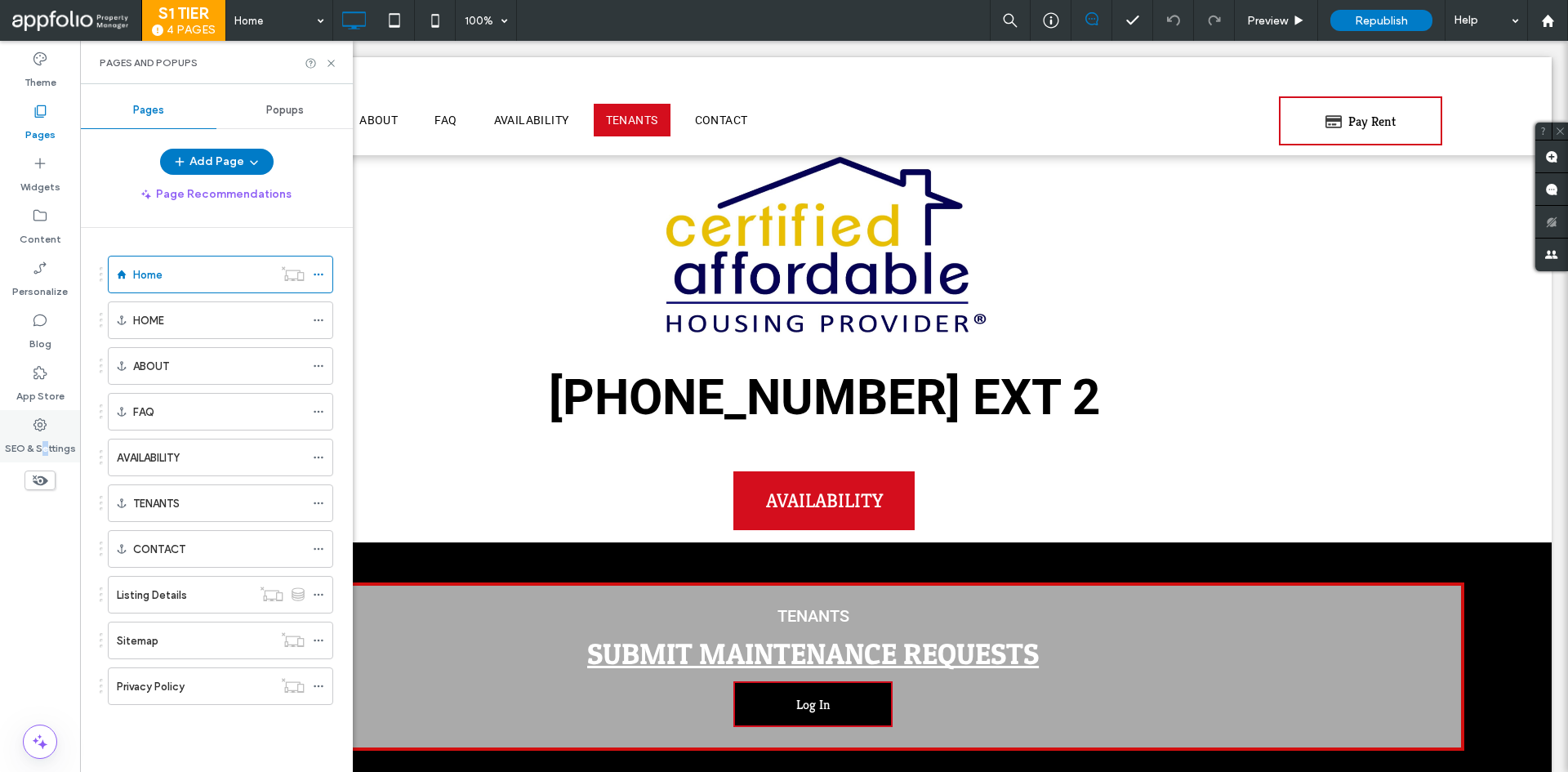
click at [46, 433] on label "SEO & Settings" at bounding box center [40, 444] width 71 height 23
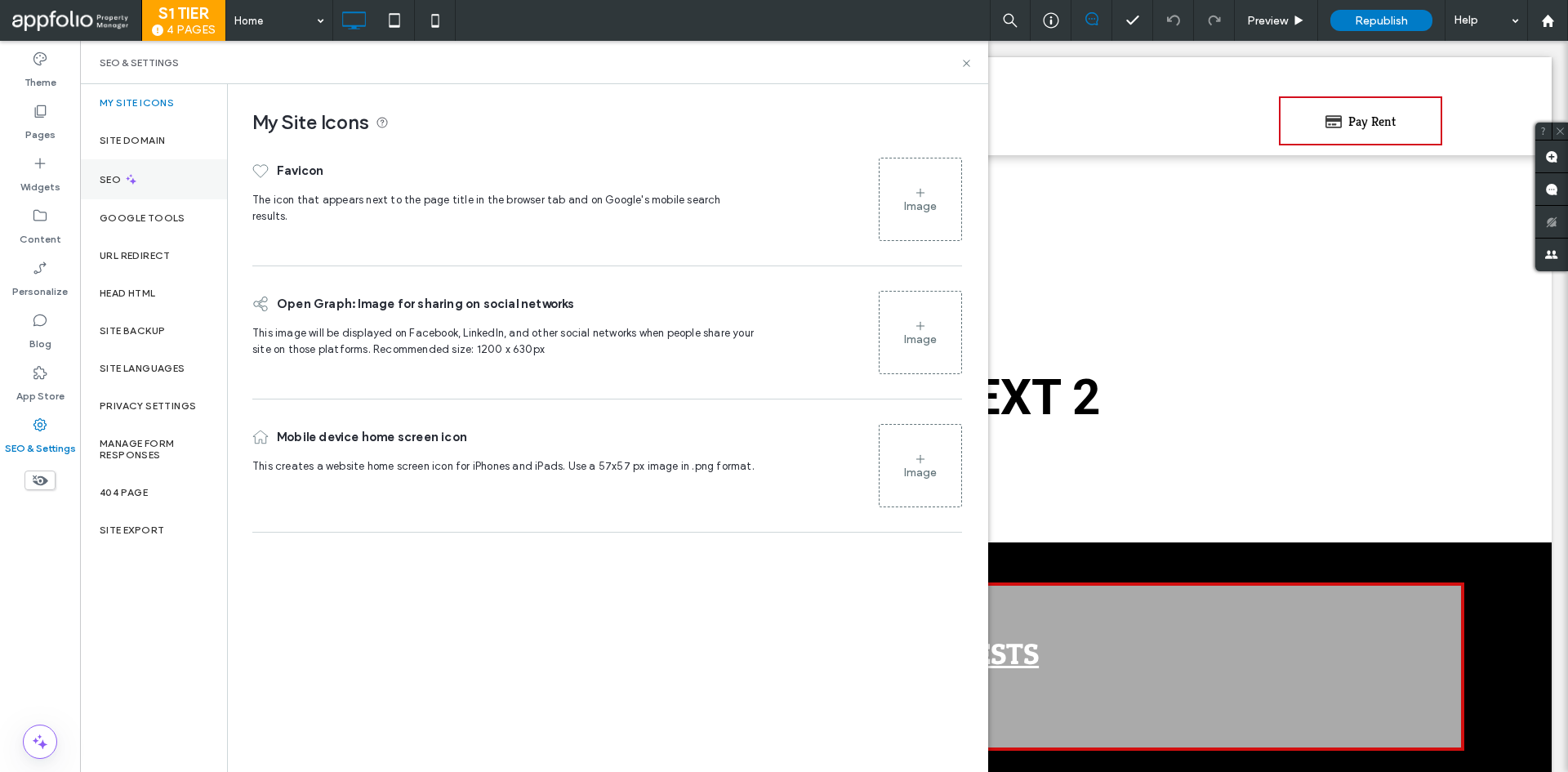
click at [143, 176] on div "SEO" at bounding box center [153, 179] width 147 height 40
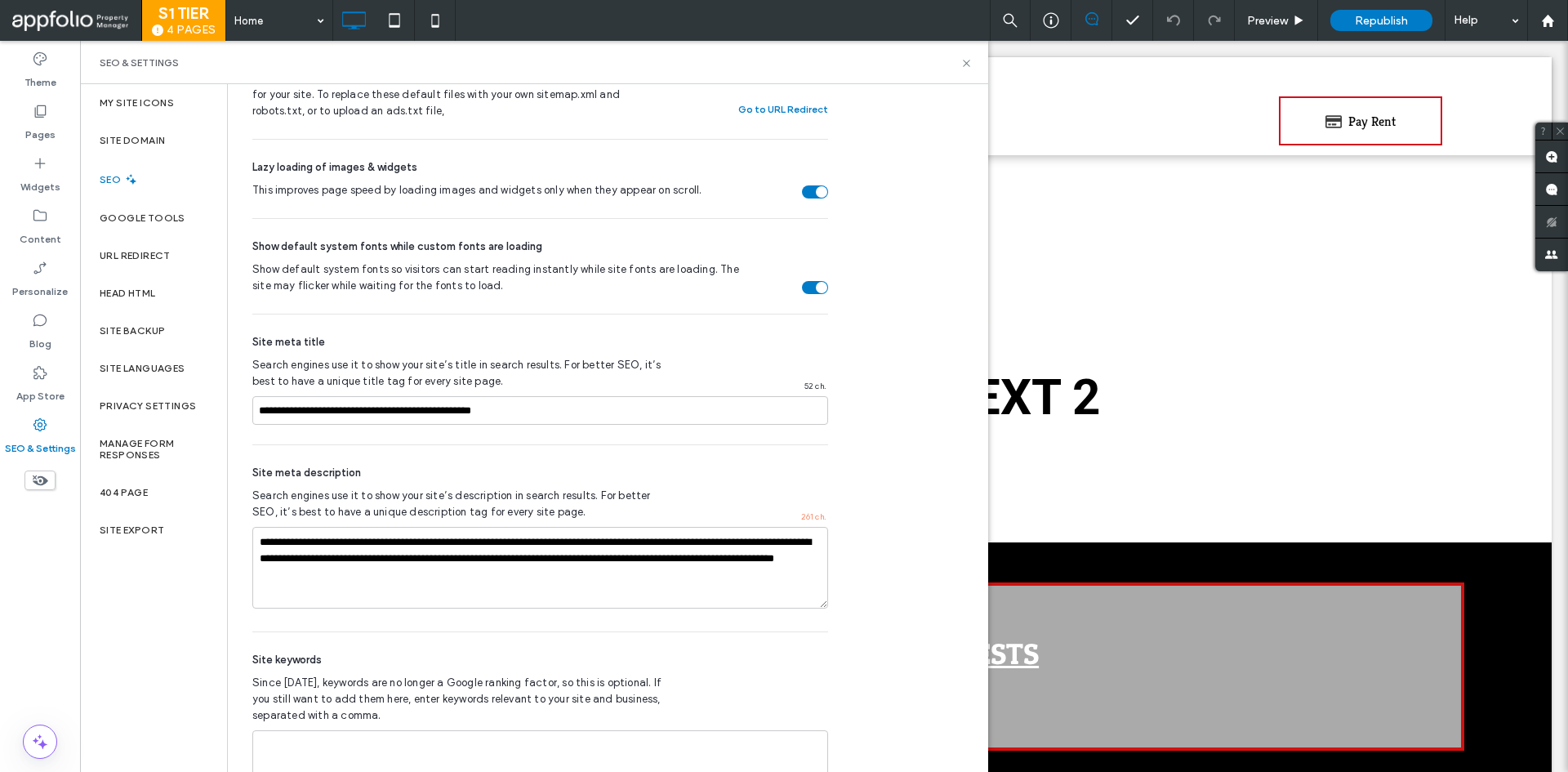
scroll to position [675, 0]
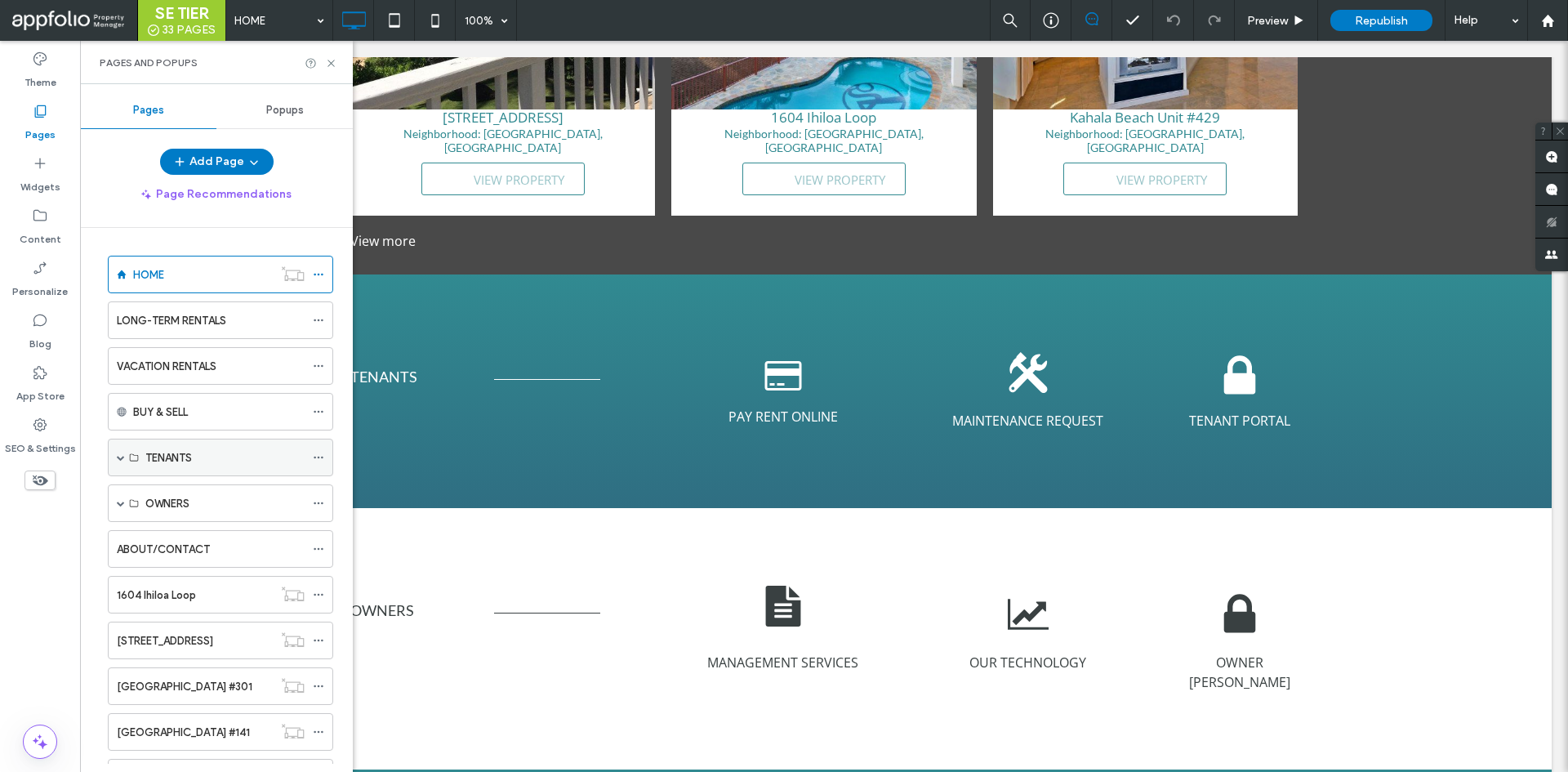
click at [121, 465] on span at bounding box center [120, 458] width 8 height 36
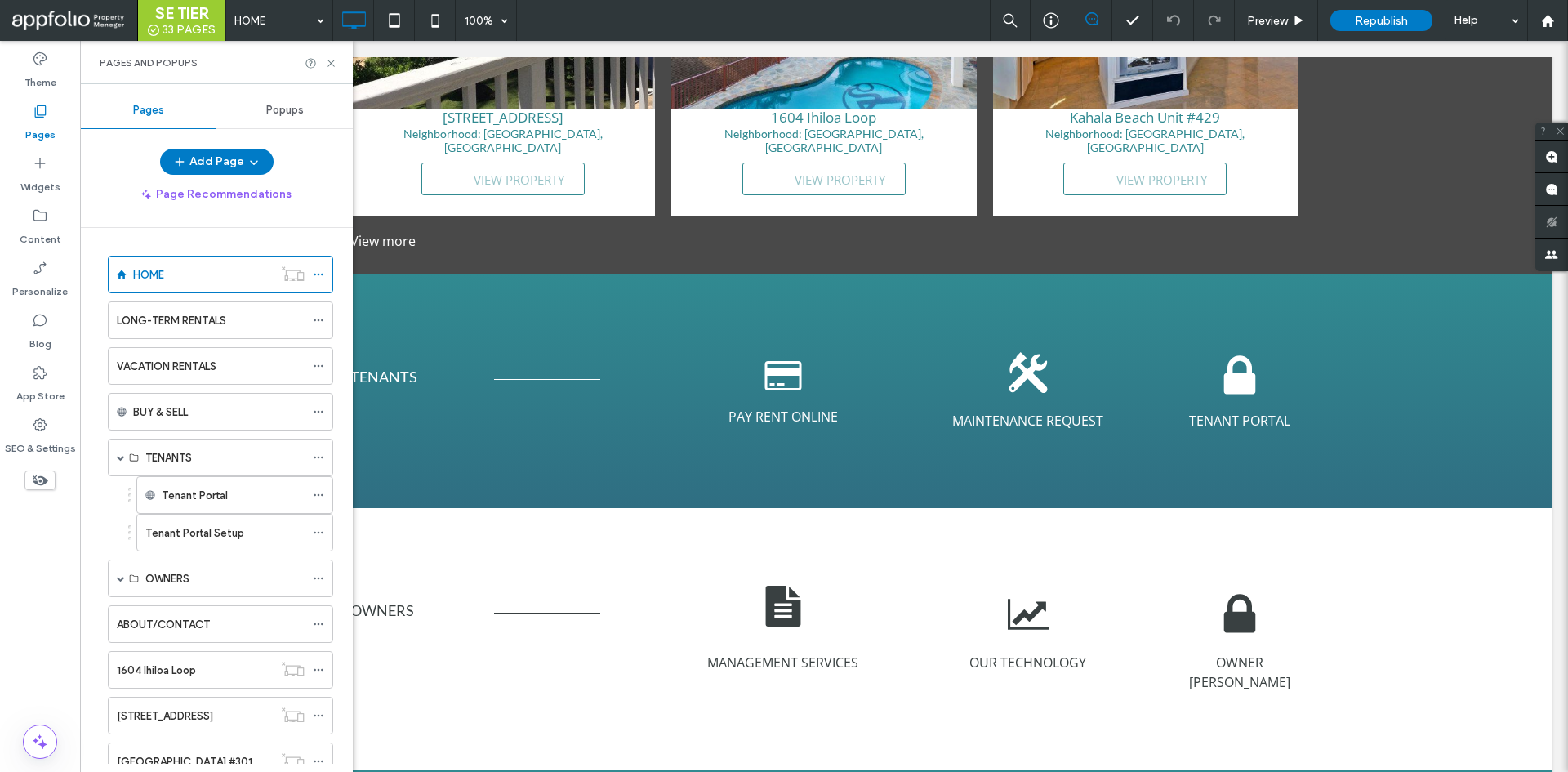
click at [161, 357] on div "VACATION RENTALS" at bounding box center [211, 365] width 188 height 36
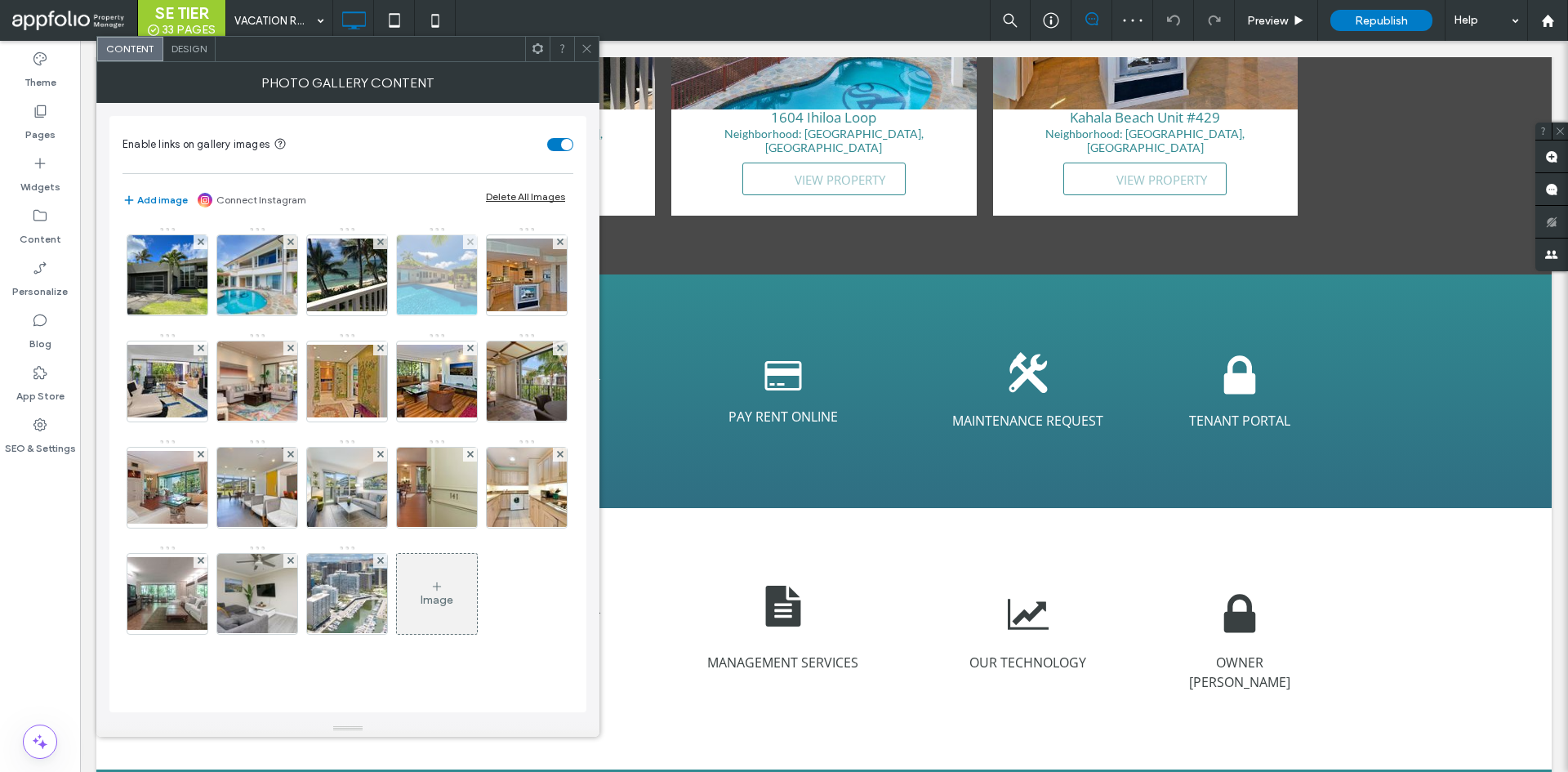
click at [442, 304] on img at bounding box center [437, 275] width 120 height 80
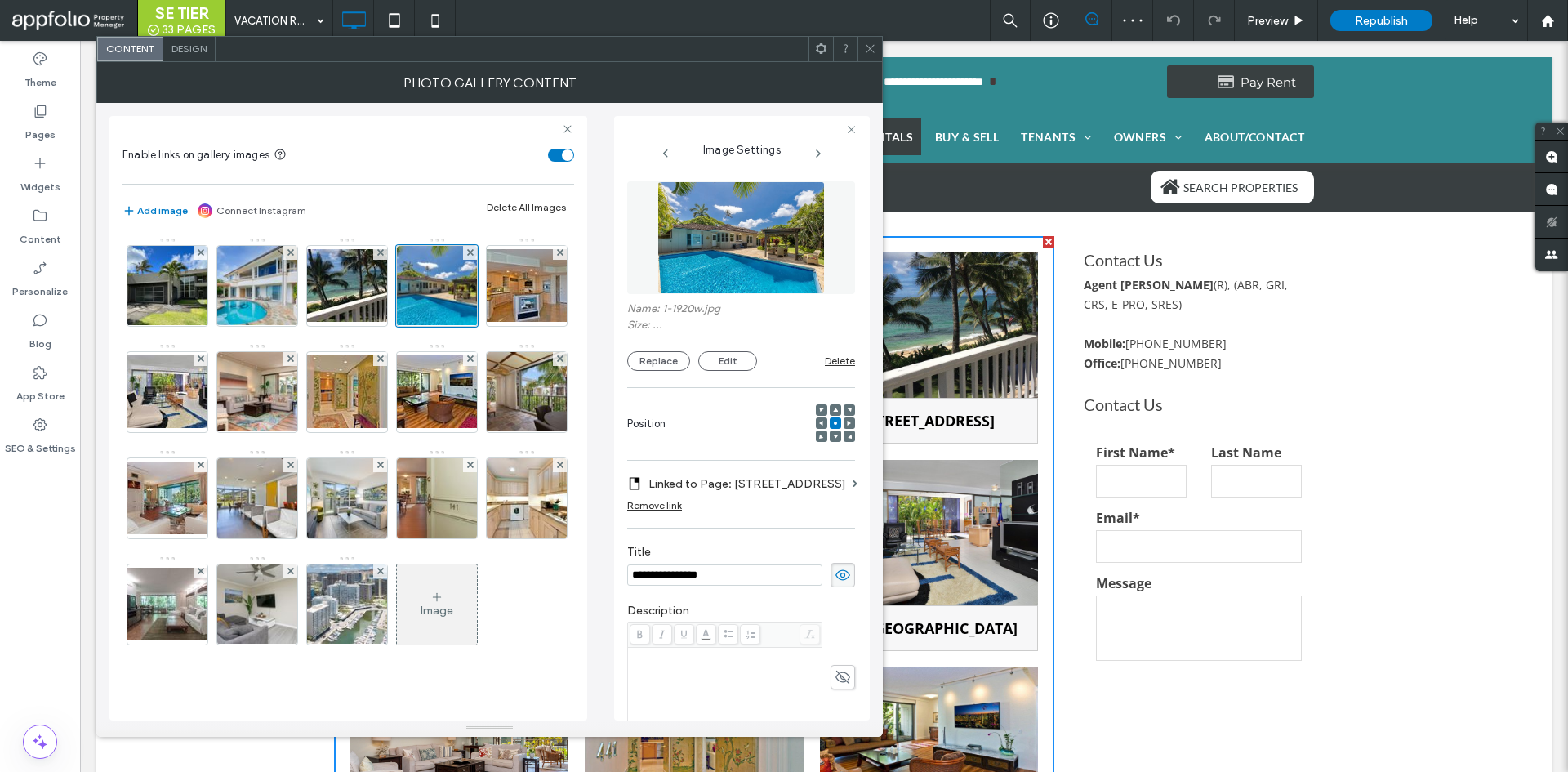
scroll to position [154, 0]
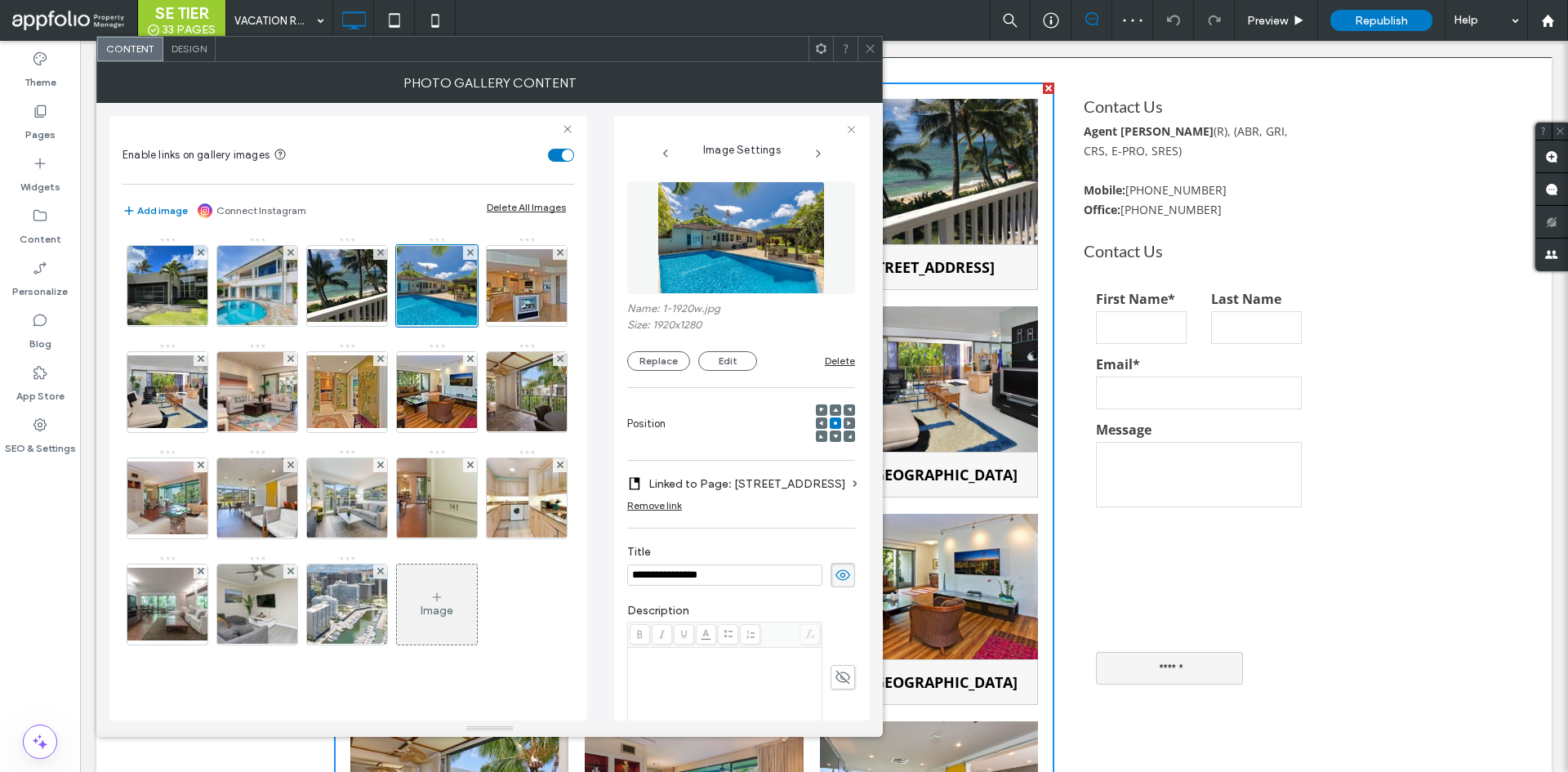
click at [871, 45] on icon at bounding box center [870, 48] width 12 height 12
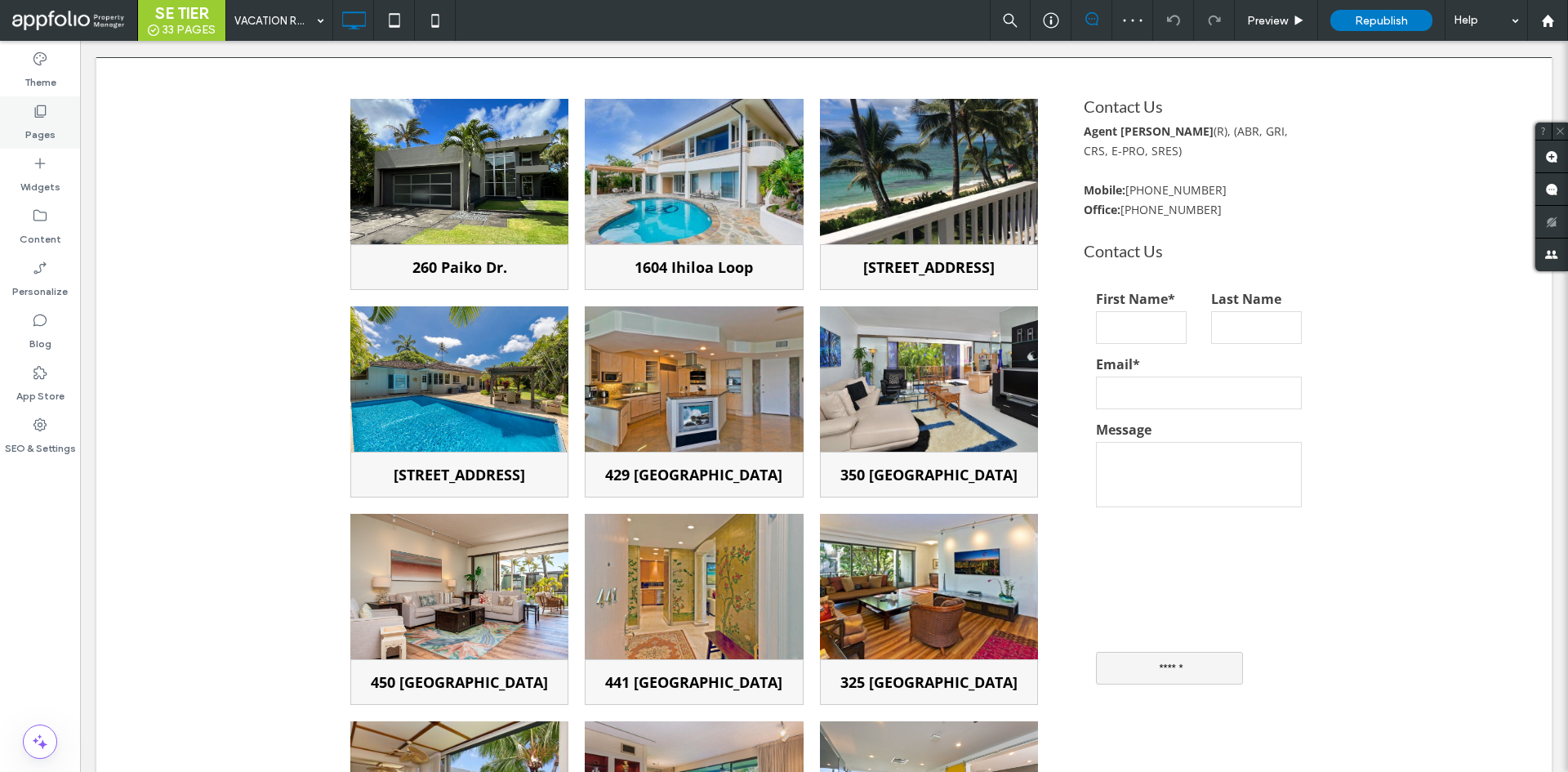
click at [33, 115] on icon at bounding box center [40, 111] width 17 height 17
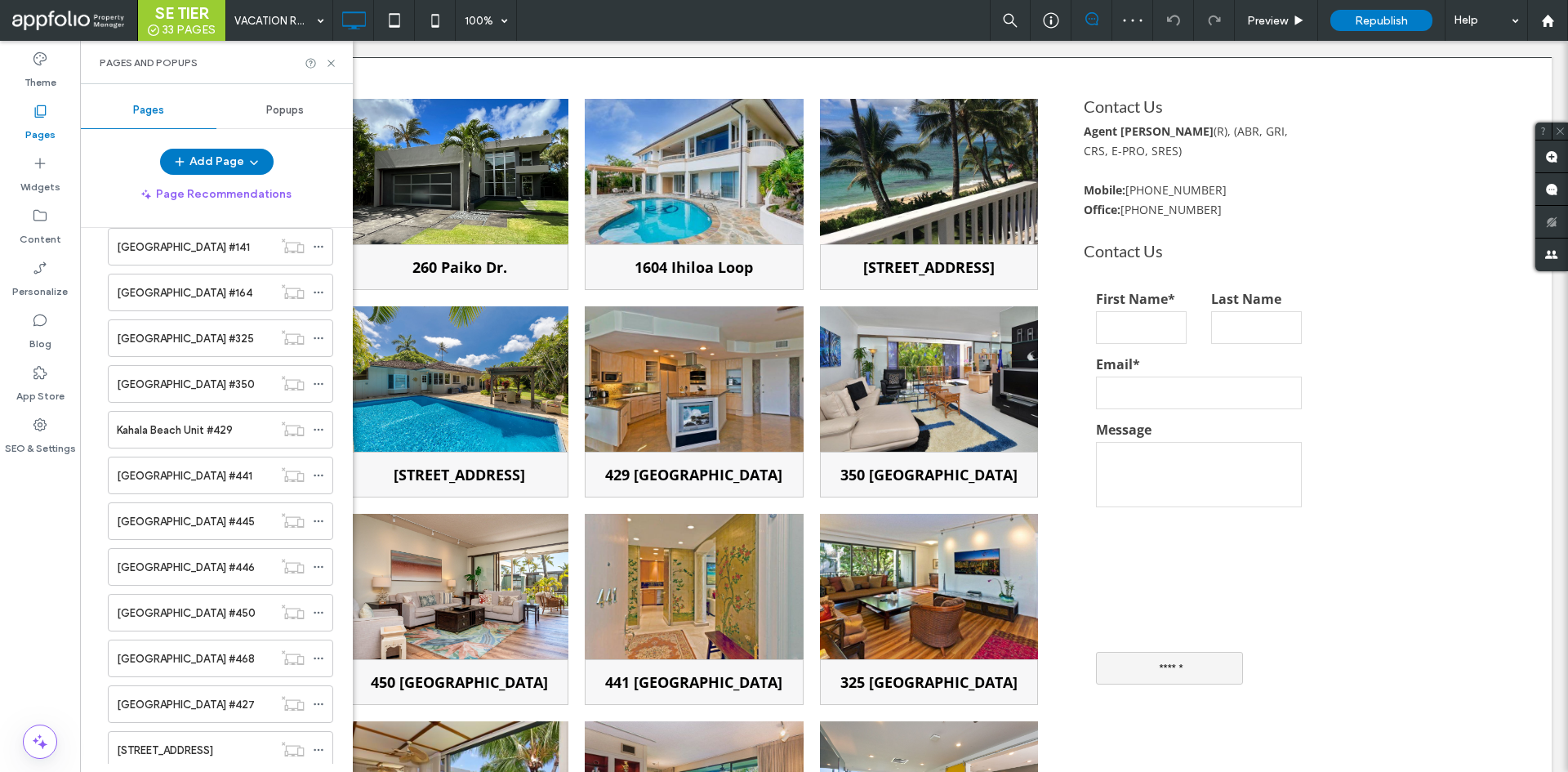
scroll to position [972, 0]
click at [147, 690] on div "[STREET_ADDRESS]" at bounding box center [195, 704] width 156 height 36
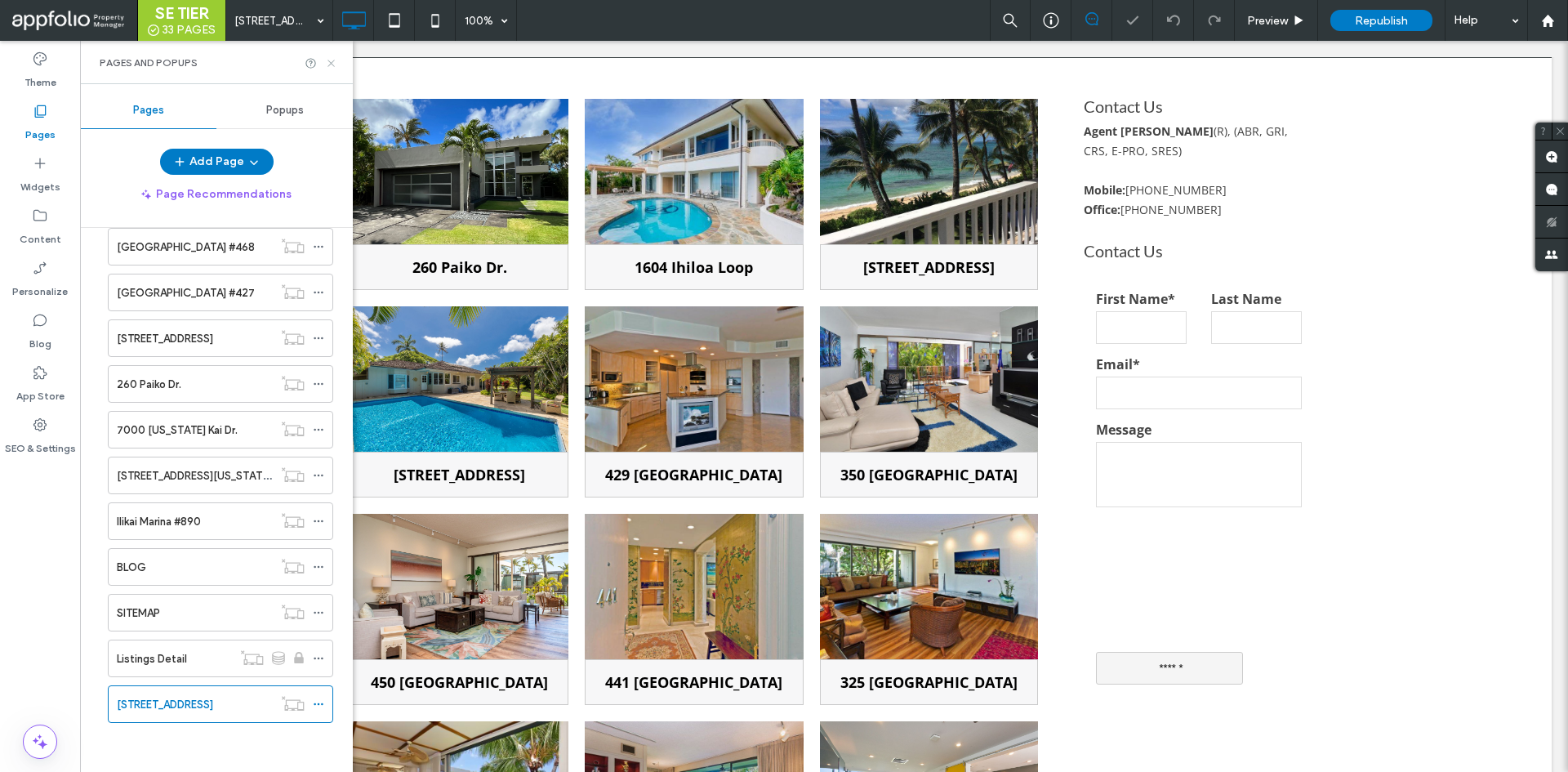
click at [327, 62] on icon at bounding box center [331, 63] width 12 height 12
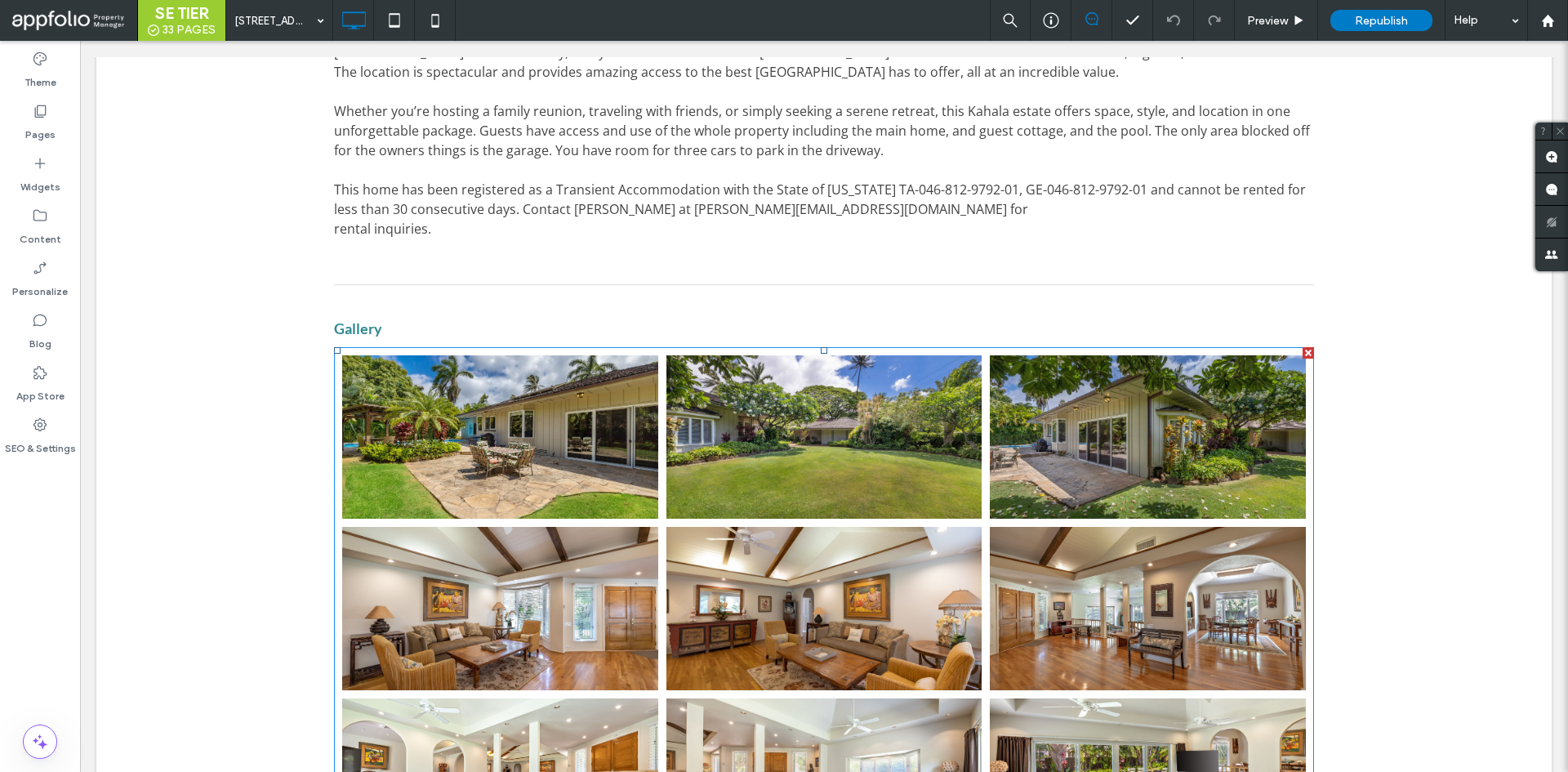
scroll to position [1151, 0]
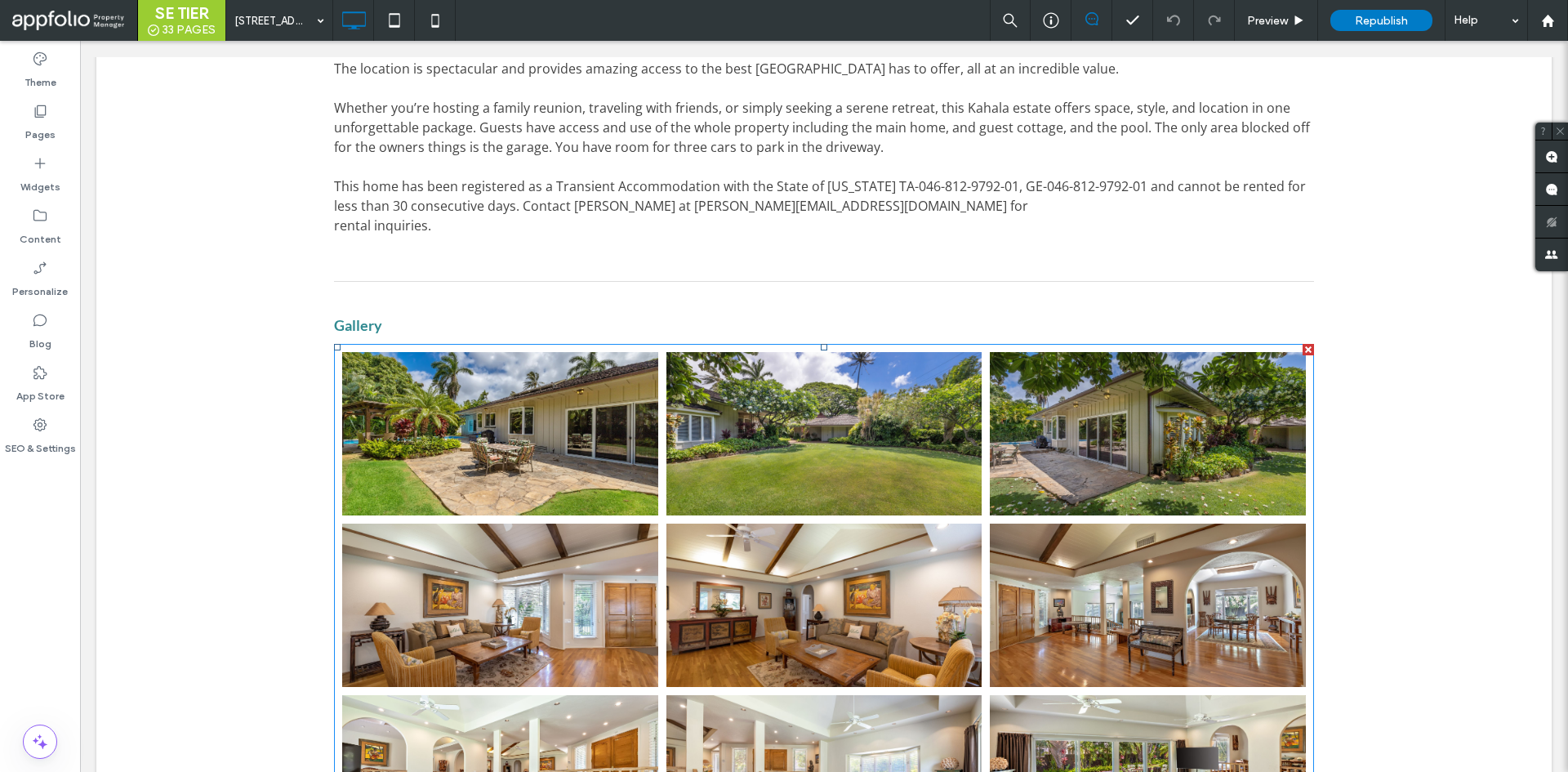
click at [744, 485] on link at bounding box center [824, 434] width 316 height 163
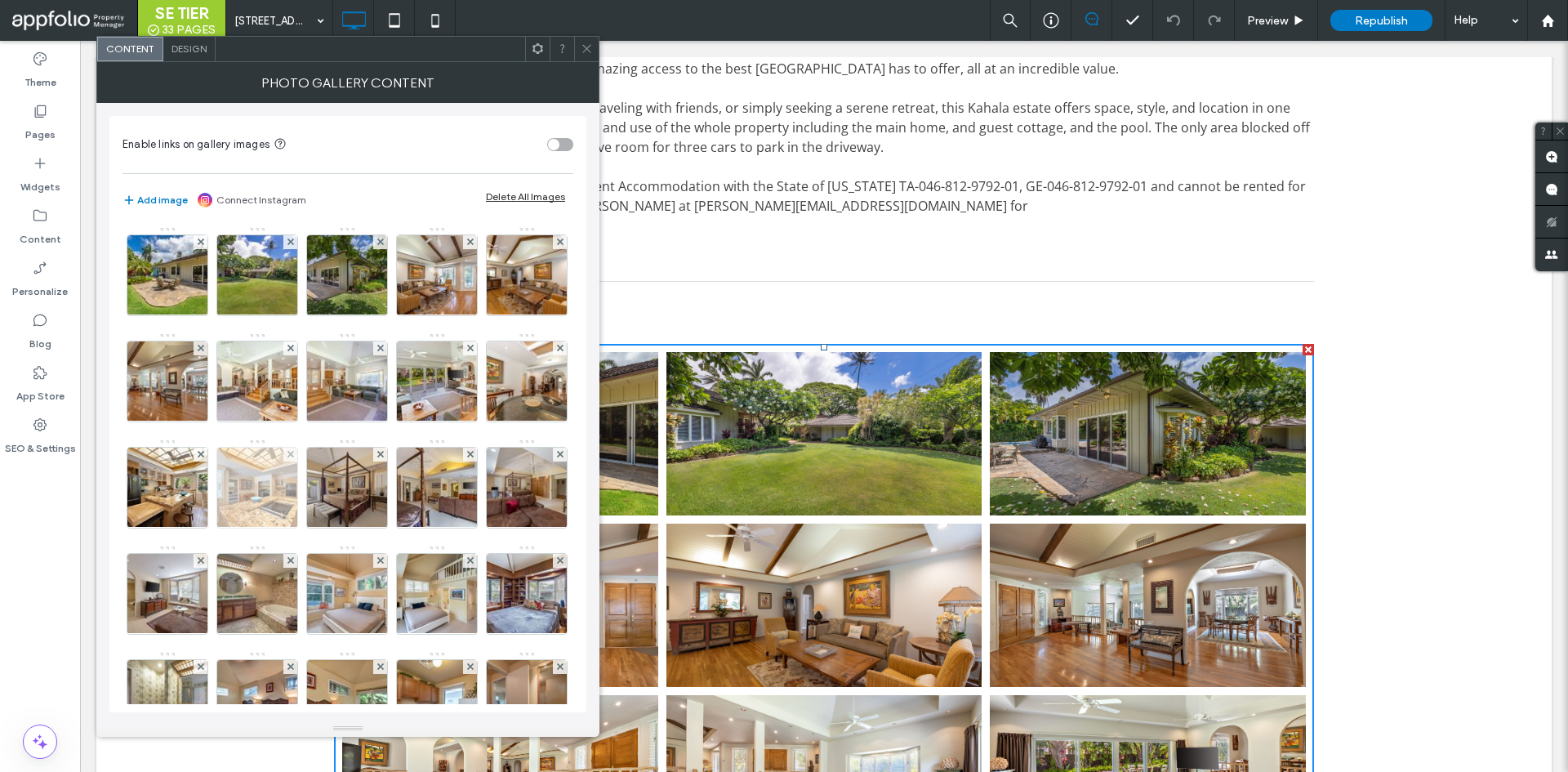
scroll to position [487, 0]
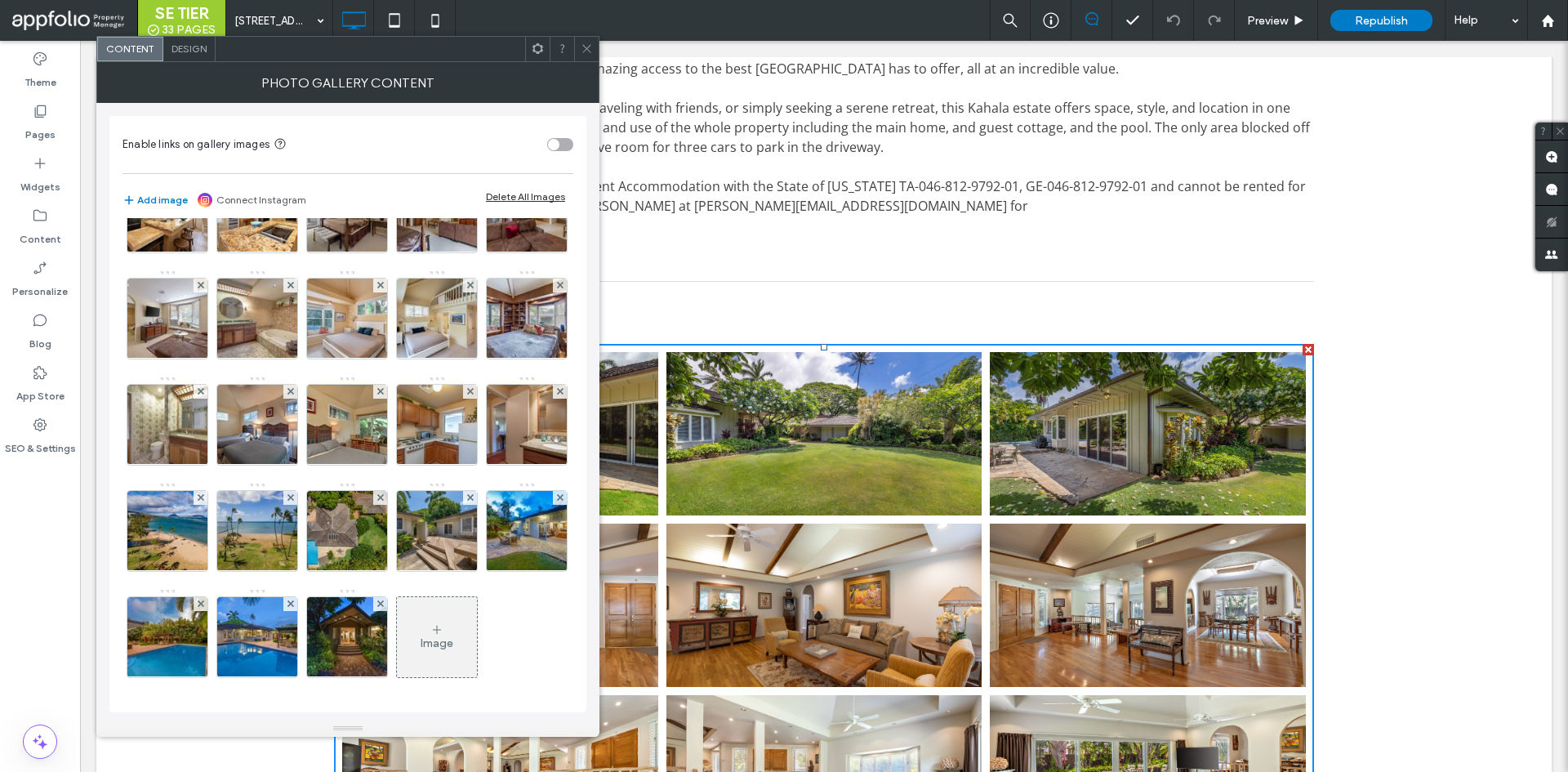
click at [397, 620] on div "Image" at bounding box center [436, 637] width 80 height 76
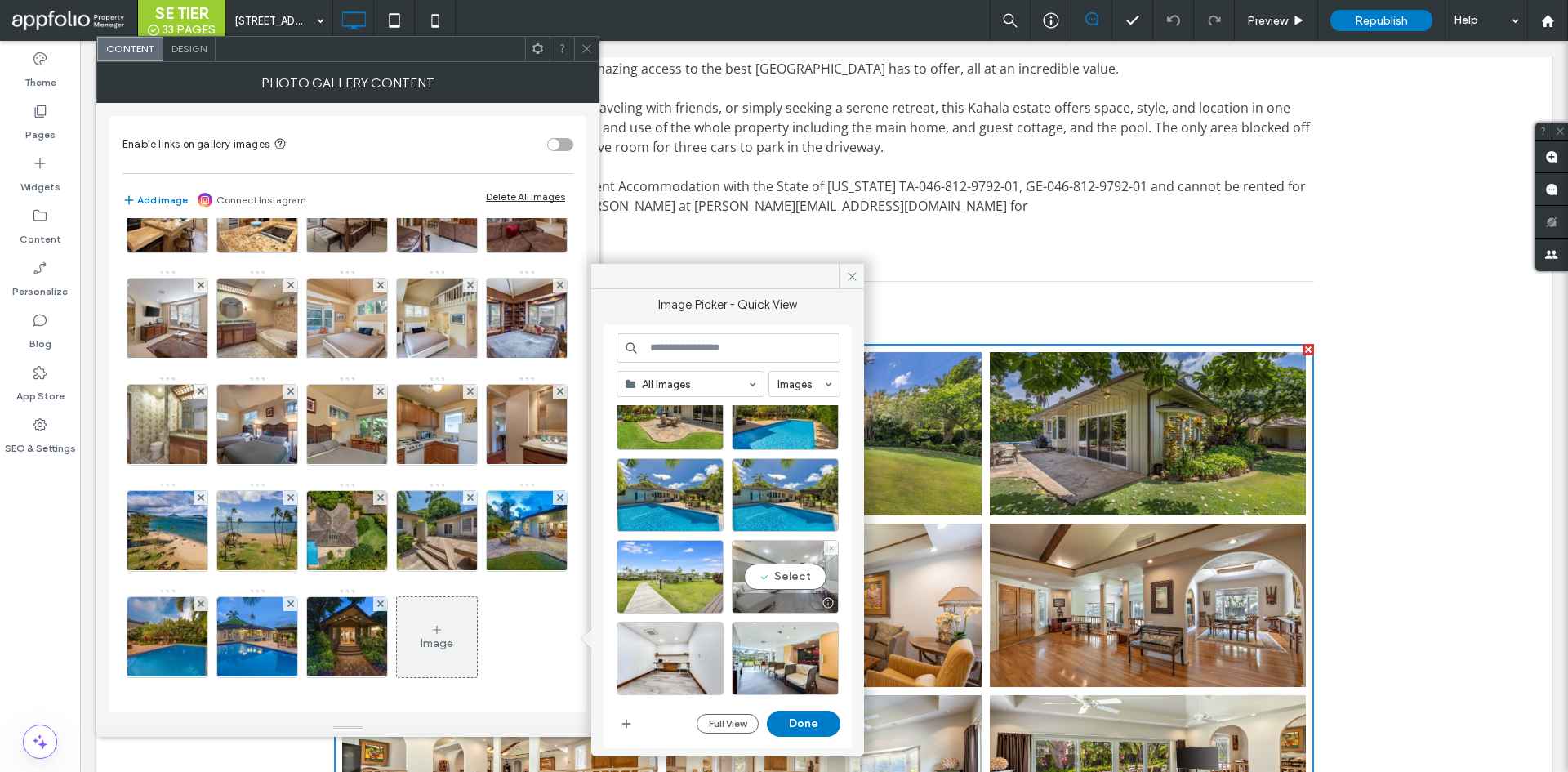
scroll to position [1210, 0]
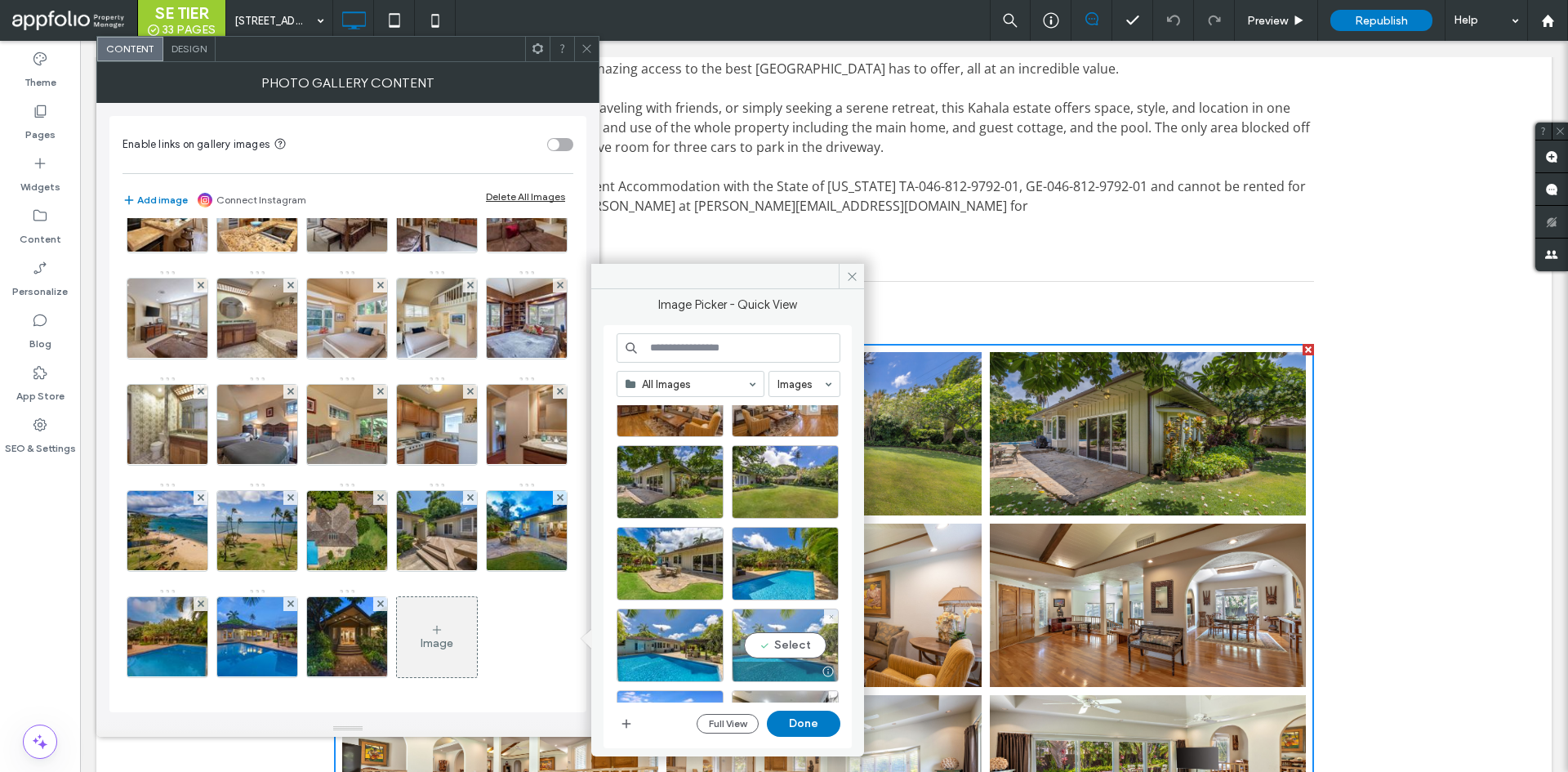
drag, startPoint x: 774, startPoint y: 649, endPoint x: 775, endPoint y: 633, distance: 16.0
click at [774, 646] on div "Select" at bounding box center [786, 646] width 107 height 74
click at [791, 558] on div "Select" at bounding box center [786, 564] width 107 height 74
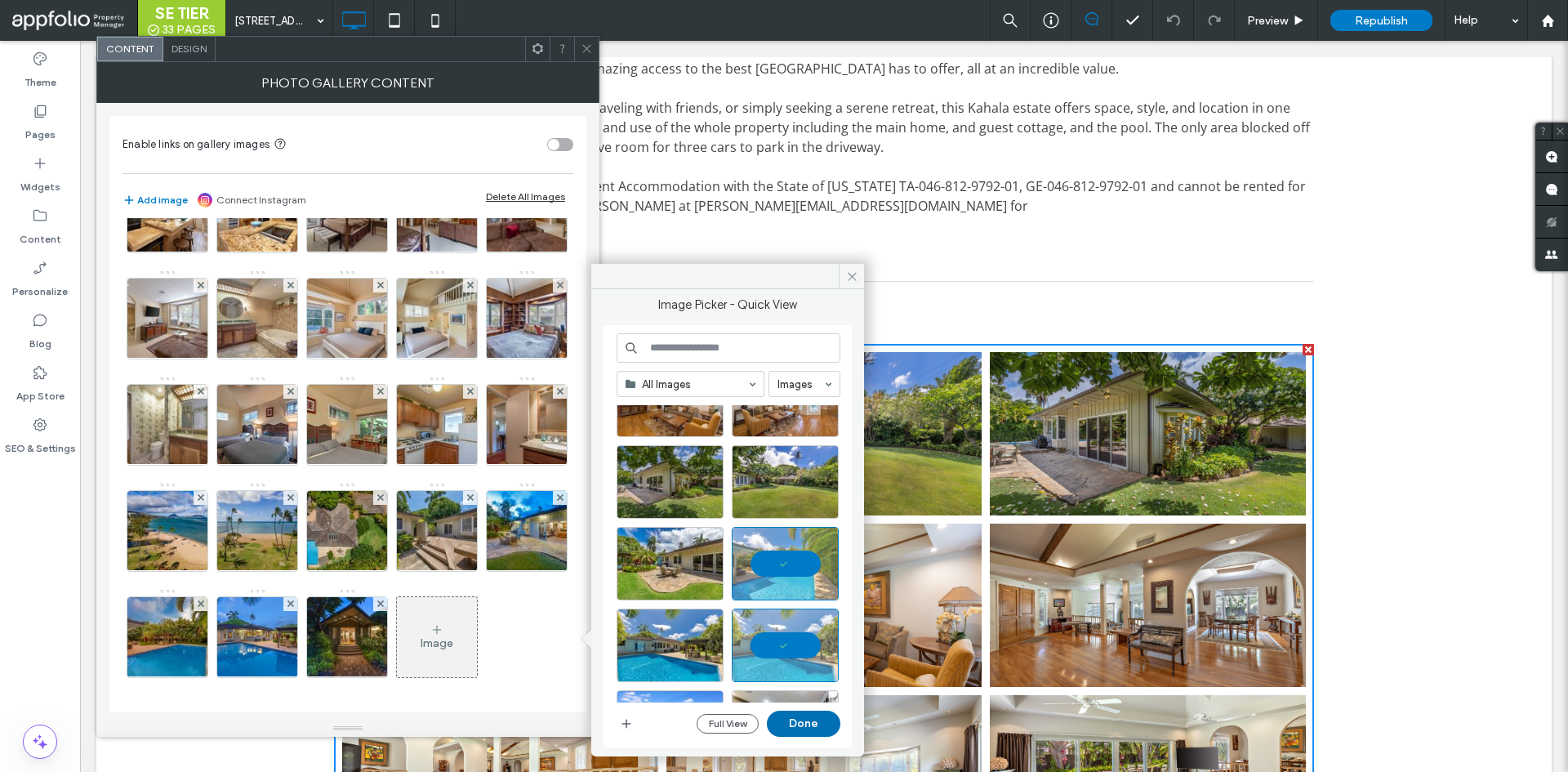
click at [798, 729] on button "Done" at bounding box center [804, 724] width 74 height 26
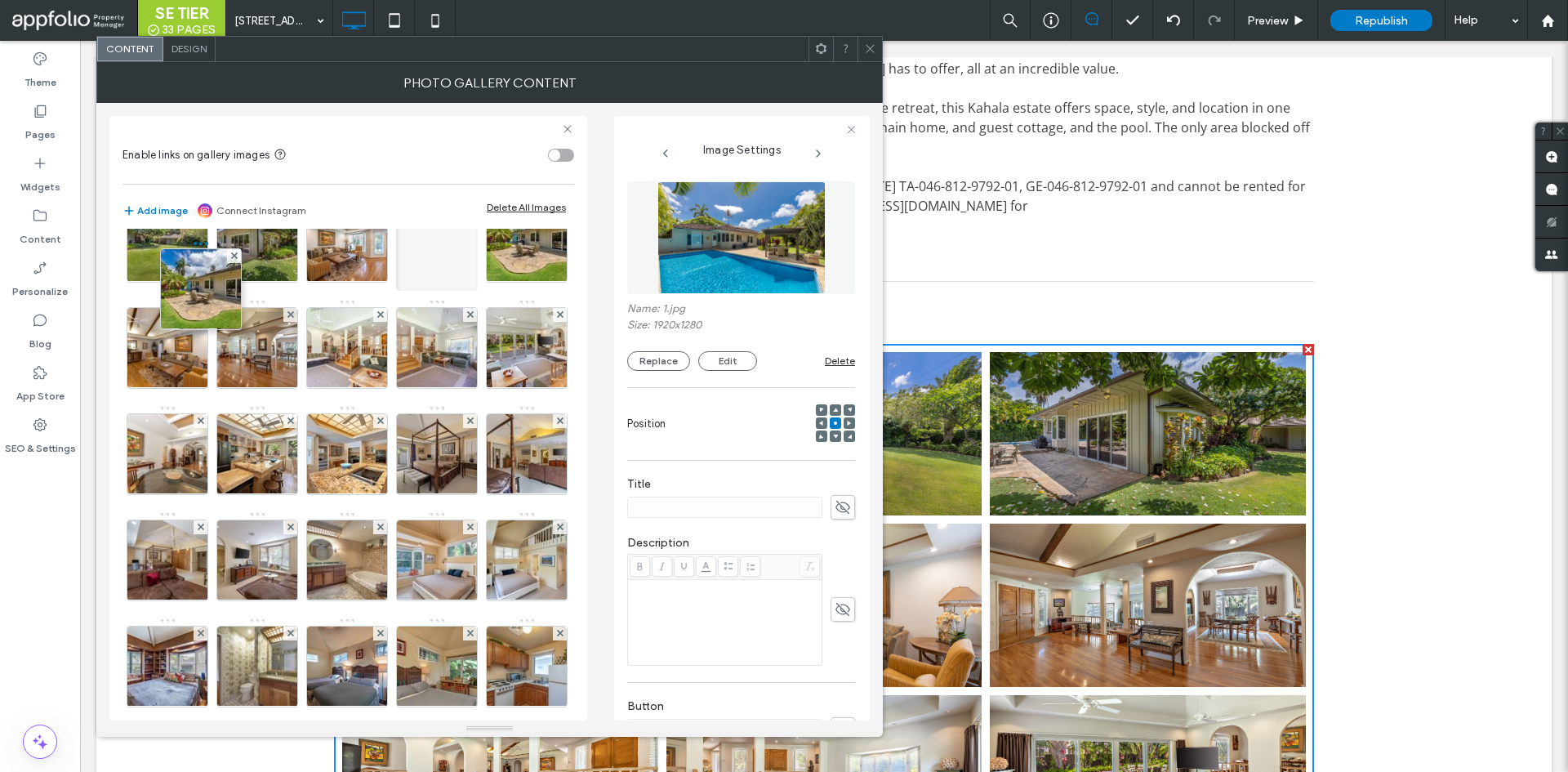
scroll to position [0, 0]
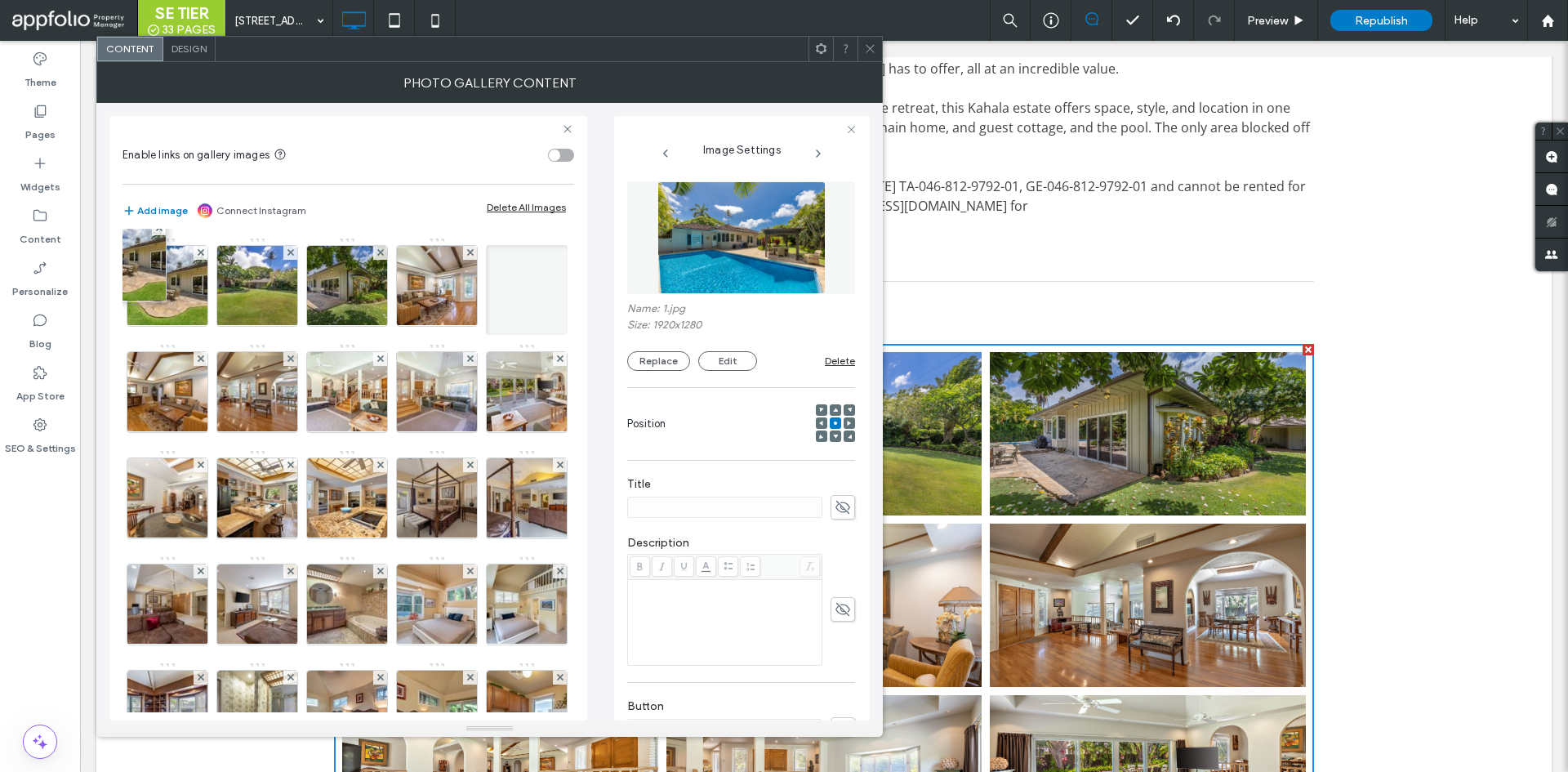
drag, startPoint x: 268, startPoint y: 653, endPoint x: 143, endPoint y: 147, distance: 521.2
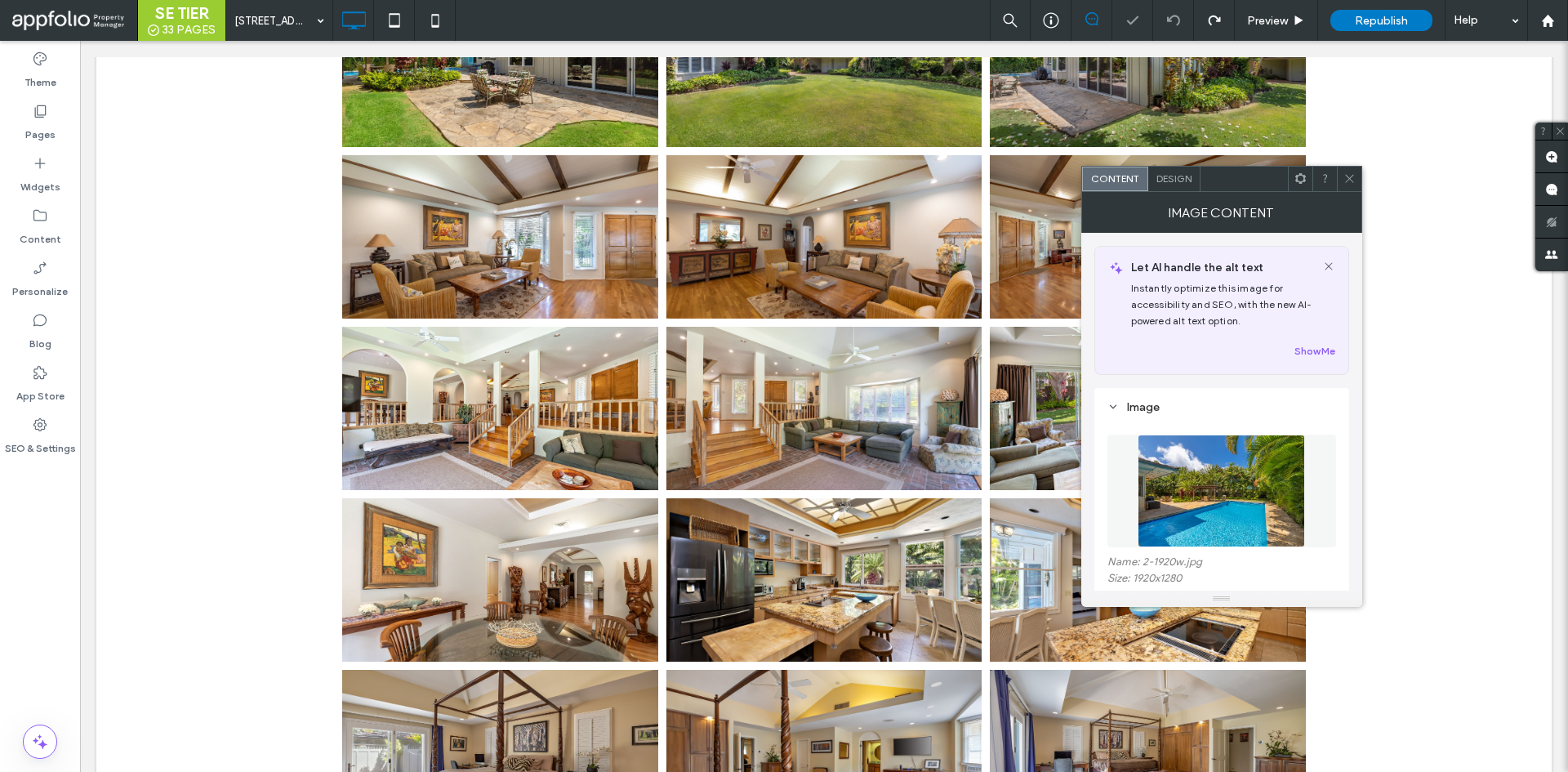
scroll to position [1522, 0]
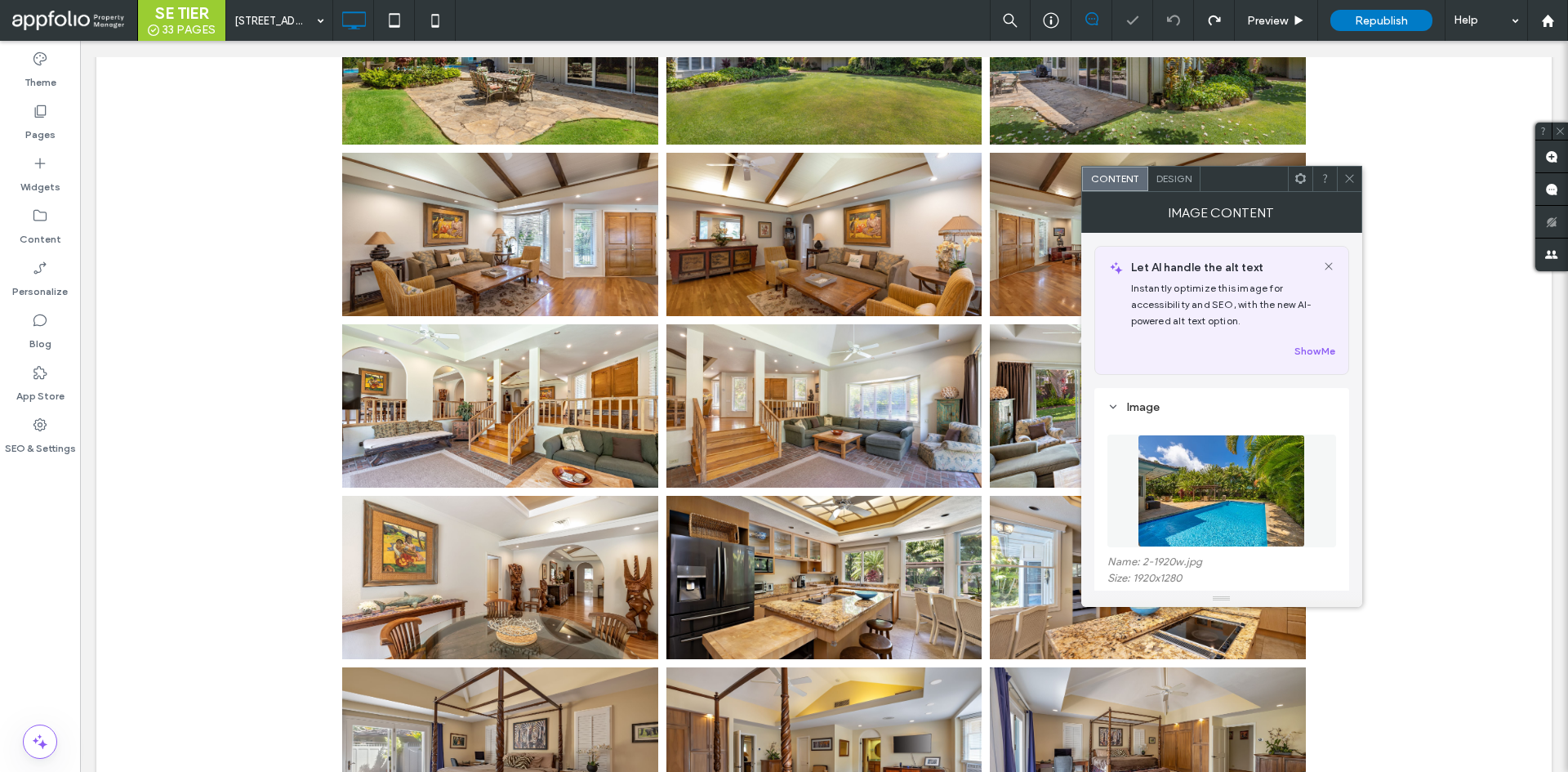
click at [599, 536] on link at bounding box center [500, 578] width 316 height 163
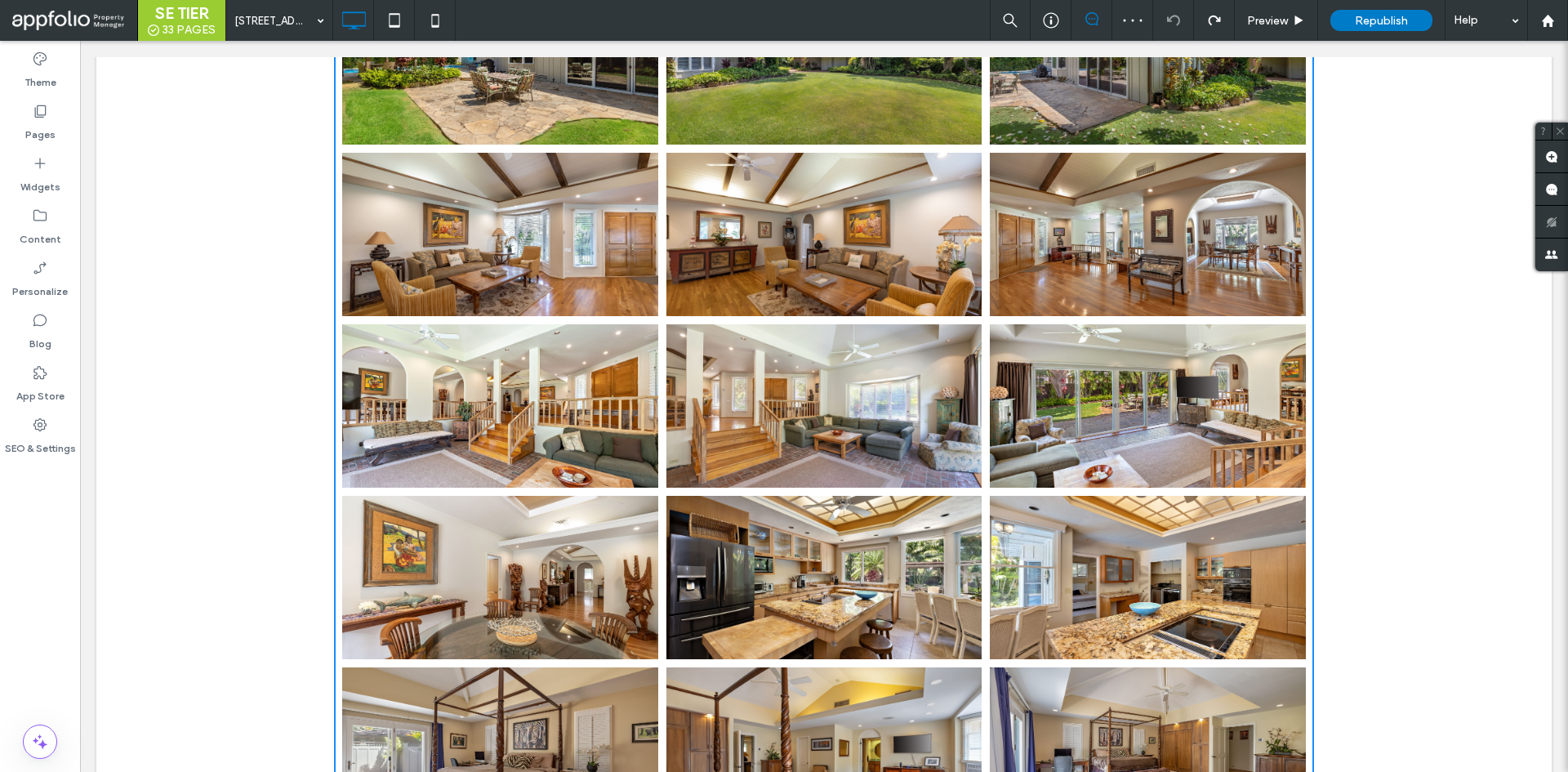
click at [599, 536] on link at bounding box center [500, 578] width 316 height 163
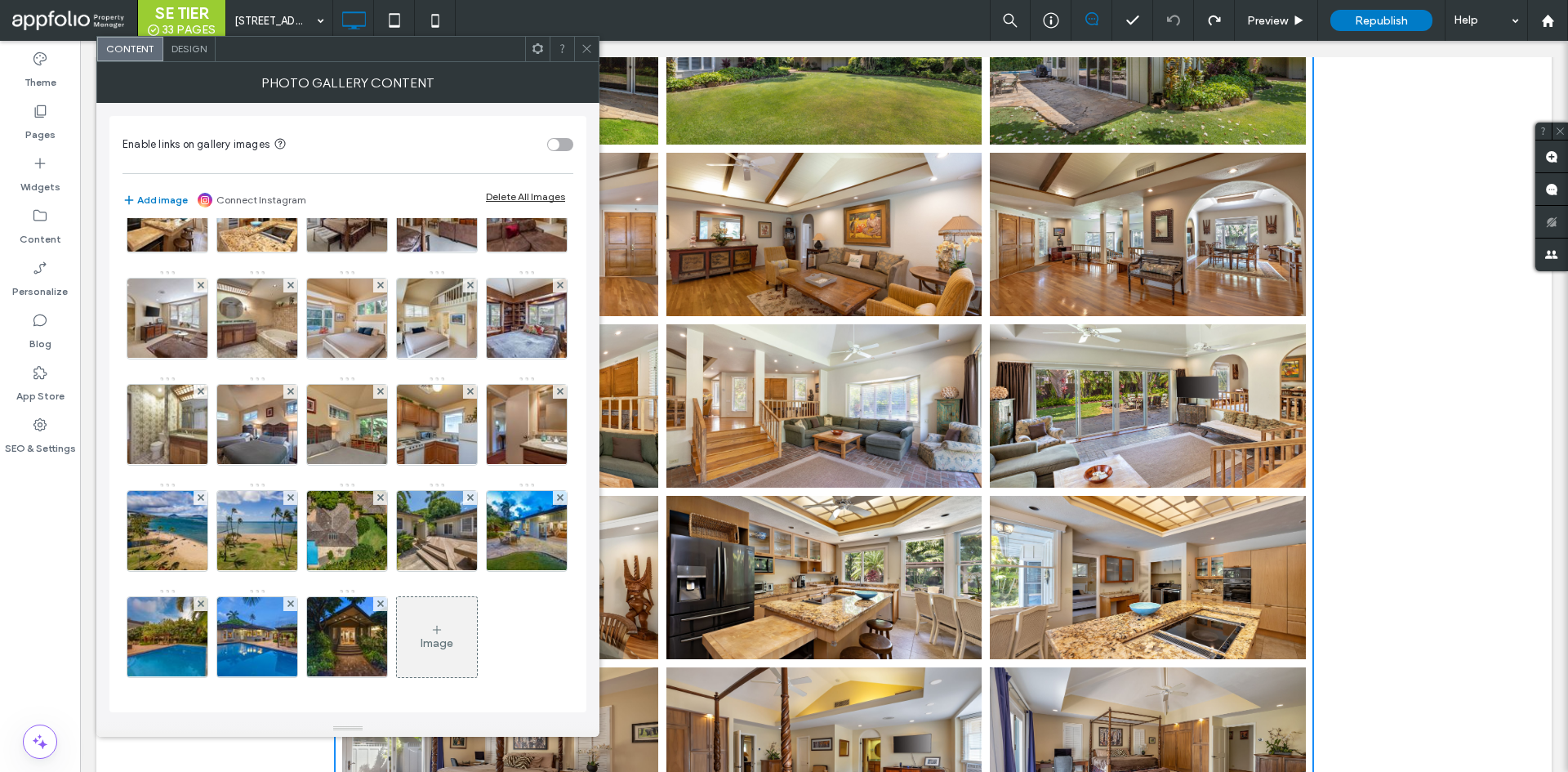
scroll to position [487, 0]
click at [397, 623] on div "Image" at bounding box center [436, 637] width 80 height 76
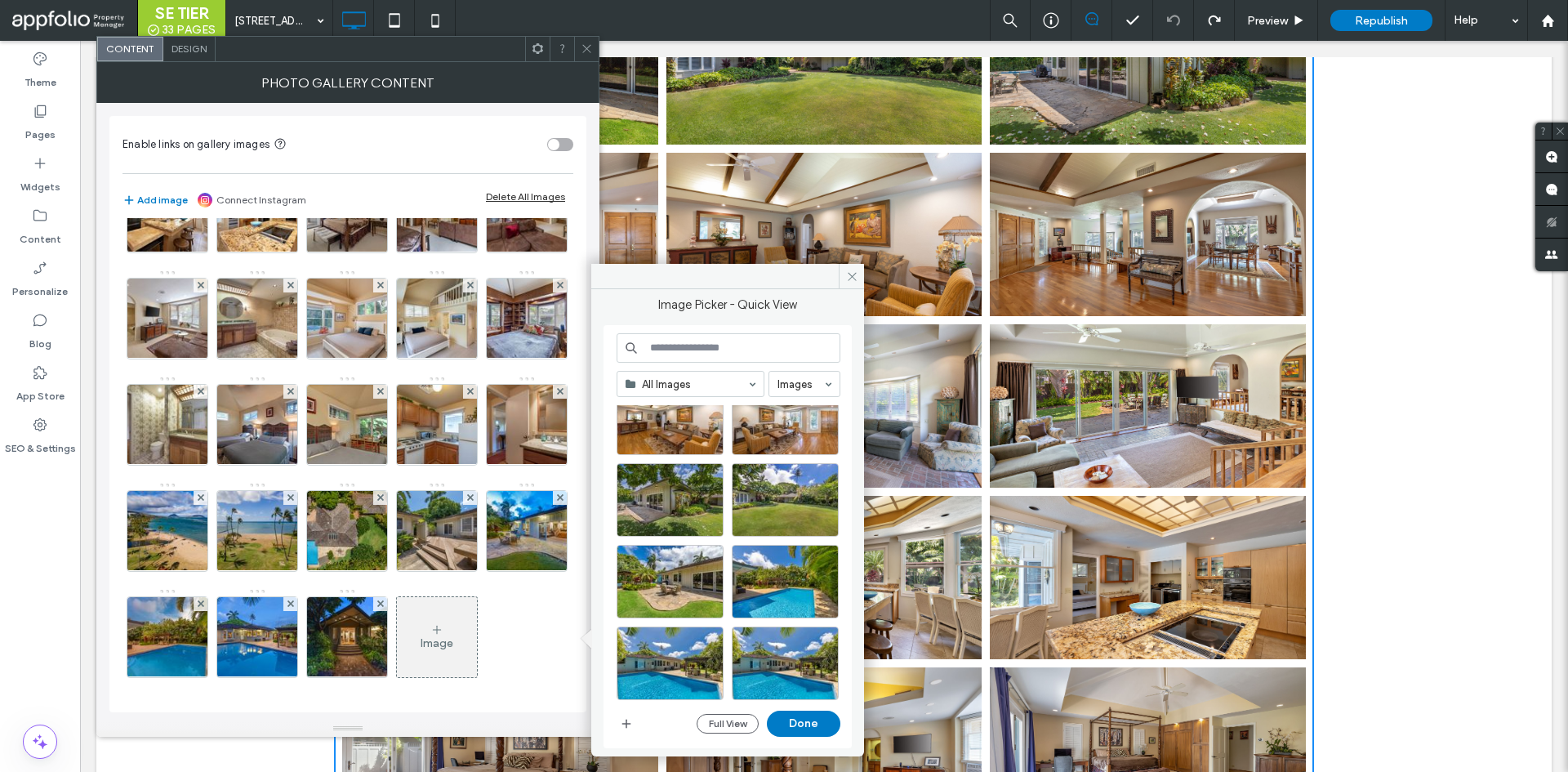
scroll to position [1192, 0]
click at [769, 659] on div "Select" at bounding box center [786, 665] width 107 height 74
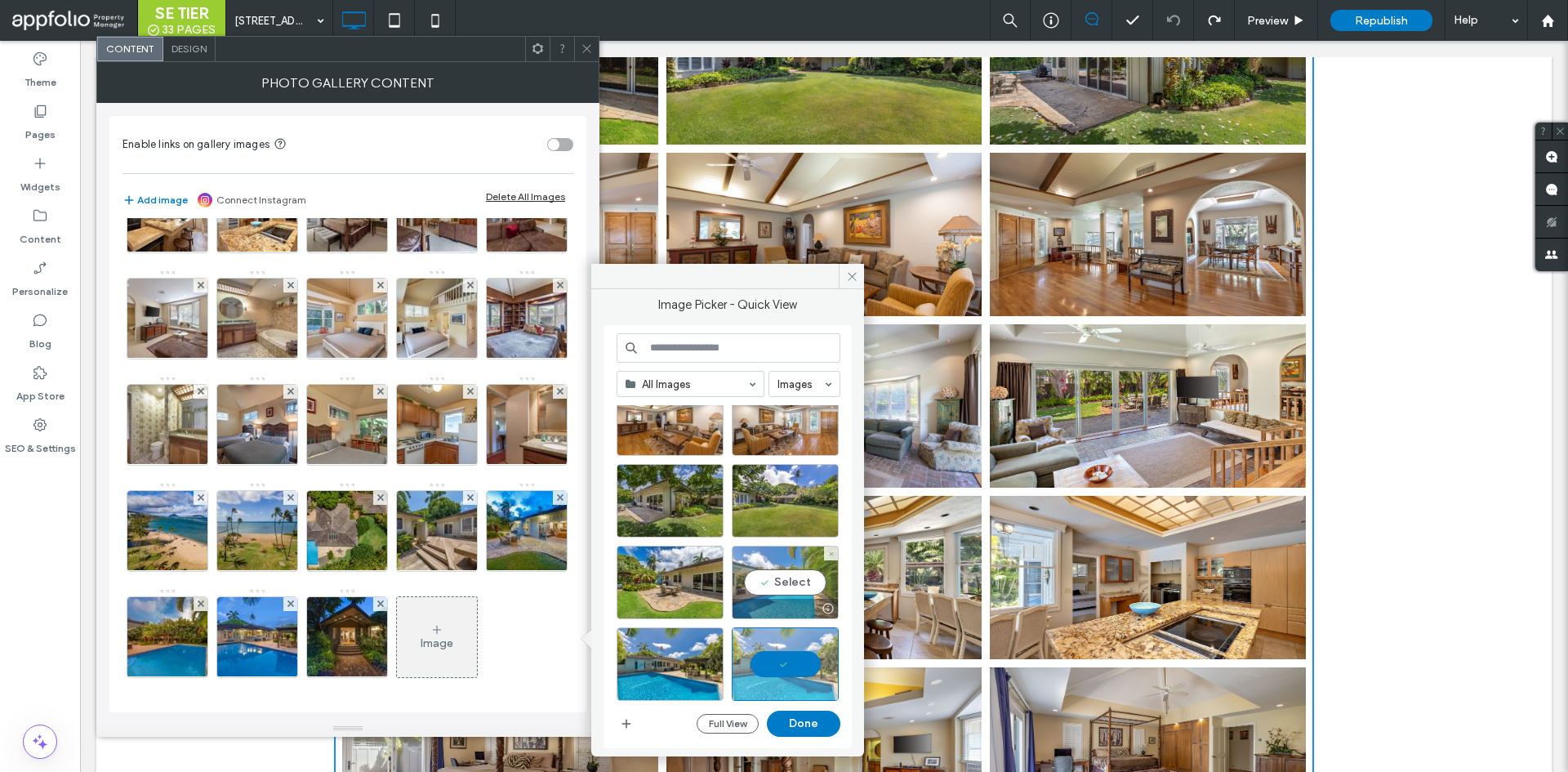
click at [789, 584] on div "Select" at bounding box center [786, 583] width 107 height 74
click at [804, 732] on button "Done" at bounding box center [804, 724] width 74 height 26
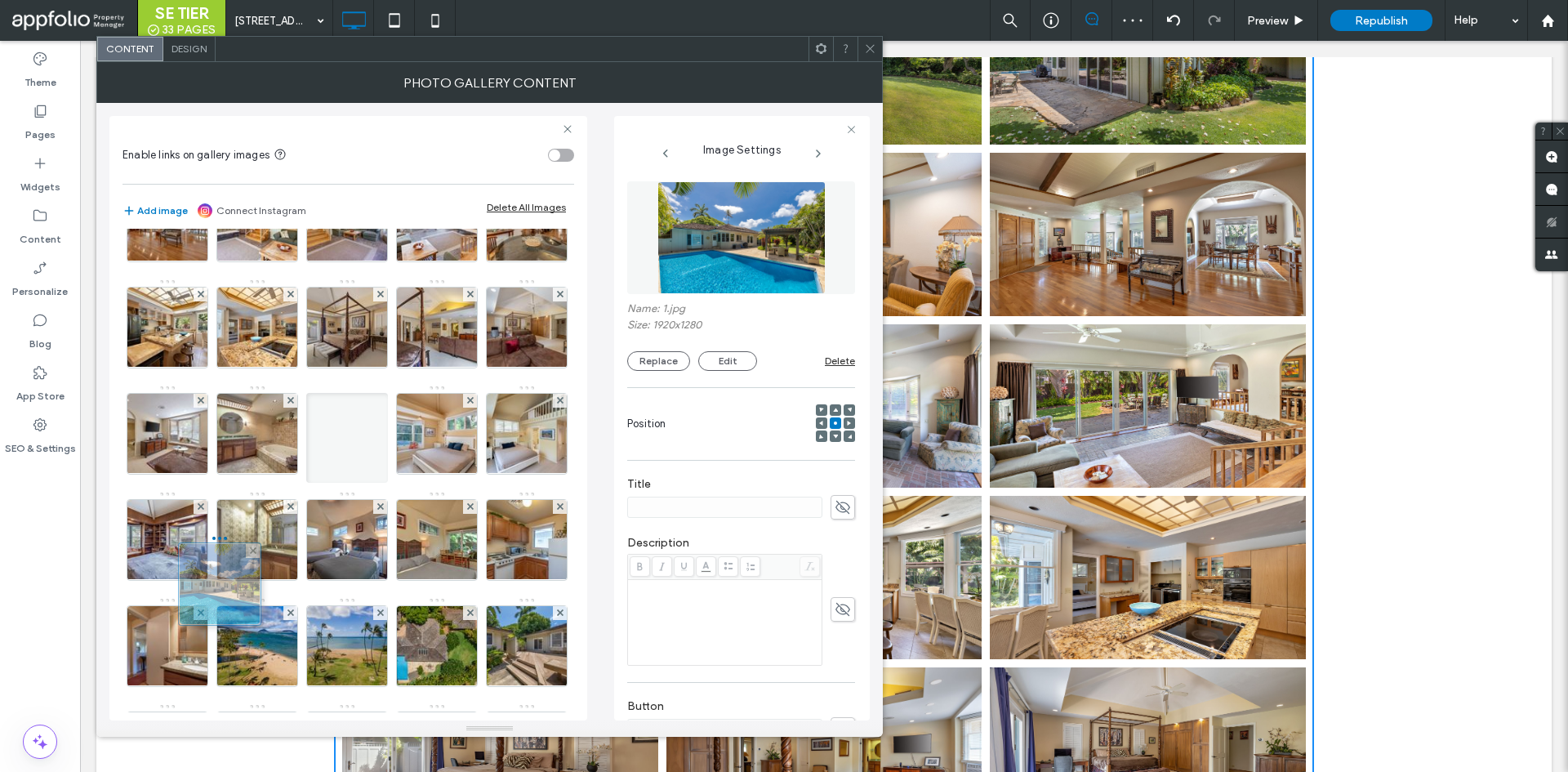
scroll to position [0, 0]
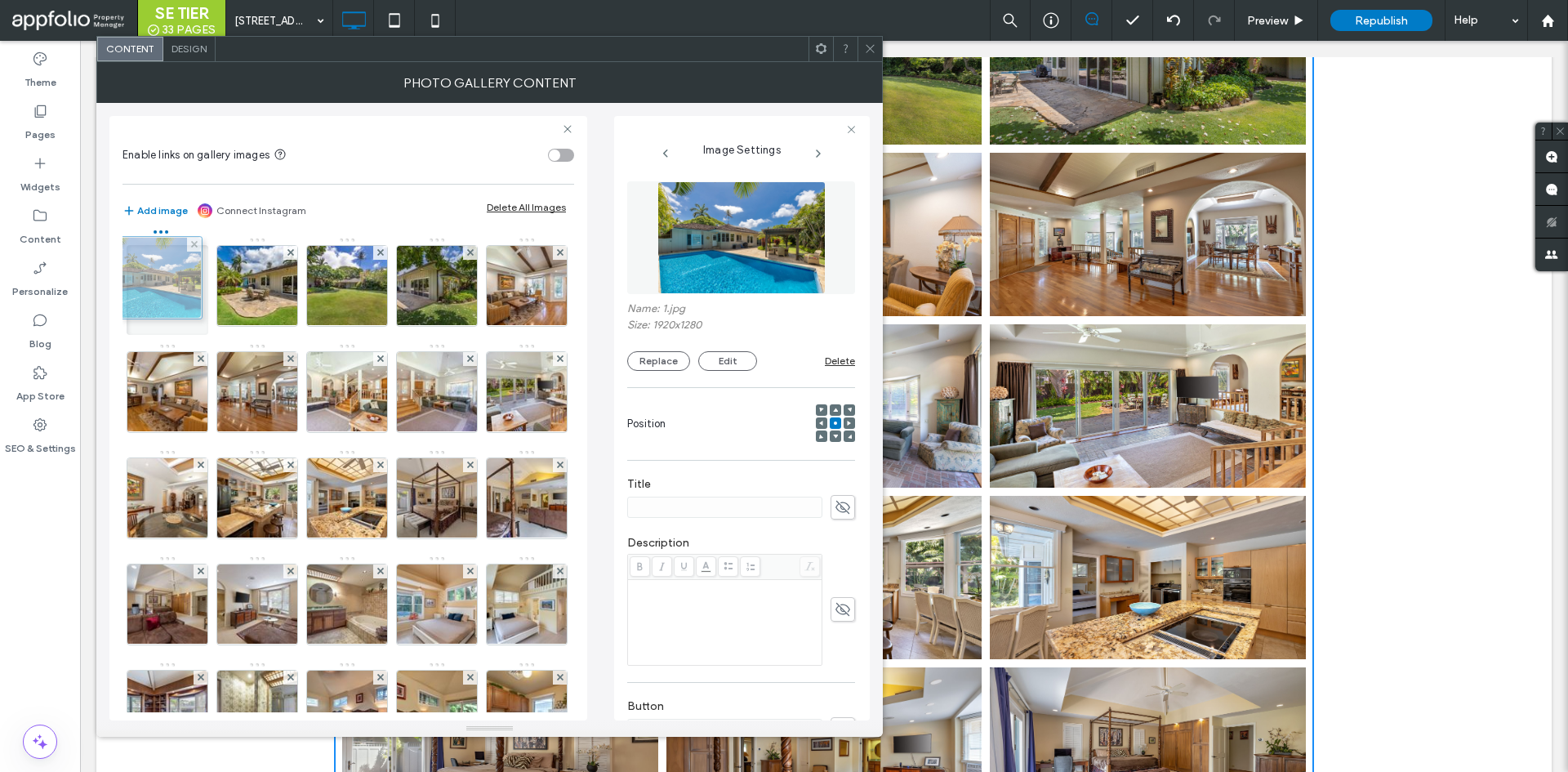
drag, startPoint x: 271, startPoint y: 640, endPoint x: 172, endPoint y: 271, distance: 382.0
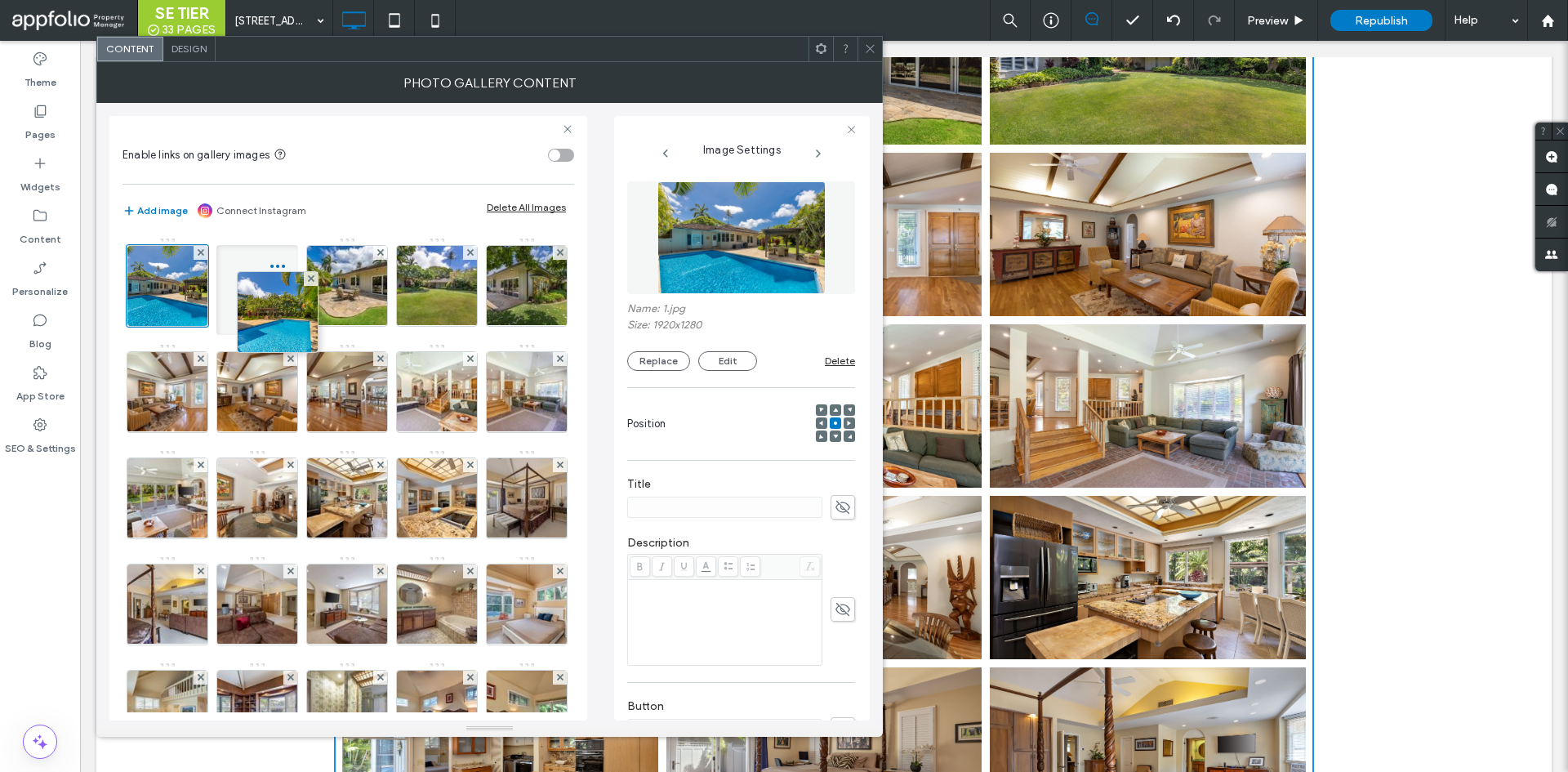
drag, startPoint x: 347, startPoint y: 652, endPoint x: 255, endPoint y: 217, distance: 444.6
click at [255, 217] on div "Enable links on gallery images Add image Connect Instagram Delete All Images Im…" at bounding box center [349, 418] width 478 height 604
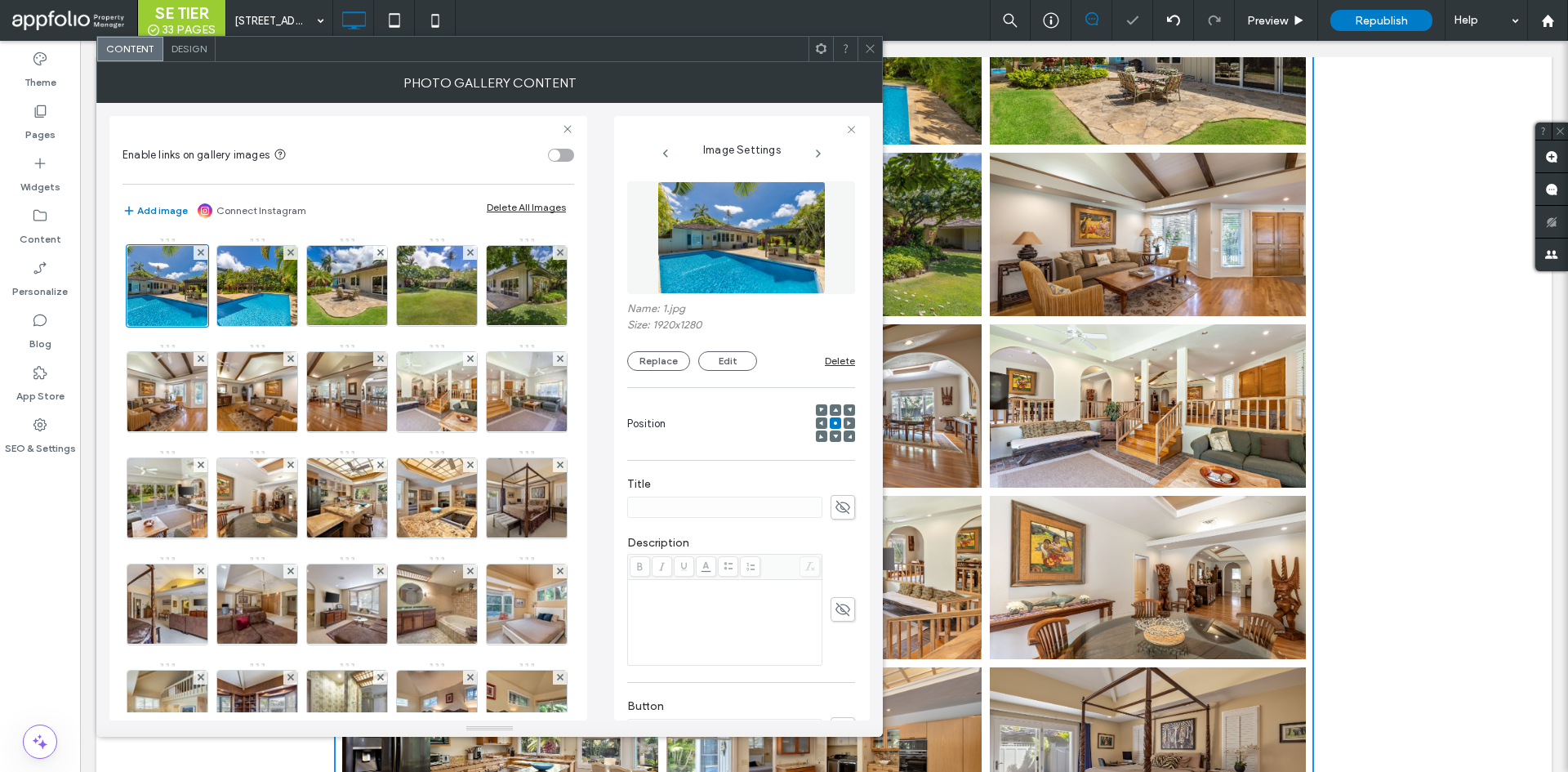
click at [875, 52] on icon at bounding box center [870, 48] width 12 height 12
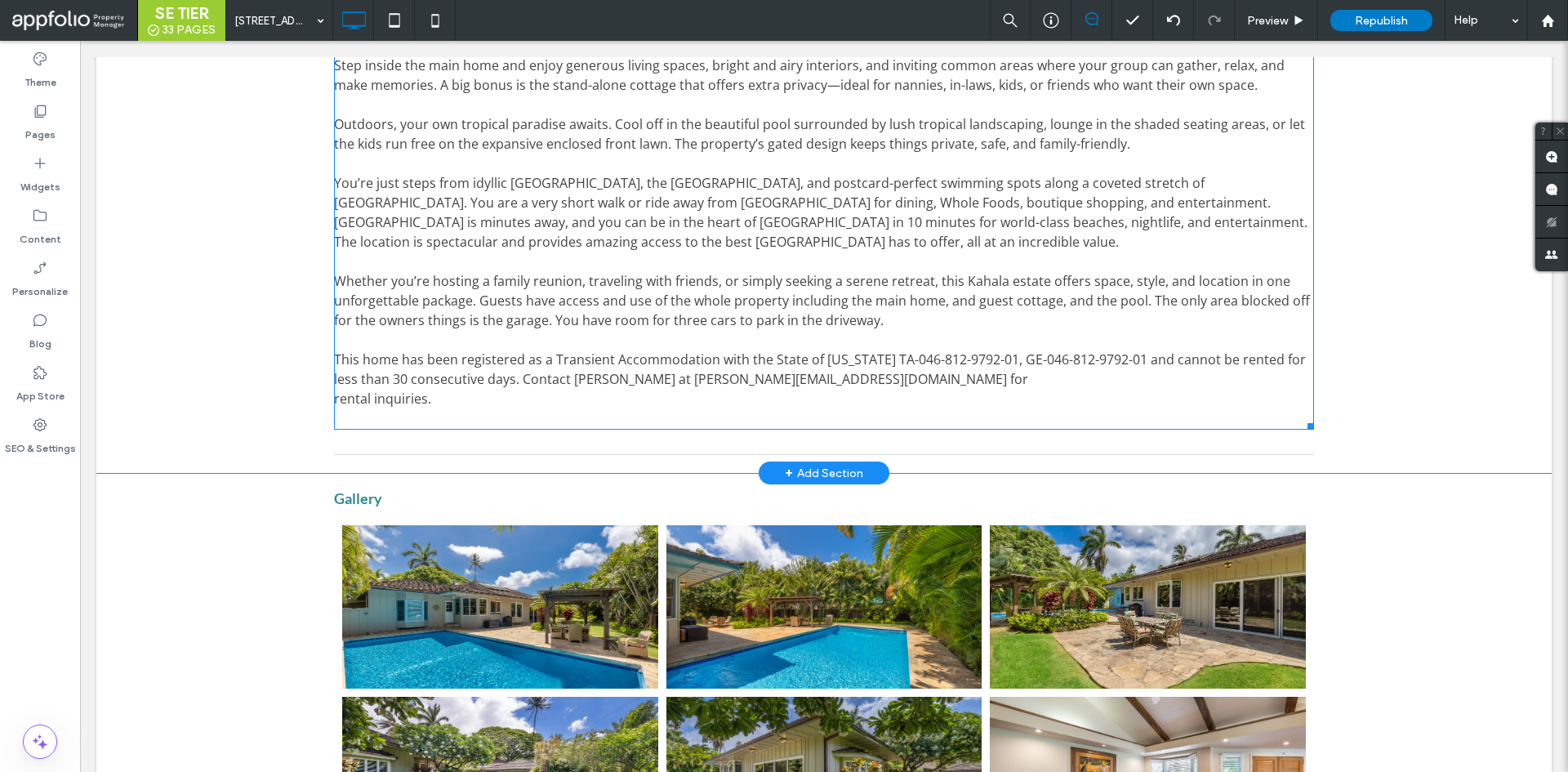
scroll to position [979, 0]
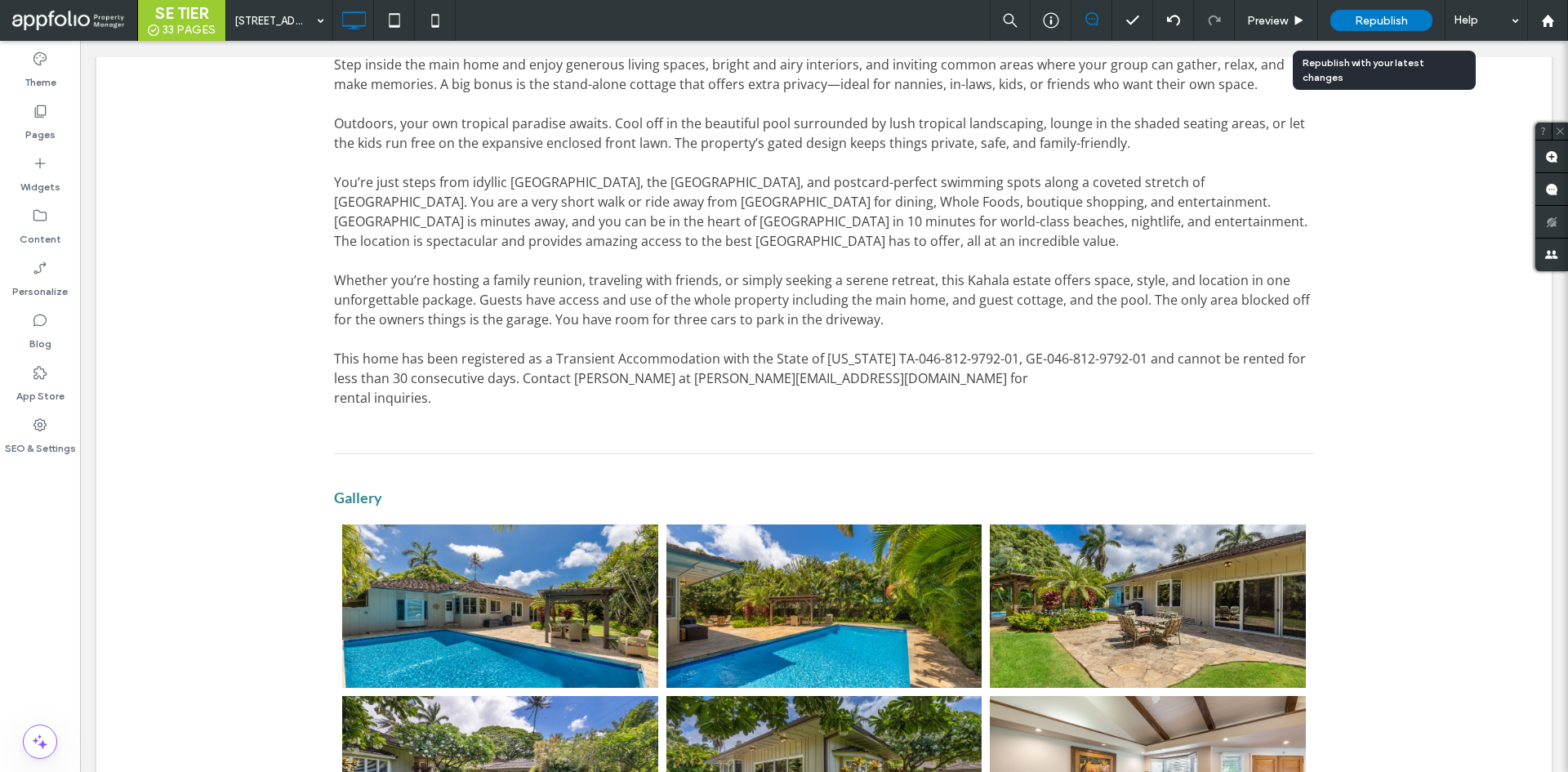
click at [1376, 17] on span "Republish" at bounding box center [1382, 21] width 53 height 14
